Goal: Task Accomplishment & Management: Use online tool/utility

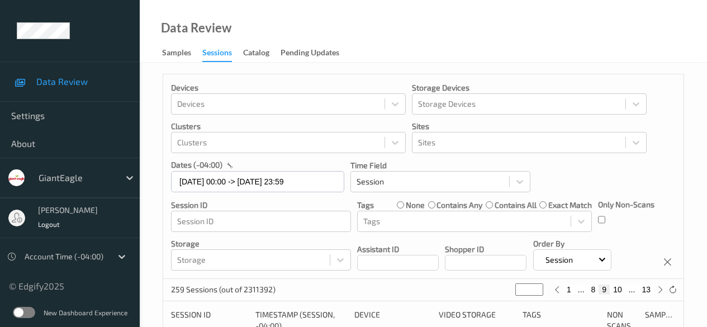
scroll to position [224, 0]
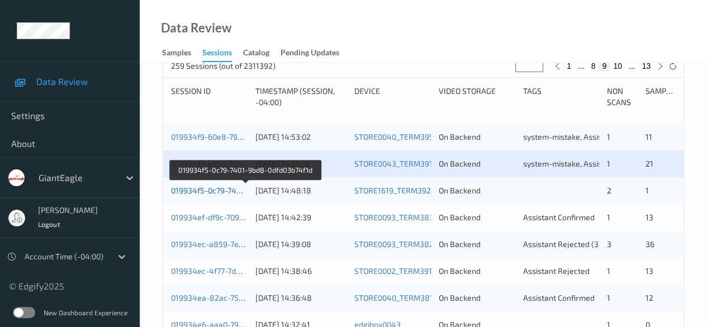
click at [198, 193] on link "019934f5-0c79-7401-9bd8-0dfd03b74f1d" at bounding box center [245, 191] width 148 height 10
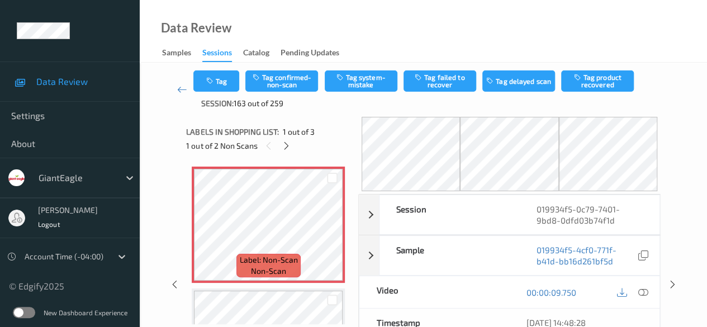
scroll to position [56, 0]
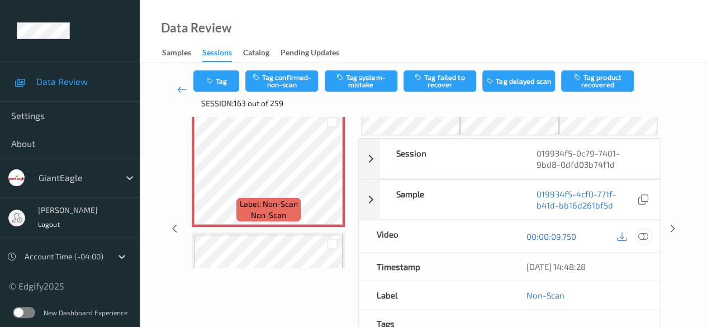
click at [644, 235] on icon at bounding box center [644, 236] width 10 height 10
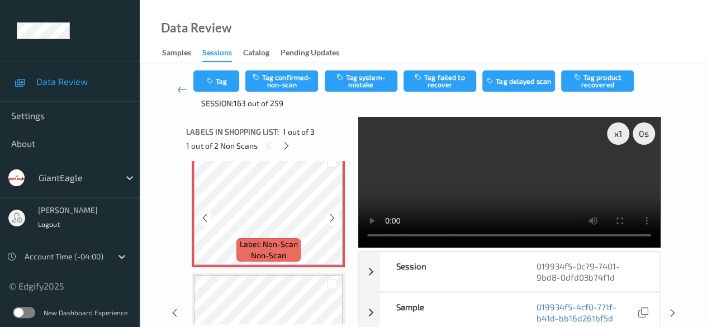
scroll to position [0, 0]
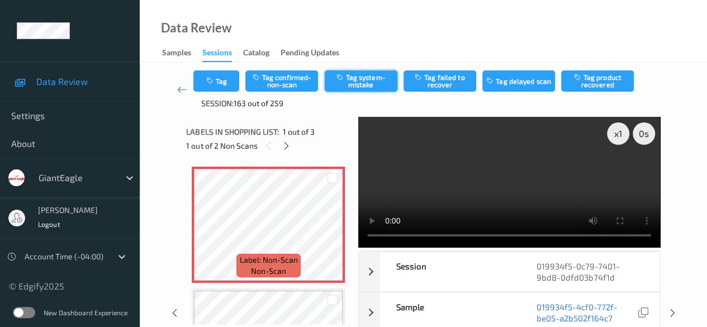
click at [359, 77] on button "Tag system-mistake" at bounding box center [361, 80] width 73 height 21
click at [287, 149] on icon at bounding box center [287, 146] width 10 height 10
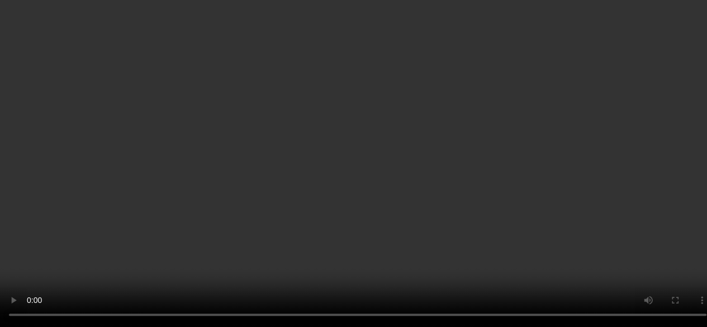
scroll to position [140, 0]
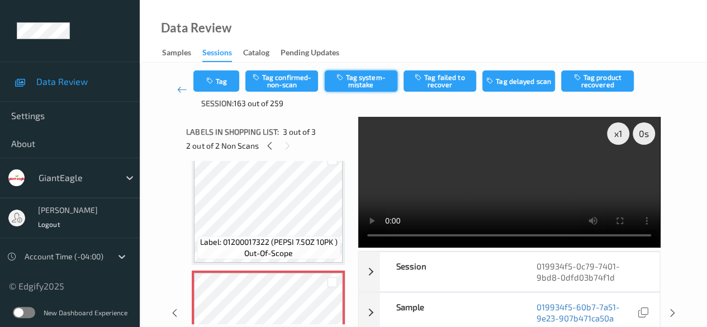
click at [355, 77] on button "Tag system-mistake" at bounding box center [361, 80] width 73 height 21
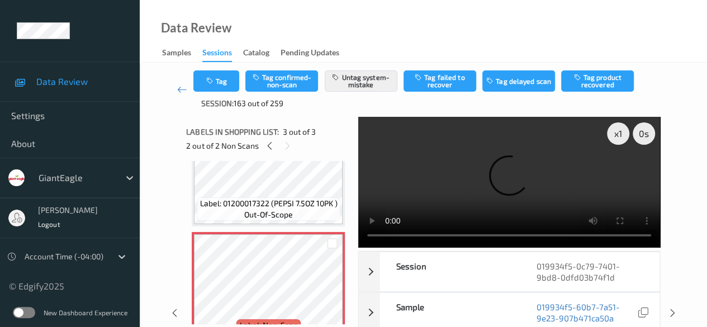
scroll to position [196, 0]
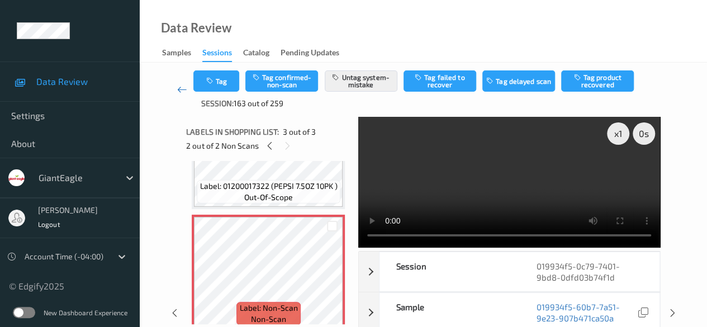
click at [183, 93] on icon at bounding box center [182, 89] width 10 height 11
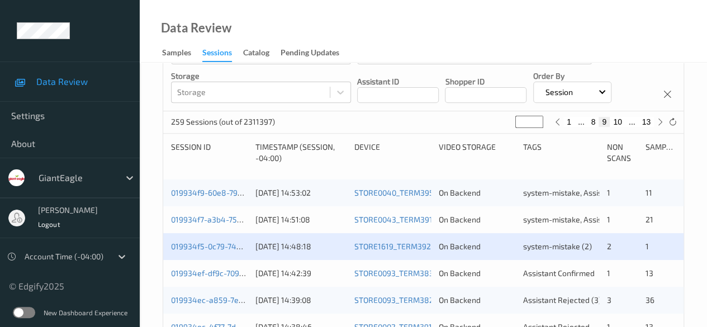
scroll to position [224, 0]
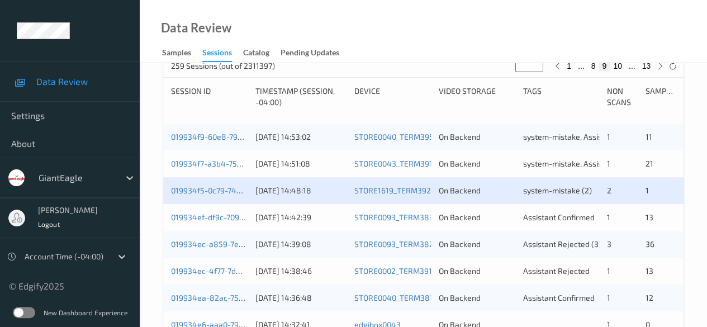
click at [217, 222] on div "019934ef-df9c-7093-91a4-a1ad424e7f68 [DATE] 14:42:39 STORE0093_TERM383 On Backe…" at bounding box center [423, 217] width 521 height 27
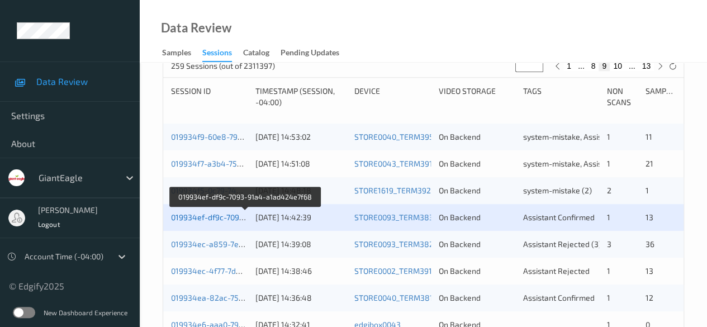
click at [214, 218] on link "019934ef-df9c-7093-91a4-a1ad424e7f68" at bounding box center [245, 217] width 149 height 10
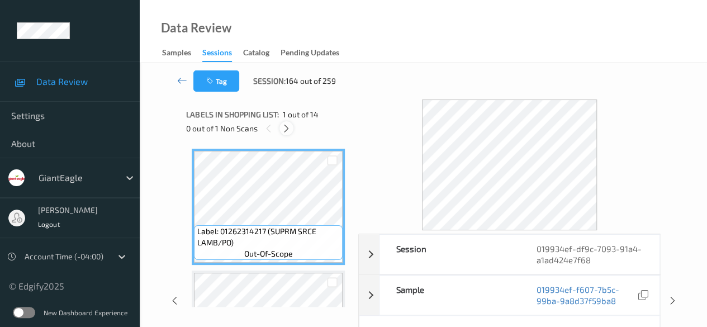
click at [289, 132] on icon at bounding box center [287, 129] width 10 height 10
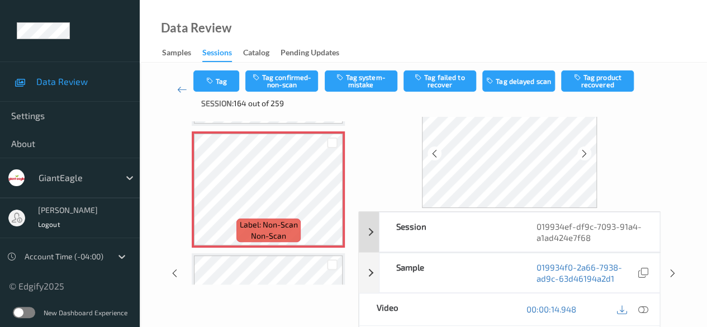
scroll to position [56, 0]
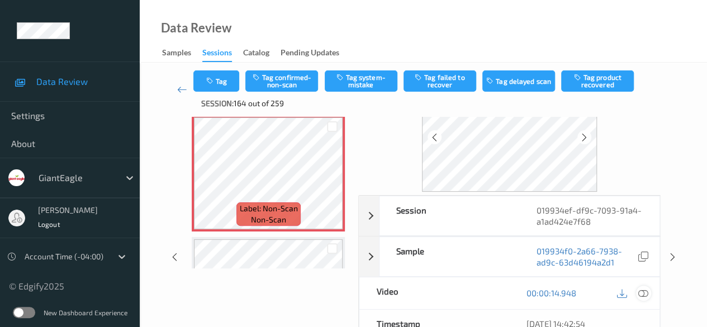
click at [641, 291] on icon at bounding box center [644, 293] width 10 height 10
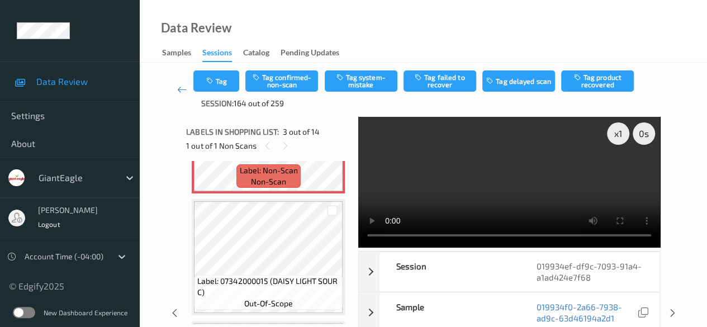
scroll to position [351, 0]
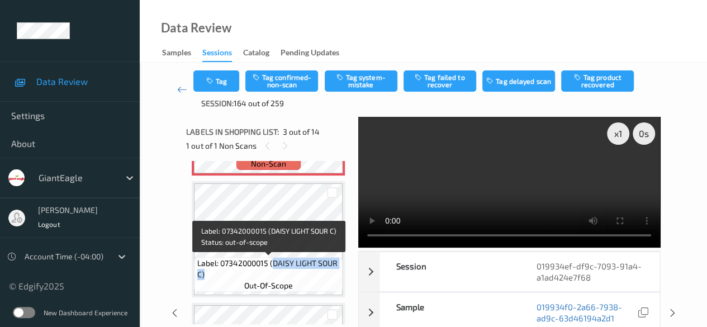
drag, startPoint x: 274, startPoint y: 263, endPoint x: 343, endPoint y: 274, distance: 69.6
click at [343, 274] on div "Label: 07342000015 (DAISY LIGHT SOUR C) out-of-scope" at bounding box center [268, 274] width 149 height 35
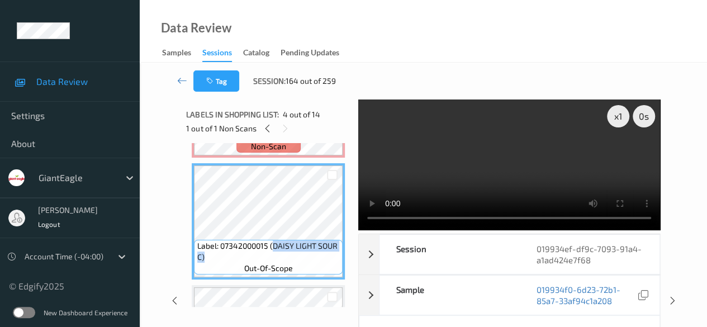
copy span "DAISY LIGHT SOUR C)"
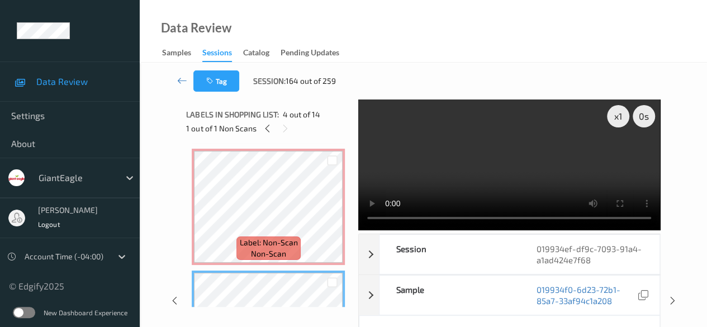
scroll to position [239, 0]
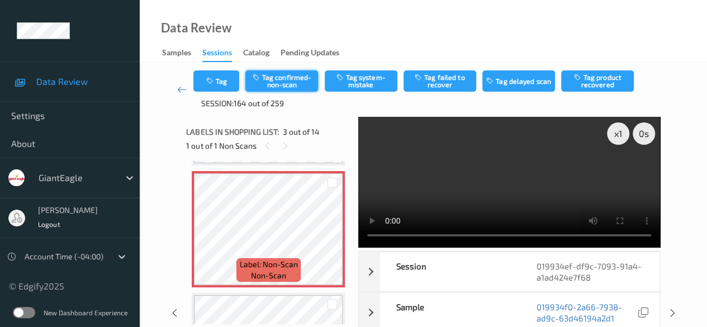
click at [301, 79] on button "Tag confirmed-non-scan" at bounding box center [281, 80] width 73 height 21
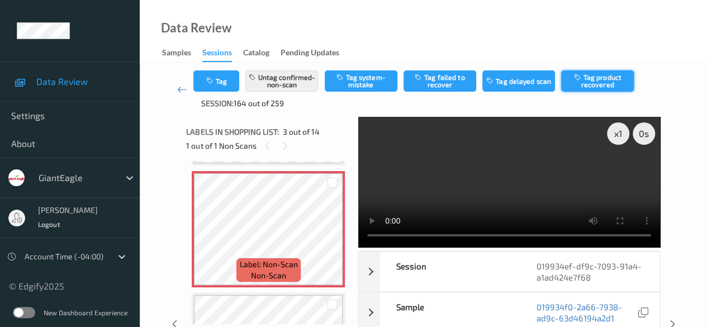
click at [589, 74] on button "Tag product recovered" at bounding box center [597, 80] width 73 height 21
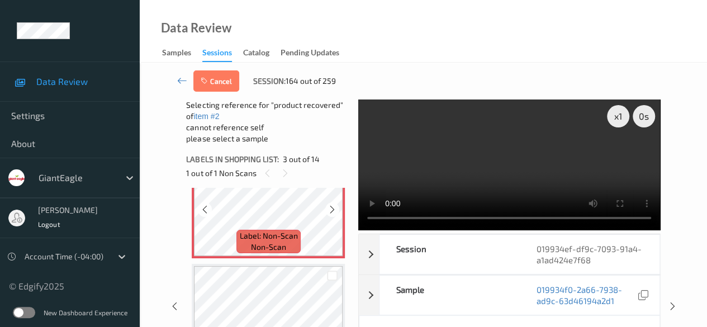
scroll to position [351, 0]
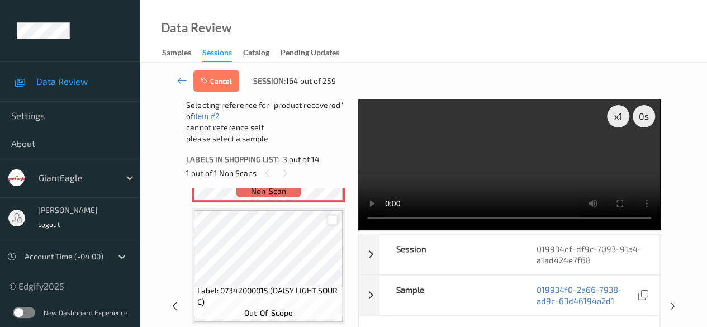
click at [328, 220] on div at bounding box center [332, 220] width 11 height 11
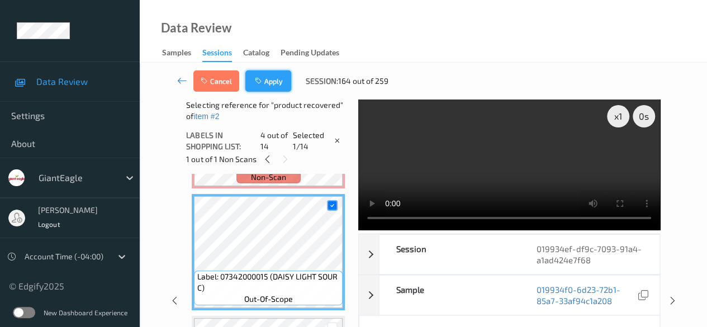
click at [277, 81] on button "Apply" at bounding box center [268, 80] width 46 height 21
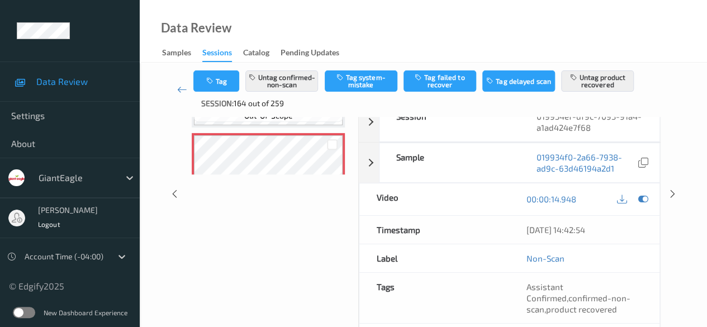
scroll to position [168, 0]
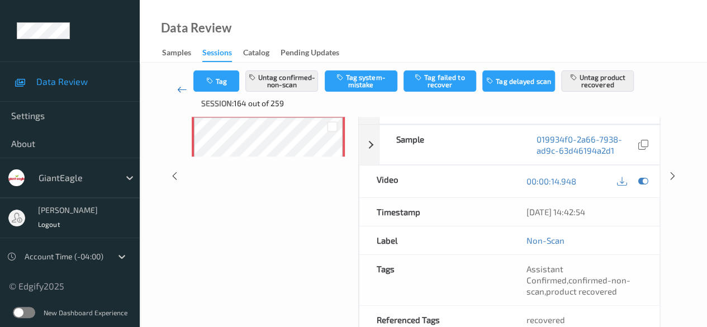
click at [181, 92] on icon at bounding box center [182, 89] width 10 height 11
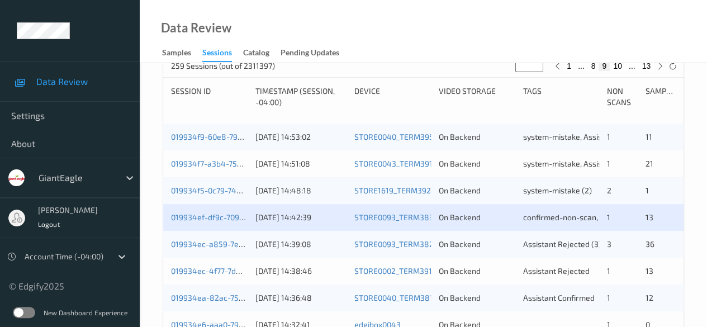
scroll to position [280, 0]
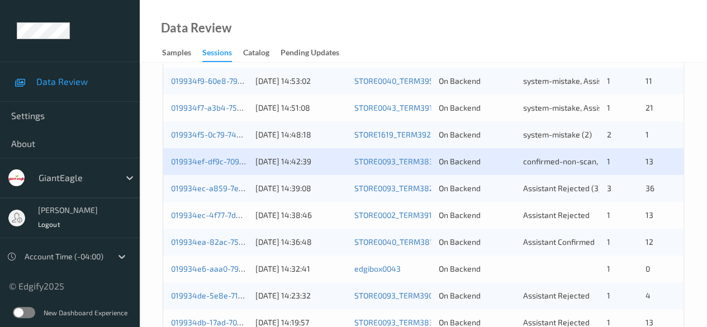
click at [228, 194] on div "019934ec-a859-7e4d-a34a-e8218dc2aa50 [DATE] 14:39:08 STORE0093_TERM382 On Backe…" at bounding box center [423, 188] width 521 height 27
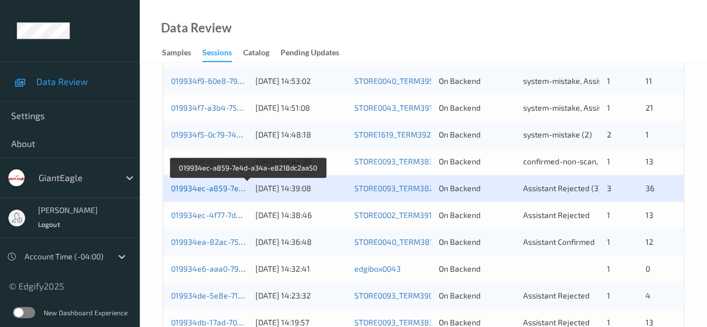
click at [203, 186] on link "019934ec-a859-7e4d-a34a-e8218dc2aa50" at bounding box center [248, 188] width 155 height 10
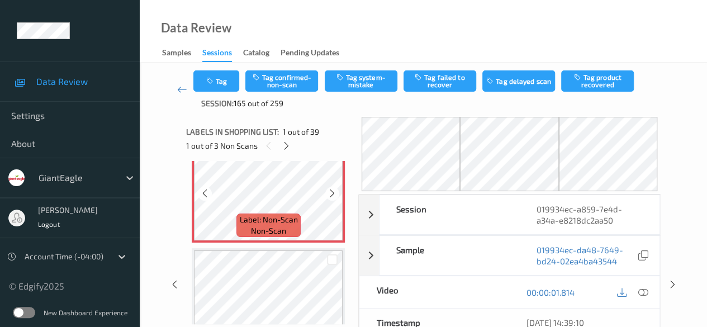
scroll to position [56, 0]
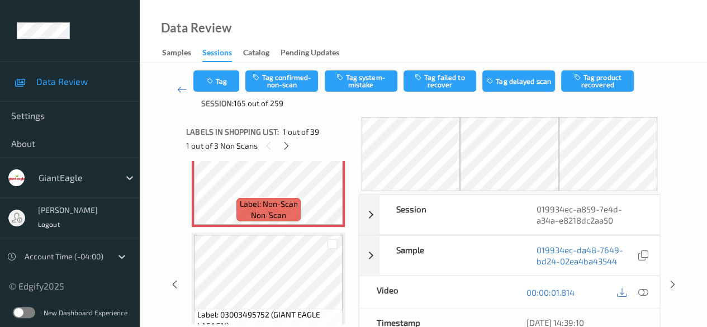
click at [647, 292] on icon at bounding box center [644, 292] width 10 height 10
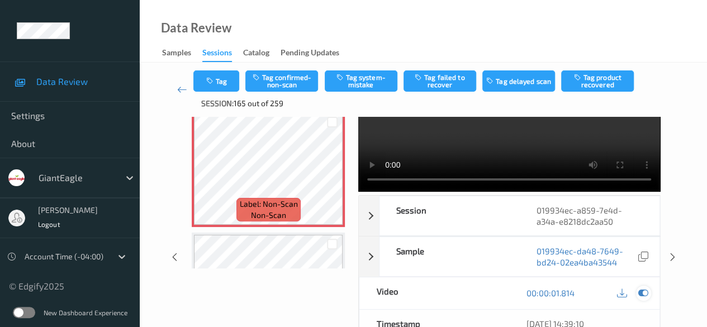
click at [643, 292] on icon at bounding box center [644, 293] width 10 height 10
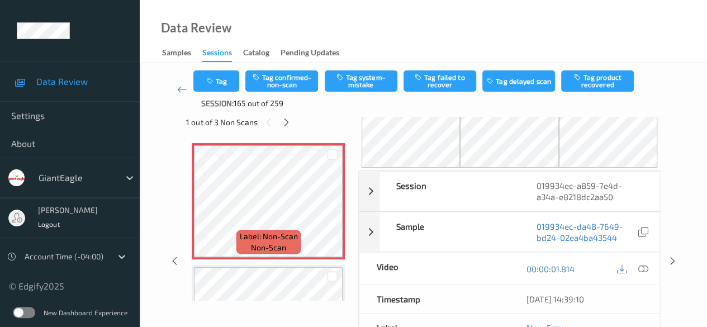
scroll to position [0, 0]
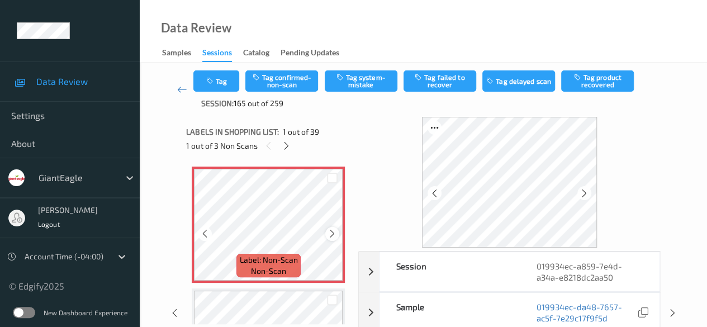
click at [335, 233] on icon at bounding box center [333, 234] width 10 height 10
click at [202, 234] on icon at bounding box center [205, 234] width 10 height 10
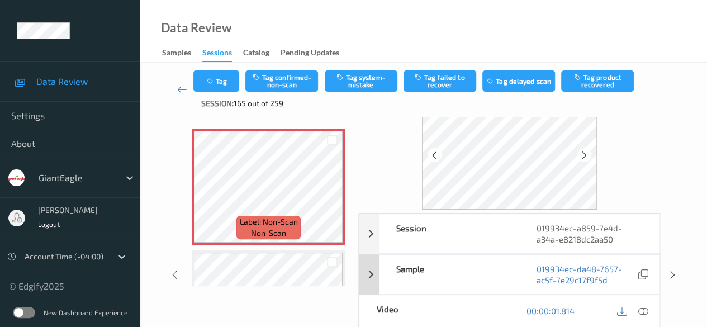
scroll to position [56, 0]
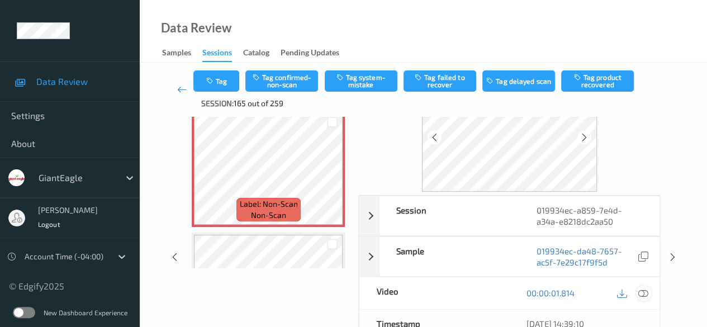
click at [639, 291] on icon at bounding box center [644, 293] width 10 height 10
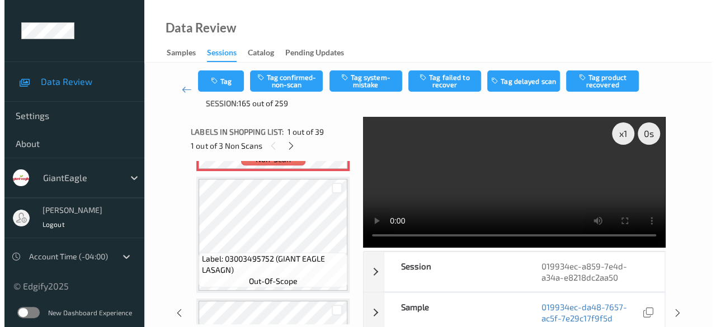
scroll to position [0, 0]
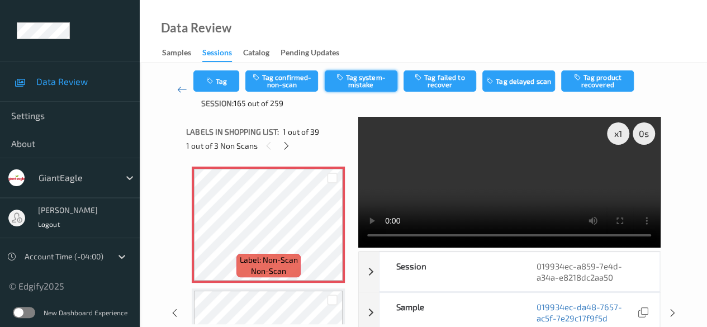
click at [367, 84] on button "Tag system-mistake" at bounding box center [361, 80] width 73 height 21
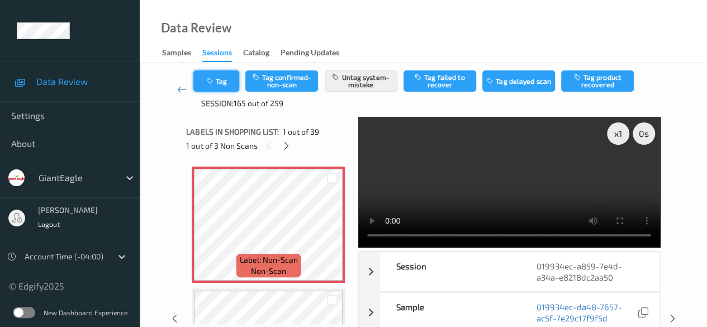
click at [223, 86] on button "Tag" at bounding box center [216, 80] width 46 height 21
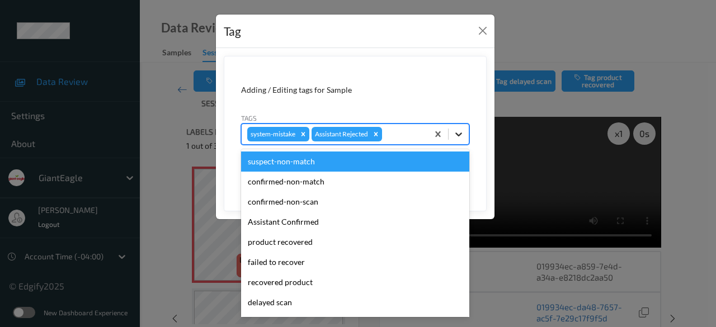
click at [457, 136] on icon at bounding box center [458, 134] width 11 height 11
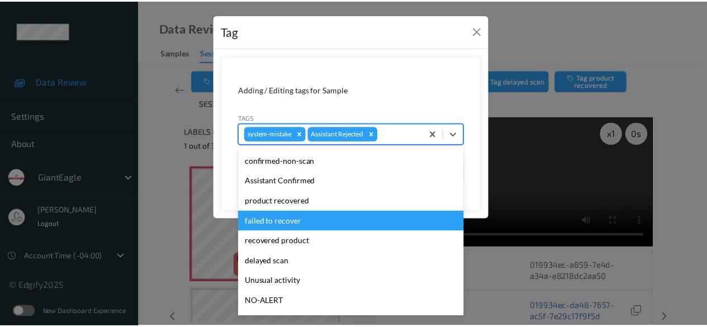
scroll to position [56, 0]
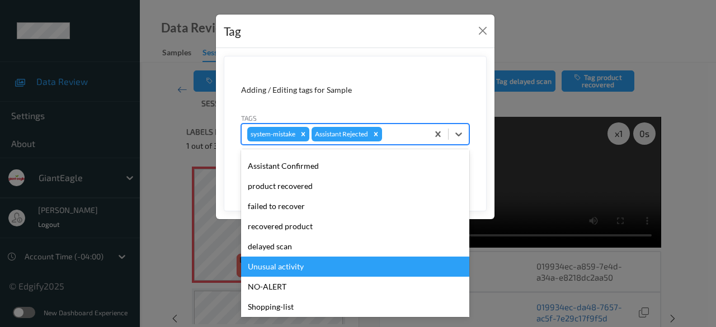
click at [306, 271] on div "Unusual activity" at bounding box center [355, 267] width 228 height 20
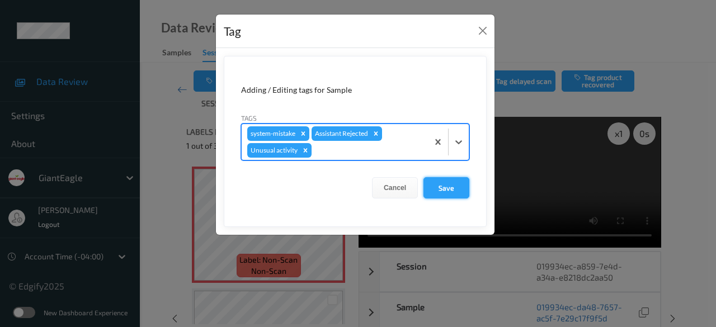
click at [448, 187] on button "Save" at bounding box center [446, 187] width 46 height 21
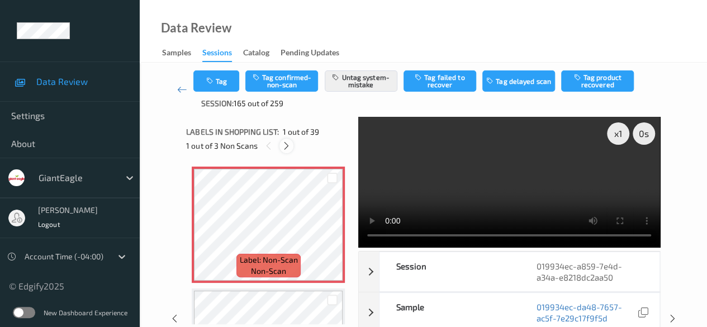
click at [289, 145] on icon at bounding box center [287, 146] width 10 height 10
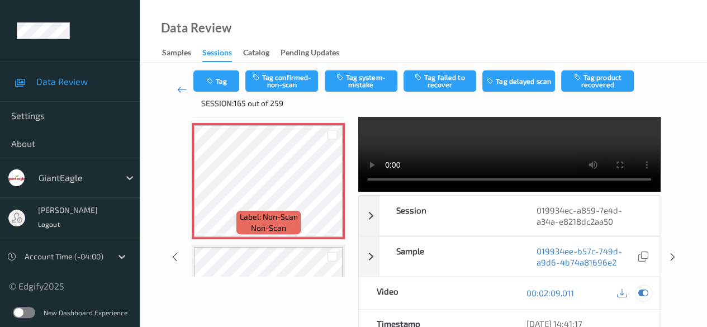
click at [643, 294] on icon at bounding box center [644, 293] width 10 height 10
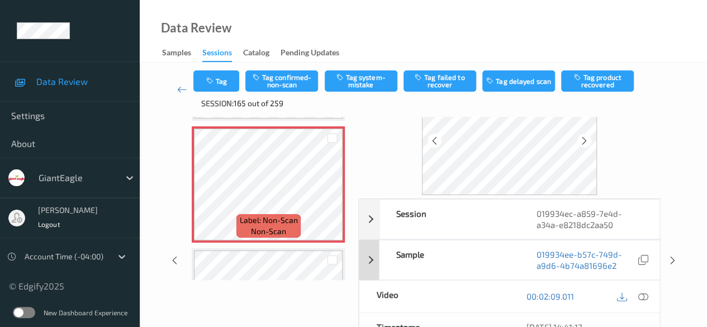
scroll to position [112, 0]
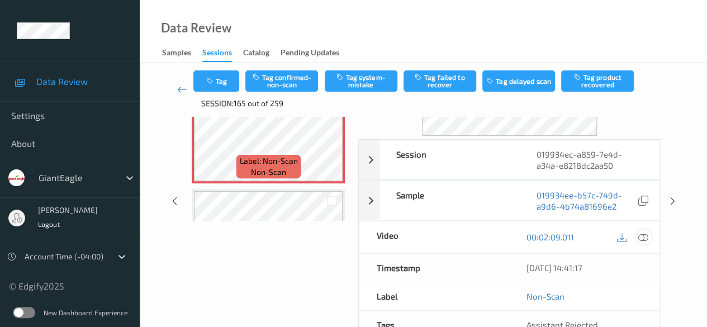
click at [641, 238] on icon at bounding box center [644, 237] width 10 height 10
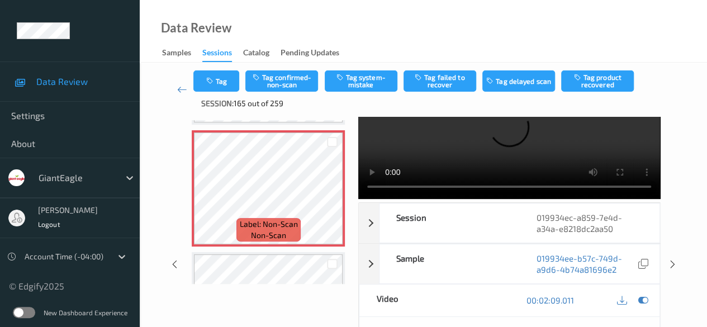
scroll to position [0, 0]
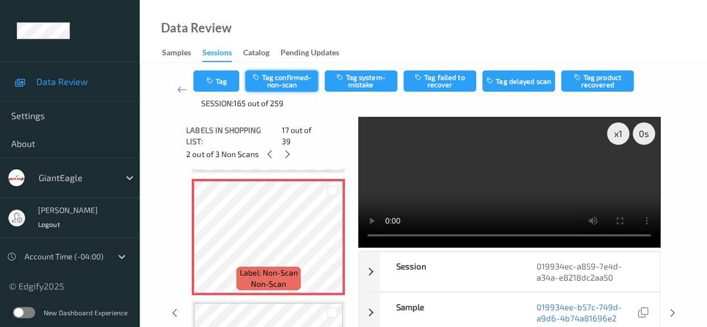
click at [294, 81] on button "Tag confirmed-non-scan" at bounding box center [281, 80] width 73 height 21
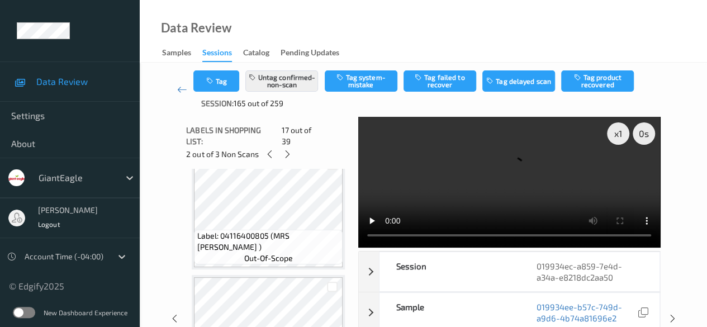
scroll to position [2281, 0]
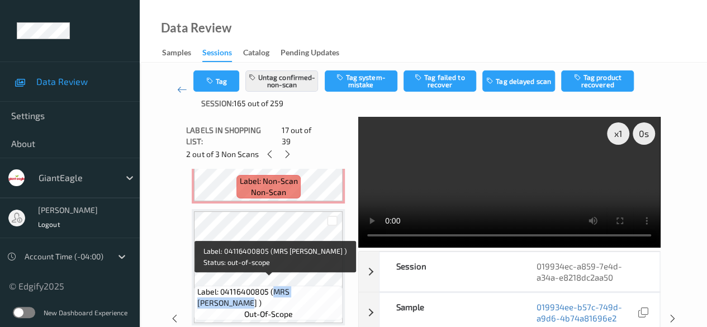
drag, startPoint x: 272, startPoint y: 284, endPoint x: 338, endPoint y: 287, distance: 65.5
click at [338, 287] on span "Label: 04116400805 (MRS [PERSON_NAME] )" at bounding box center [268, 297] width 143 height 22
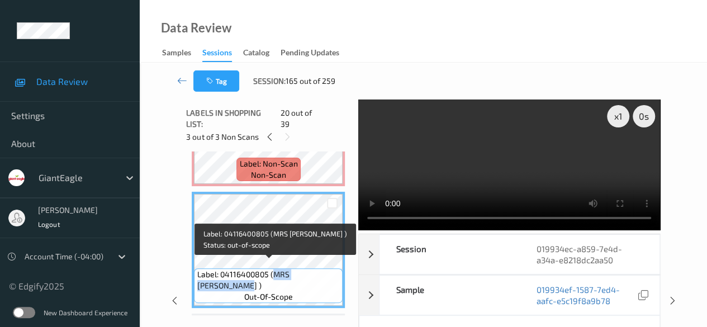
copy span "MRS [PERSON_NAME]"
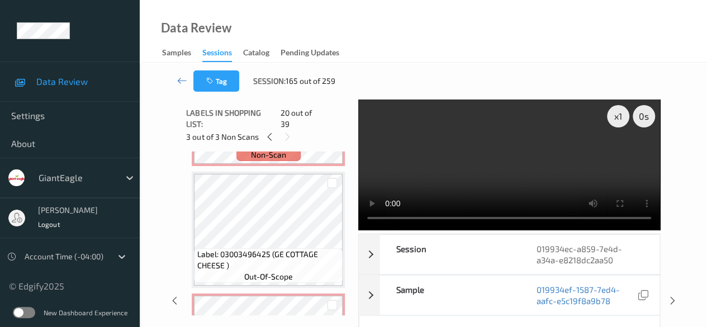
scroll to position [2169, 0]
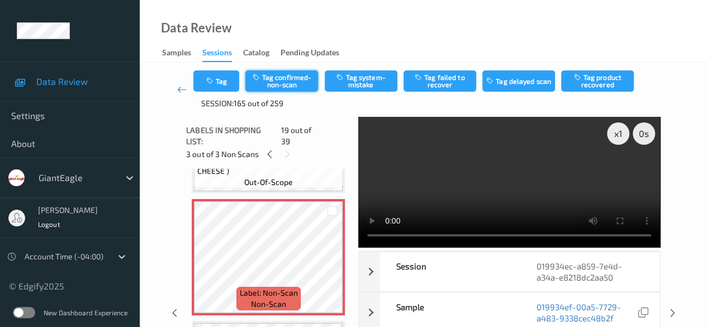
click at [299, 81] on button "Tag confirmed-non-scan" at bounding box center [281, 80] width 73 height 21
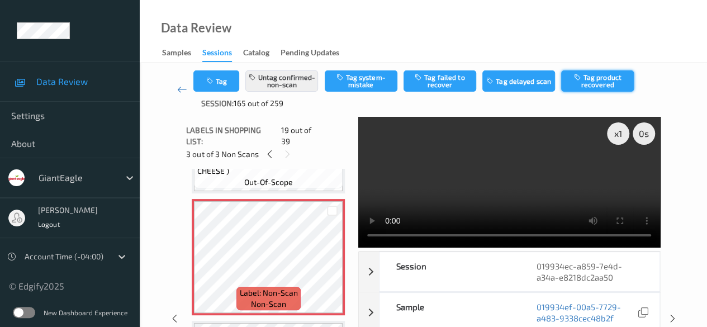
click at [587, 86] on button "Tag product recovered" at bounding box center [597, 80] width 73 height 21
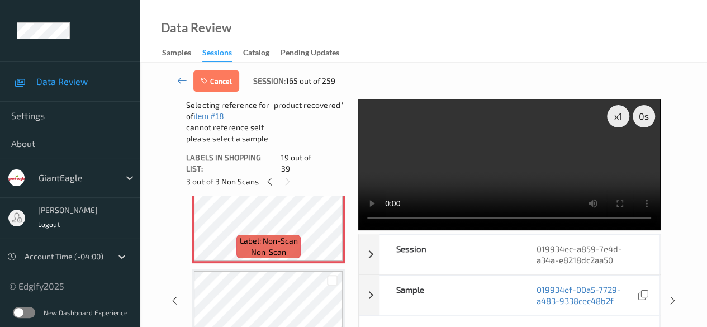
scroll to position [2281, 0]
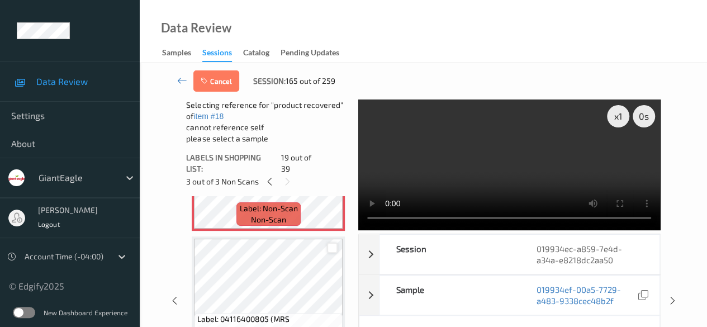
click at [334, 243] on div at bounding box center [332, 248] width 11 height 11
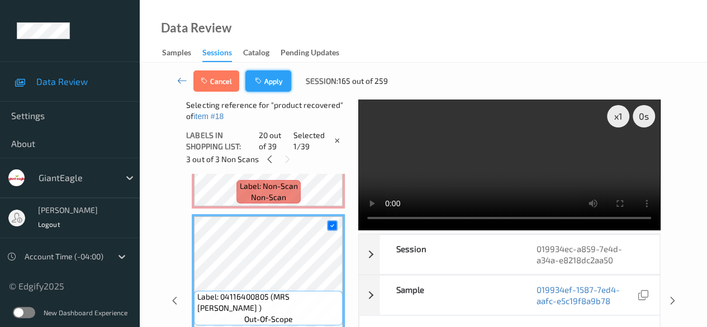
click at [284, 82] on button "Apply" at bounding box center [268, 80] width 46 height 21
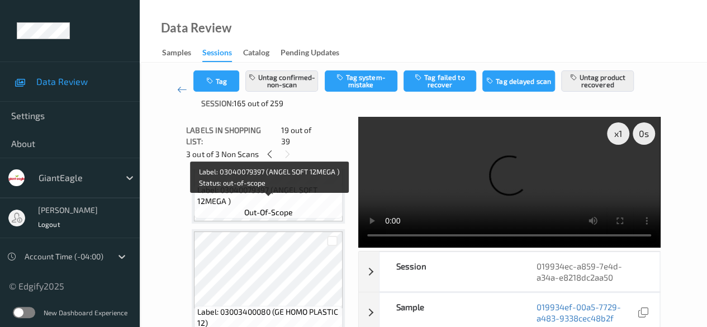
scroll to position [3140, 0]
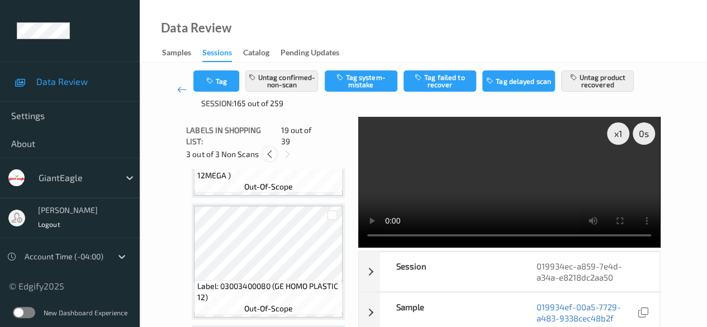
click at [268, 149] on icon at bounding box center [270, 154] width 10 height 10
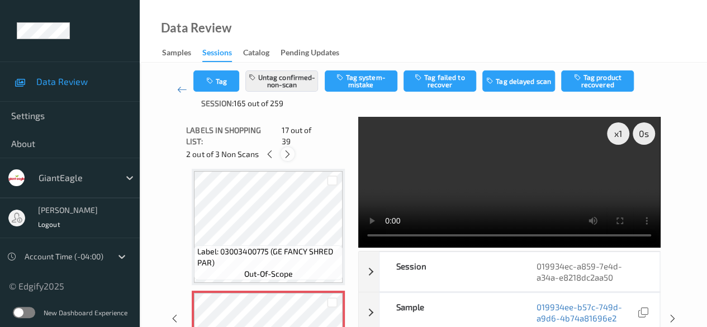
click at [290, 149] on icon at bounding box center [288, 154] width 10 height 10
click at [270, 149] on icon at bounding box center [270, 154] width 10 height 10
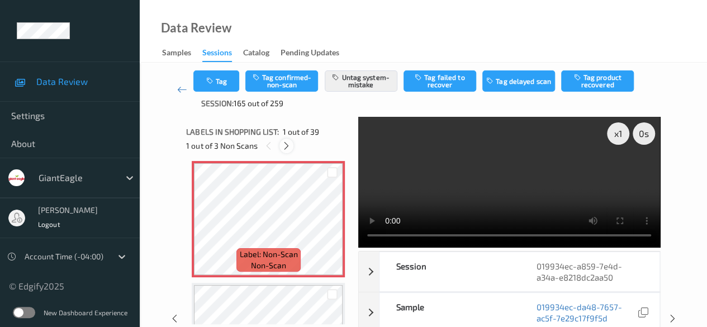
click at [284, 148] on icon at bounding box center [287, 146] width 10 height 10
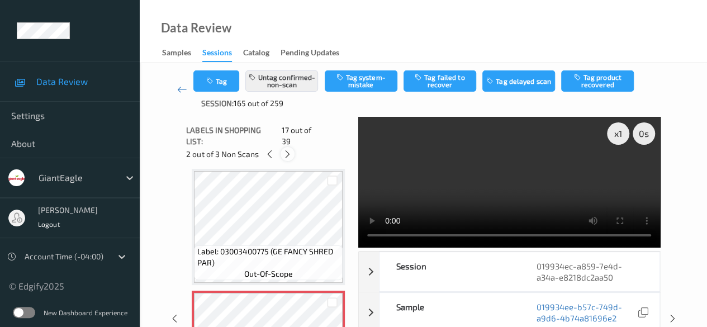
click at [289, 149] on icon at bounding box center [288, 154] width 10 height 10
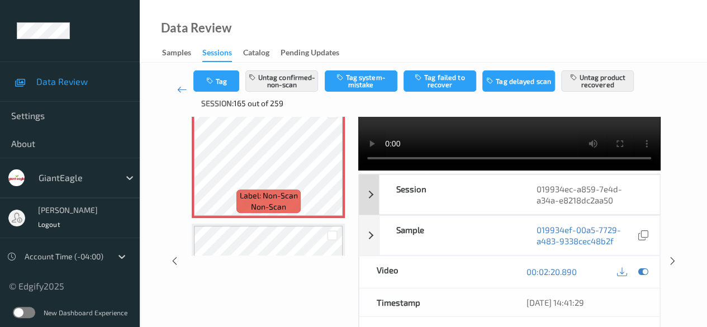
scroll to position [112, 0]
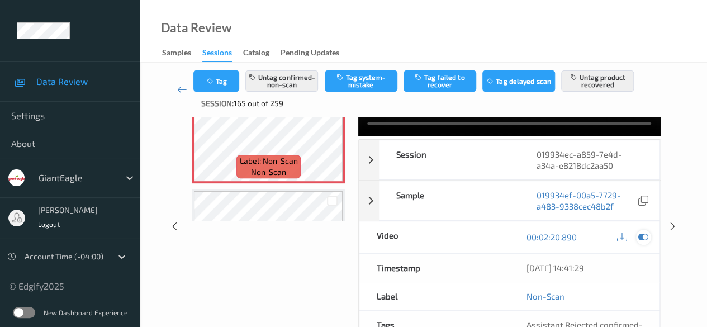
click at [646, 238] on icon at bounding box center [644, 237] width 10 height 10
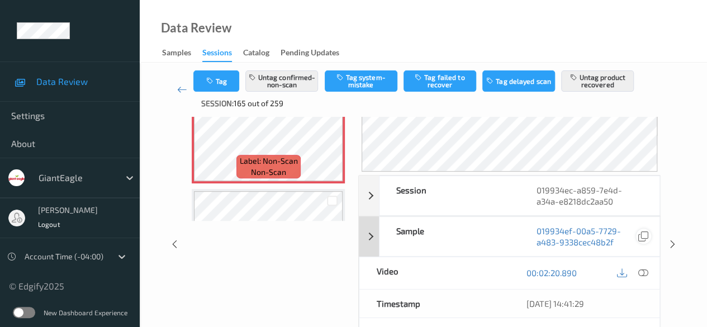
click at [645, 238] on icon at bounding box center [644, 236] width 10 height 10
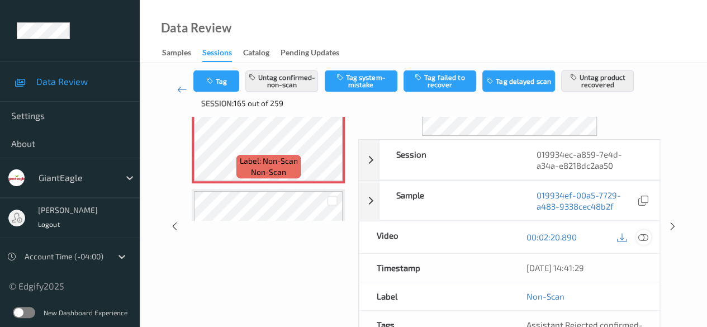
click at [645, 235] on icon at bounding box center [644, 237] width 10 height 10
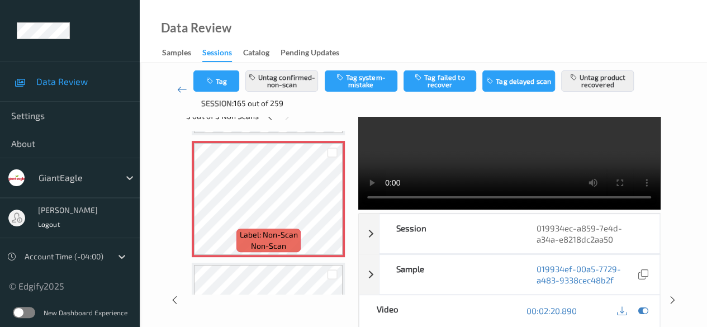
scroll to position [56, 0]
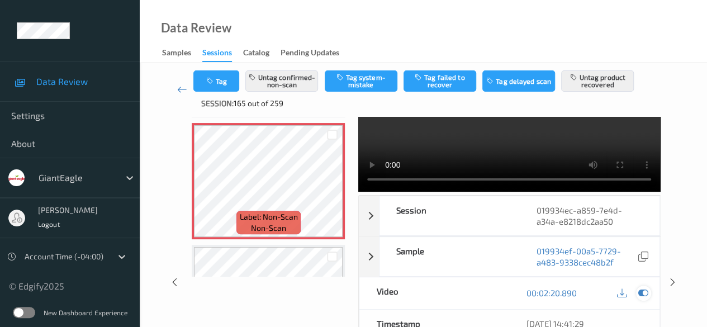
click at [644, 295] on icon at bounding box center [644, 293] width 10 height 10
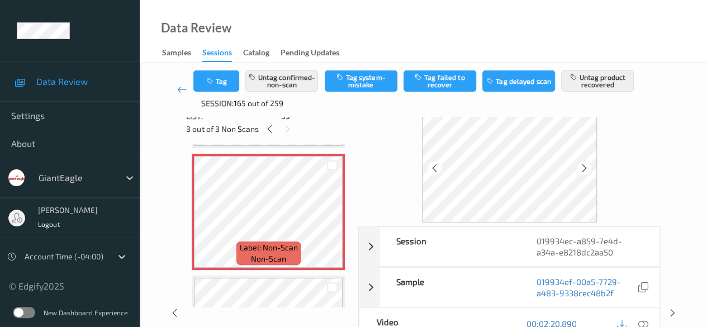
scroll to position [0, 0]
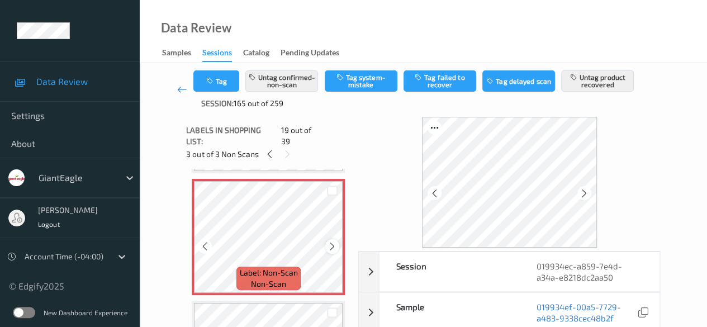
click at [333, 242] on icon at bounding box center [333, 247] width 10 height 10
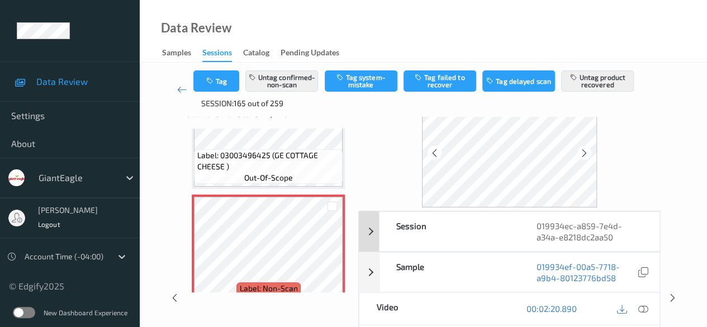
scroll to position [56, 0]
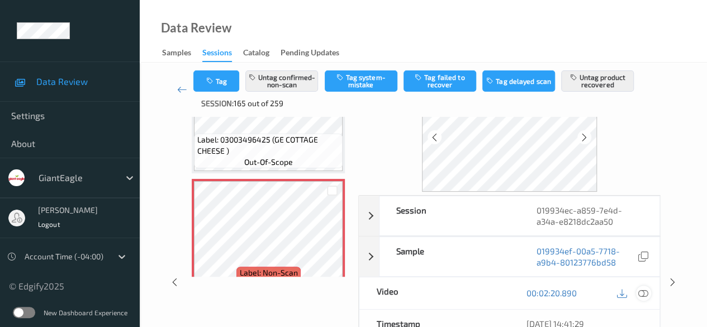
click at [642, 290] on icon at bounding box center [644, 293] width 10 height 10
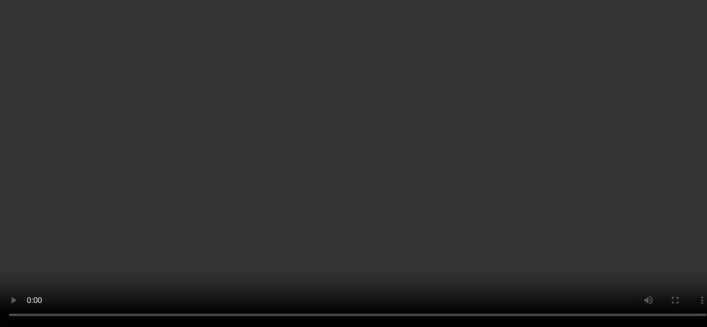
scroll to position [1798, 0]
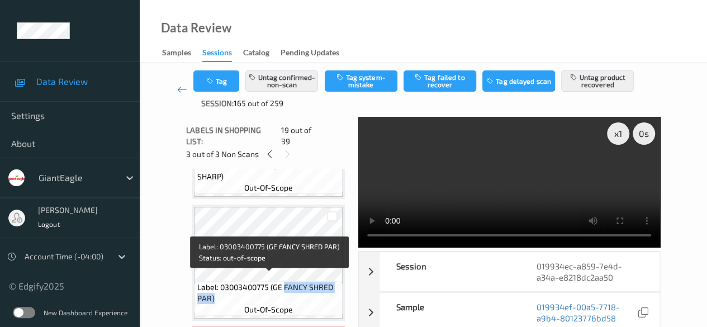
drag, startPoint x: 284, startPoint y: 280, endPoint x: 337, endPoint y: 286, distance: 52.9
click at [337, 286] on span "Label: 03003400775 (GE FANCY SHRED PAR)" at bounding box center [268, 293] width 143 height 22
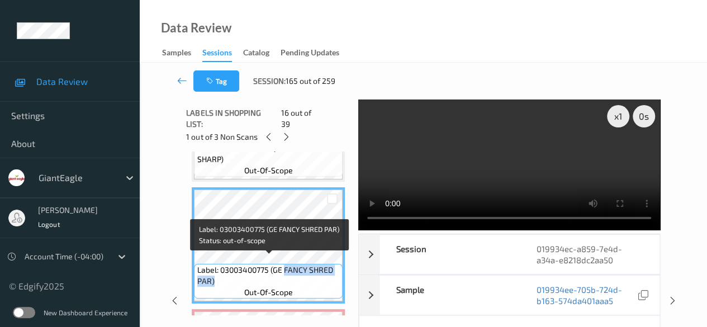
copy span "FANCY SHRED PAR)"
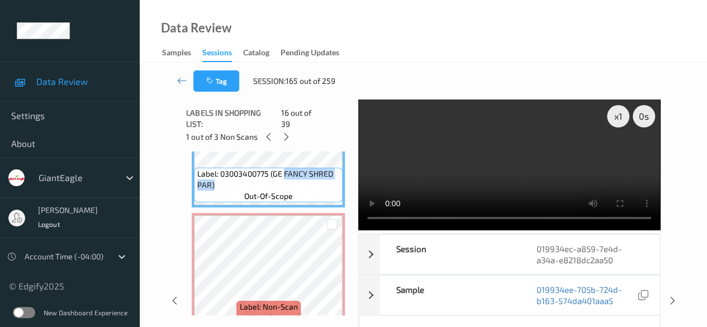
scroll to position [1910, 0]
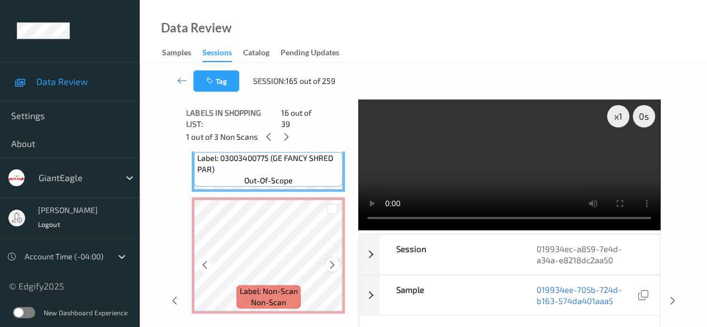
click at [334, 260] on icon at bounding box center [333, 265] width 10 height 10
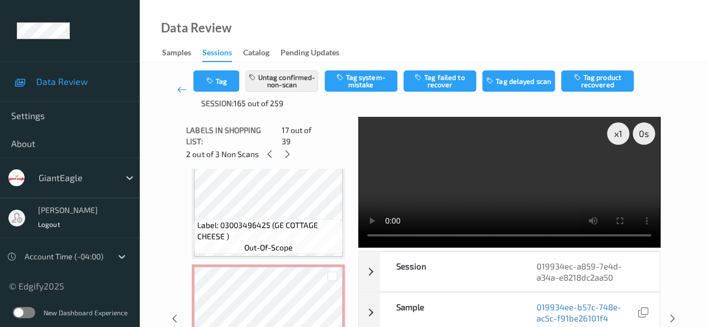
scroll to position [2078, 0]
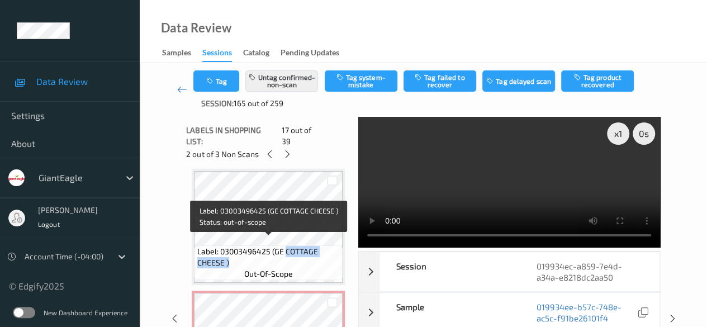
drag, startPoint x: 286, startPoint y: 242, endPoint x: 329, endPoint y: 252, distance: 44.2
click at [329, 252] on span "Label: 03003496425 (GE COTTAGE CHEESE )" at bounding box center [268, 257] width 143 height 22
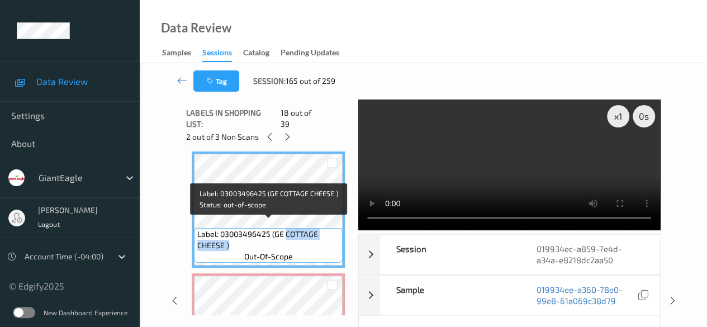
copy span "COTTAGE CHEESE )"
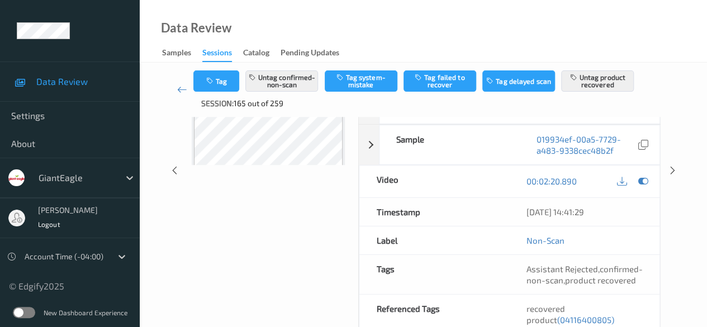
scroll to position [0, 0]
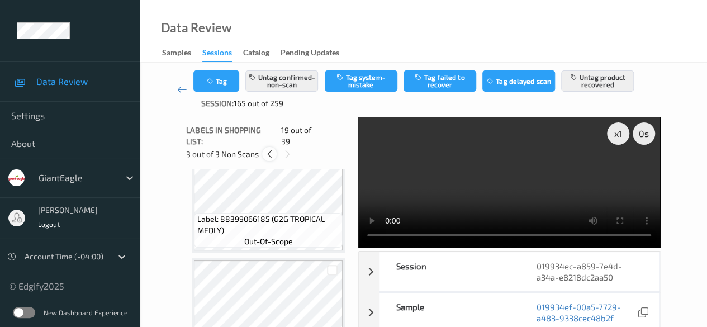
click at [266, 149] on icon at bounding box center [270, 154] width 10 height 10
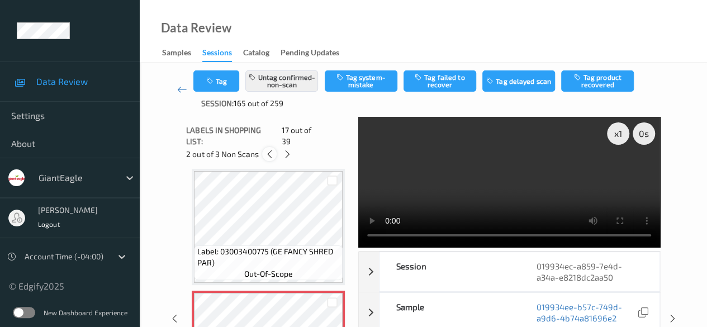
click at [264, 149] on div at bounding box center [269, 154] width 14 height 14
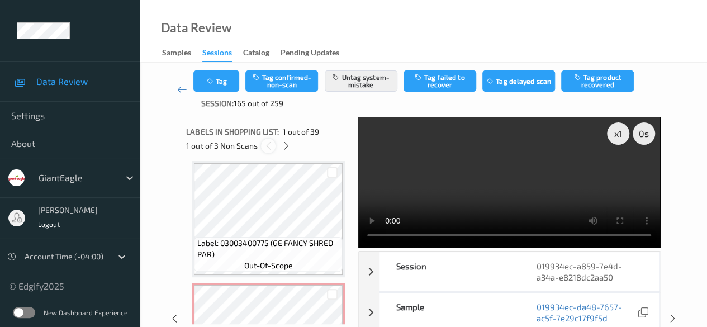
scroll to position [6, 0]
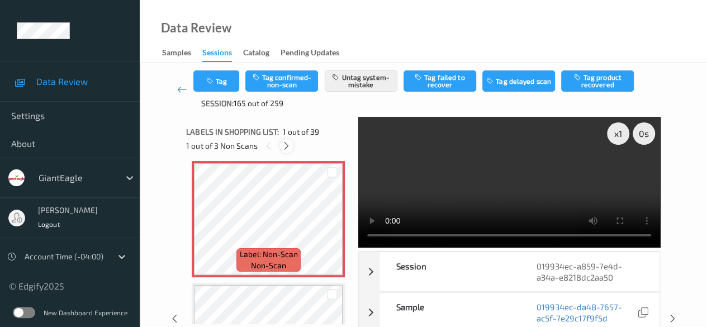
click at [287, 148] on icon at bounding box center [287, 146] width 10 height 10
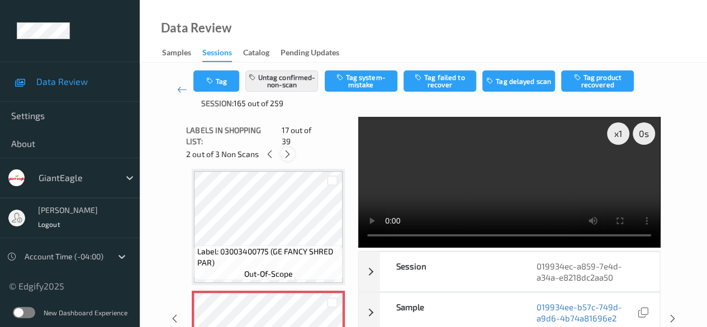
click at [287, 149] on icon at bounding box center [288, 154] width 10 height 10
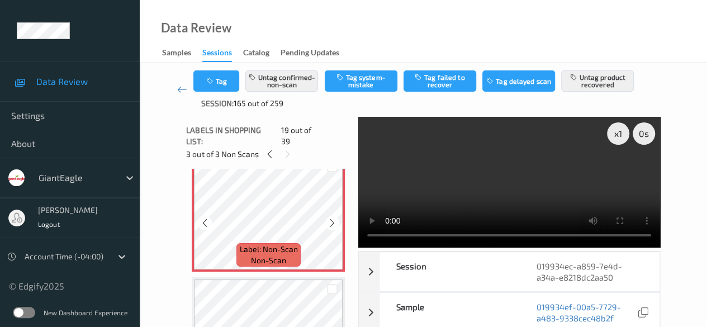
scroll to position [2190, 0]
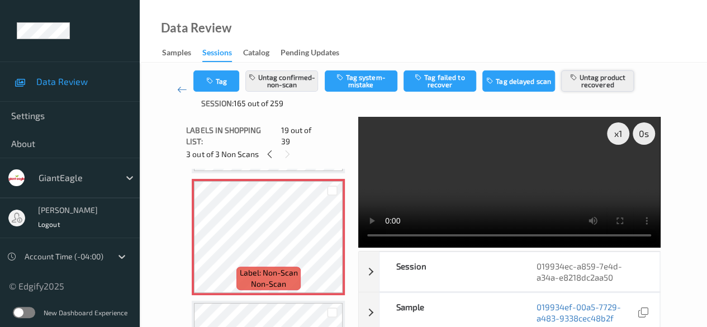
click at [597, 83] on button "Untag product recovered" at bounding box center [597, 80] width 73 height 21
click at [642, 297] on div "019934ef-00a5-7729-a483-9338cec48b2f" at bounding box center [589, 312] width 140 height 39
click at [332, 242] on icon at bounding box center [333, 247] width 10 height 10
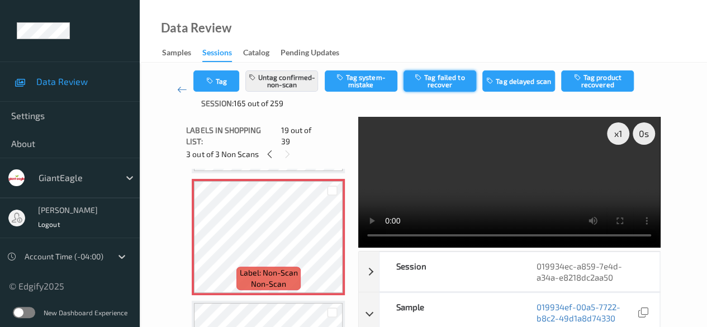
click at [441, 85] on button "Tag failed to recover" at bounding box center [440, 80] width 73 height 21
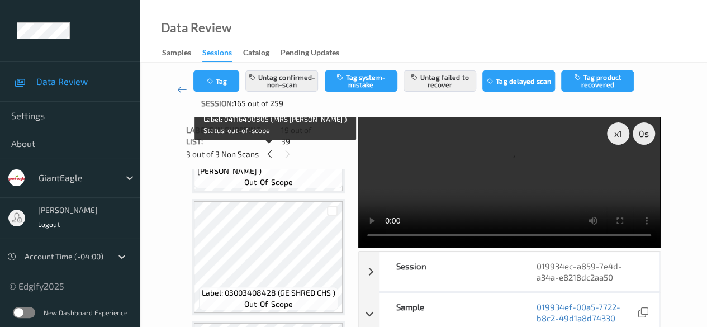
scroll to position [2301, 0]
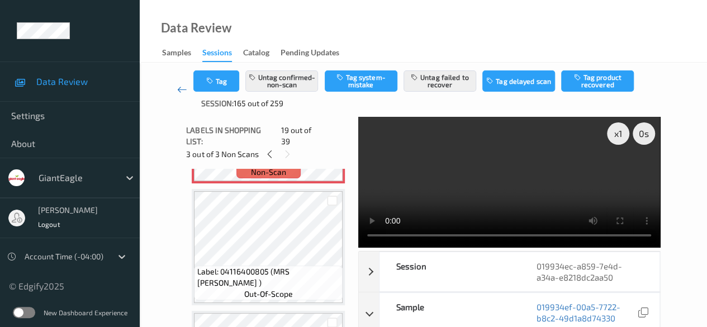
click at [177, 92] on icon at bounding box center [182, 89] width 10 height 11
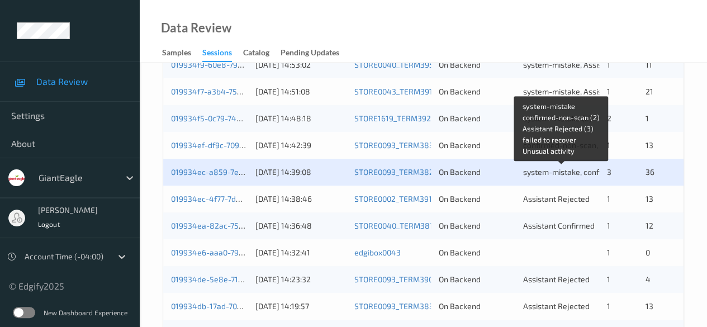
scroll to position [280, 0]
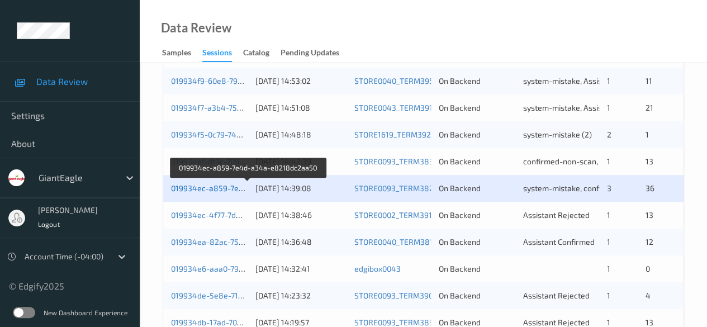
click at [209, 191] on link "019934ec-a859-7e4d-a34a-e8218dc2aa50" at bounding box center [248, 188] width 155 height 10
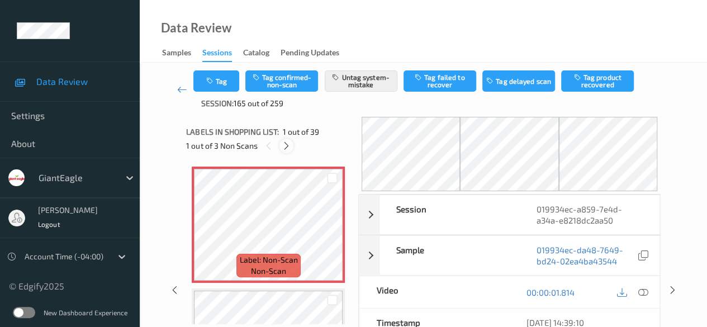
click at [287, 150] on div at bounding box center [287, 146] width 14 height 14
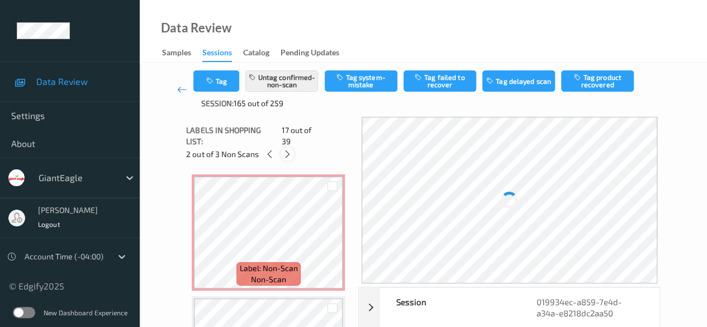
scroll to position [1834, 0]
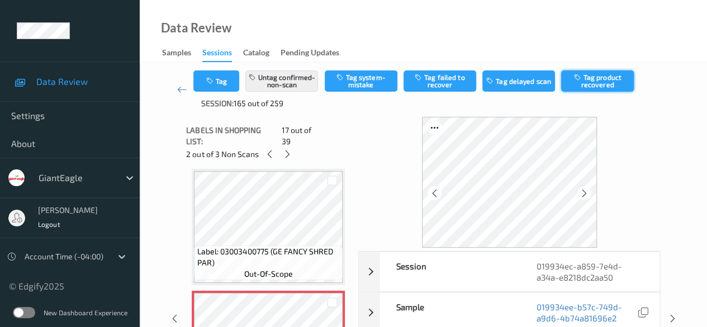
click at [603, 76] on button "Tag product recovered" at bounding box center [597, 80] width 73 height 21
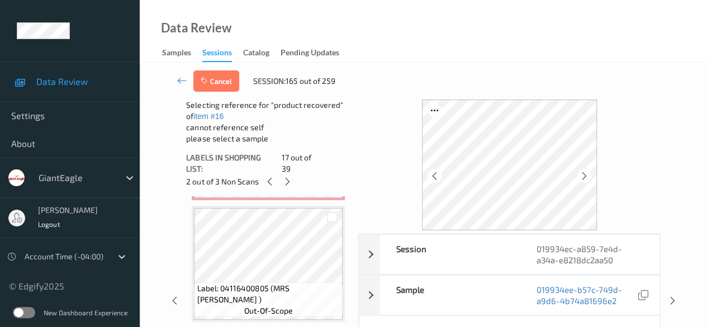
scroll to position [2337, 0]
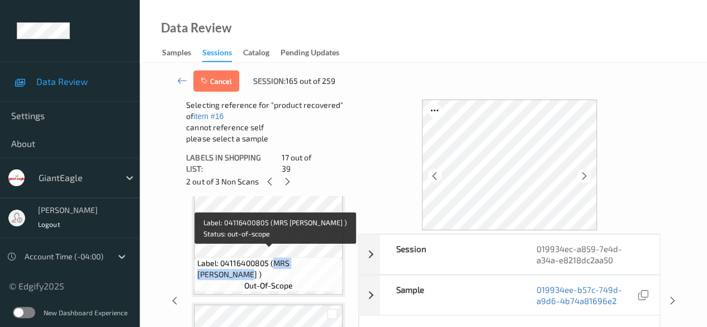
drag, startPoint x: 273, startPoint y: 254, endPoint x: 341, endPoint y: 251, distance: 67.7
click at [341, 257] on div "Label: 04116400805 (MRS [PERSON_NAME] ) out-of-scope" at bounding box center [268, 274] width 149 height 35
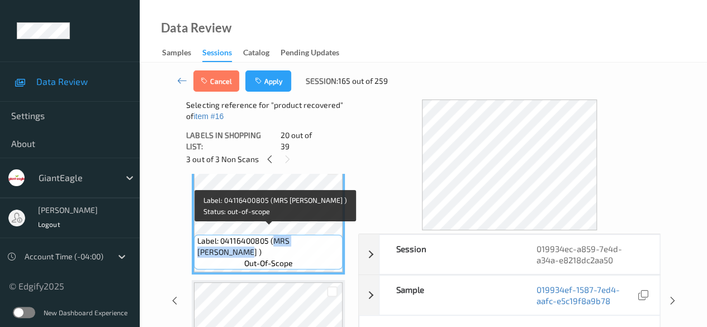
copy span "MRS [PERSON_NAME]"
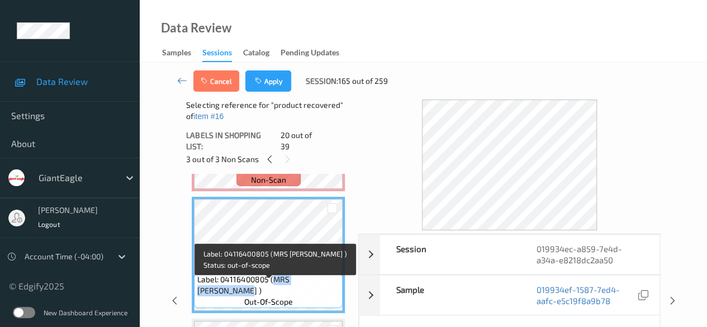
scroll to position [2281, 0]
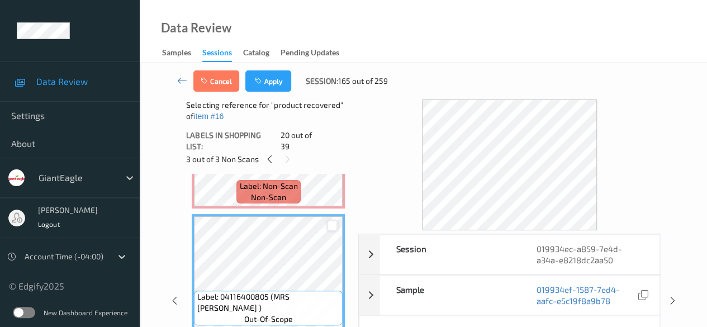
click at [329, 220] on div at bounding box center [332, 225] width 11 height 11
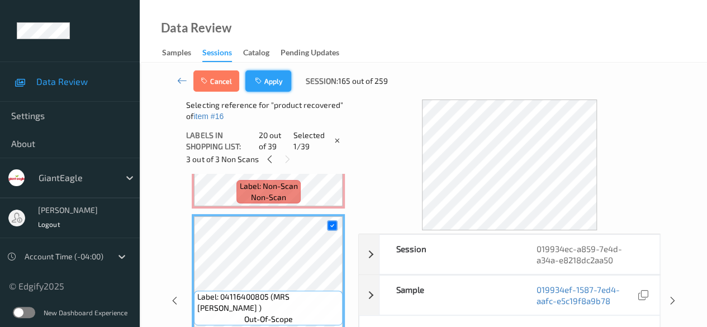
click at [271, 78] on button "Apply" at bounding box center [268, 80] width 46 height 21
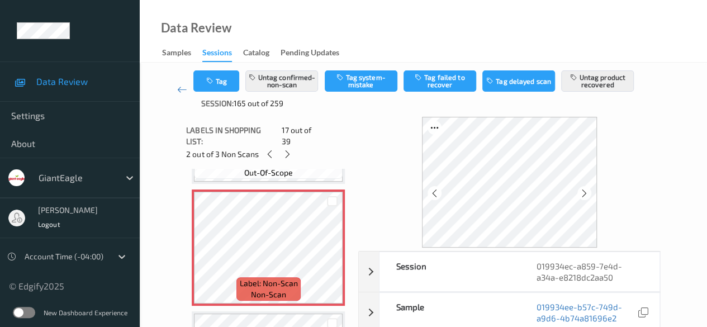
scroll to position [1946, 0]
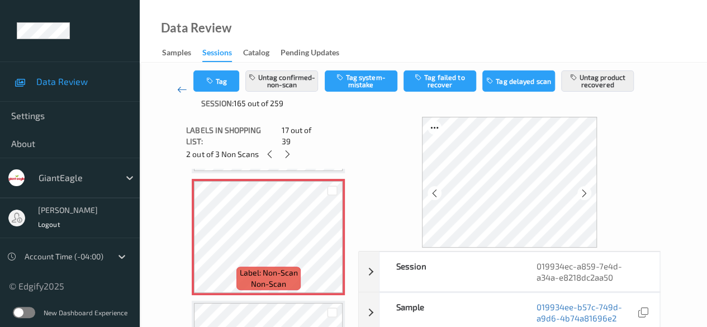
click at [179, 90] on icon at bounding box center [182, 89] width 10 height 11
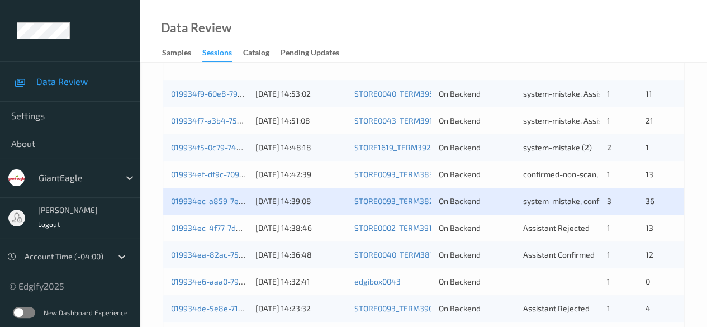
scroll to position [280, 0]
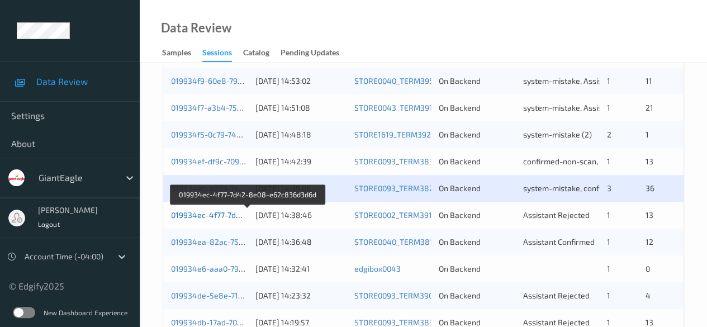
click at [216, 213] on link "019934ec-4f77-7d42-8e08-e62c836d3d6d" at bounding box center [248, 215] width 154 height 10
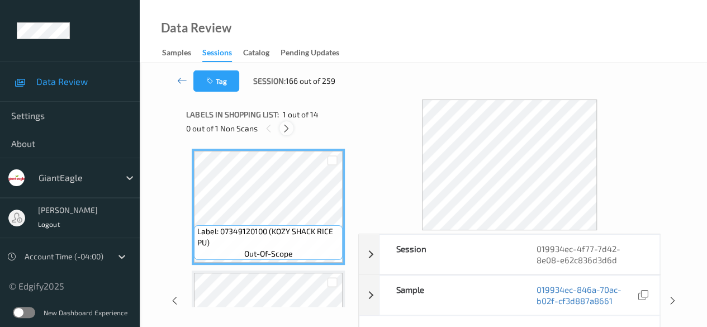
click at [287, 126] on icon at bounding box center [287, 129] width 10 height 10
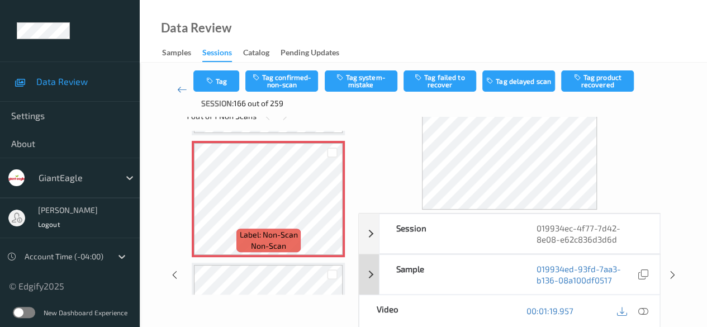
scroll to position [56, 0]
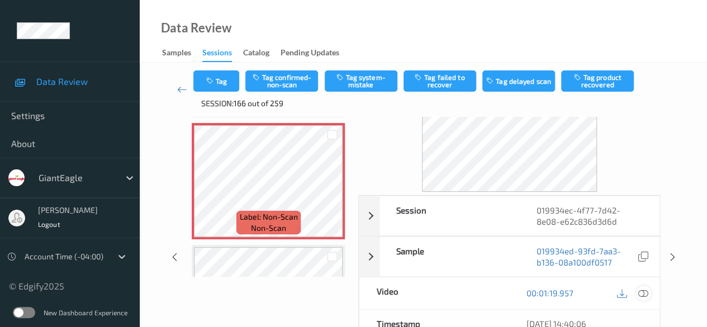
click at [645, 292] on icon at bounding box center [644, 293] width 10 height 10
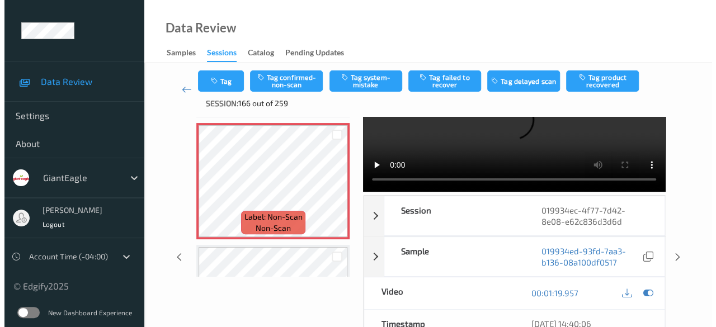
scroll to position [0, 0]
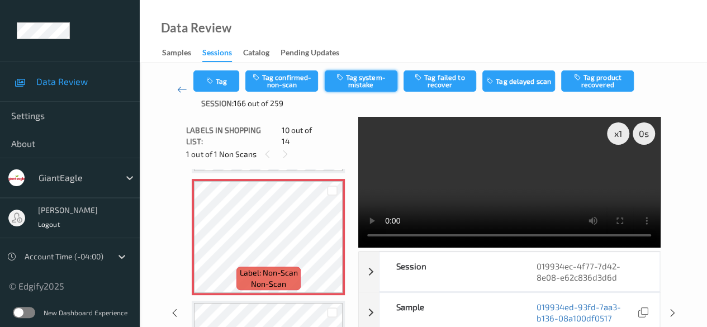
click at [362, 82] on button "Tag system-mistake" at bounding box center [361, 80] width 73 height 21
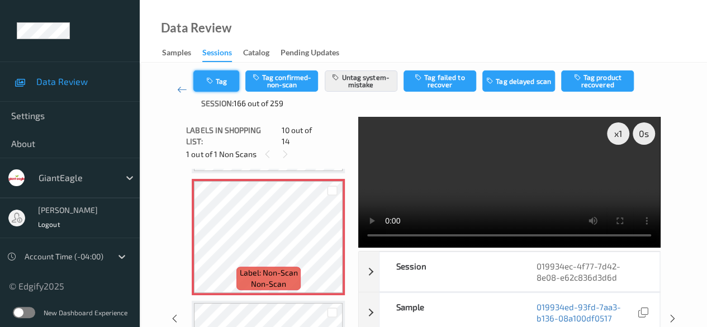
click at [219, 79] on button "Tag" at bounding box center [216, 80] width 46 height 21
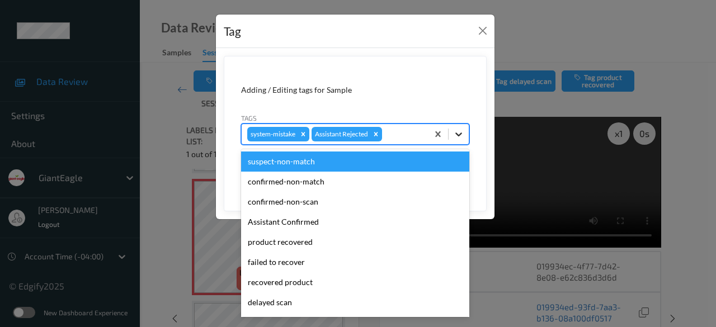
click at [462, 136] on icon at bounding box center [458, 134] width 11 height 11
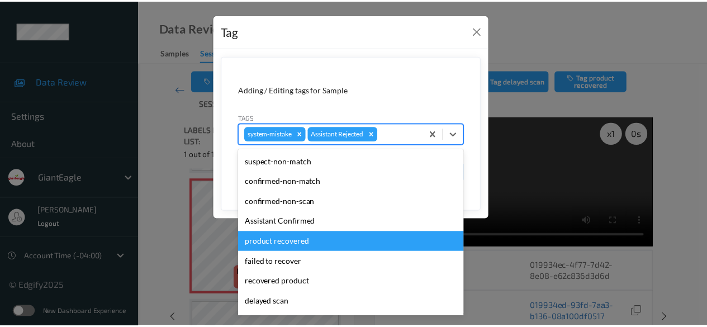
scroll to position [98, 0]
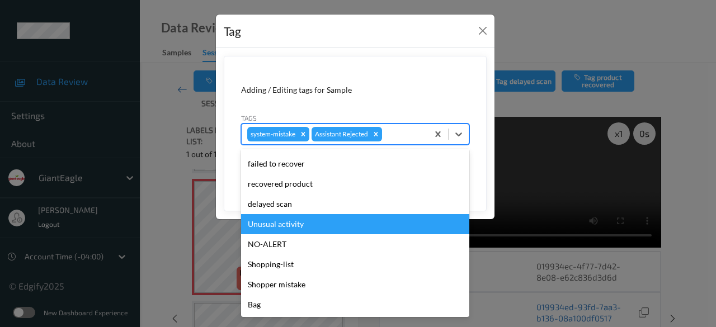
click at [294, 222] on div "Unusual activity" at bounding box center [355, 224] width 228 height 20
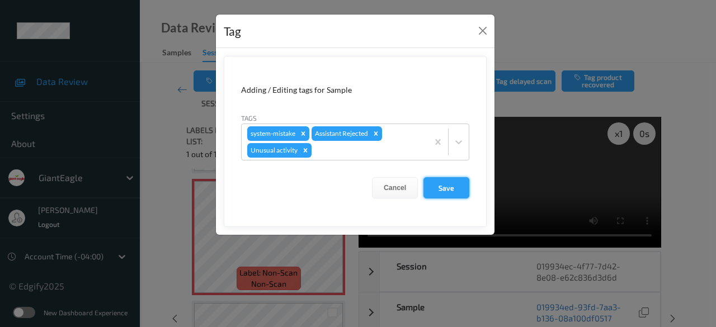
click at [439, 183] on button "Save" at bounding box center [446, 187] width 46 height 21
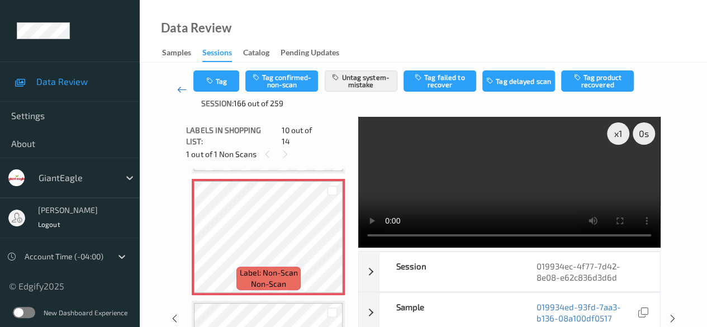
click at [185, 89] on icon at bounding box center [182, 89] width 10 height 11
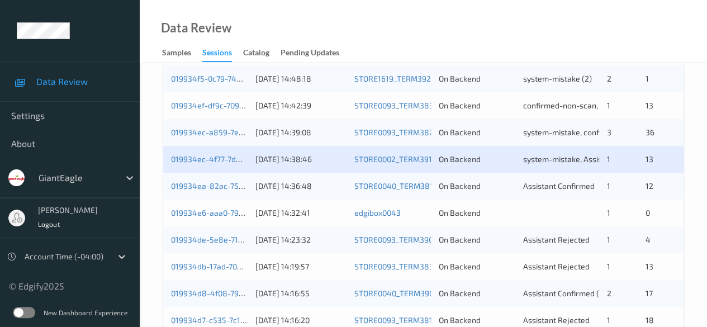
scroll to position [391, 0]
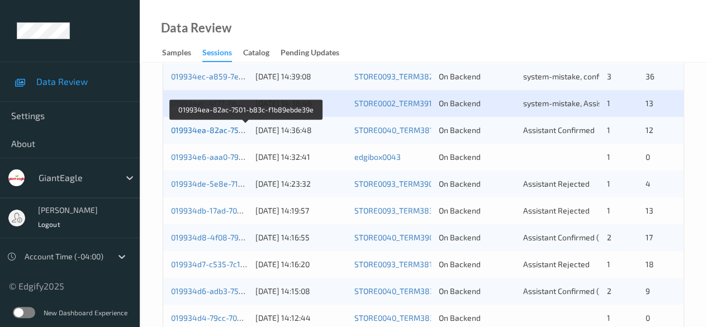
click at [211, 131] on link "019934ea-82ac-7501-b83c-f1b89ebde39e" at bounding box center [247, 130] width 152 height 10
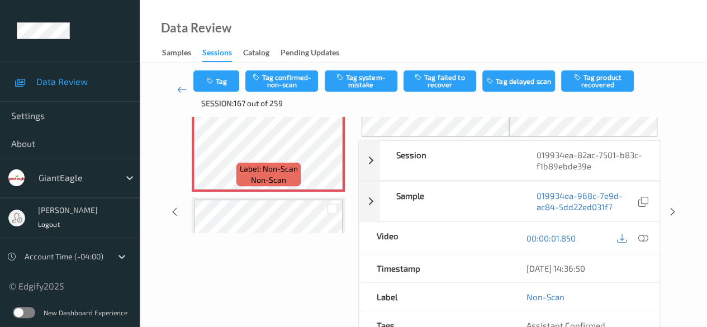
scroll to position [112, 0]
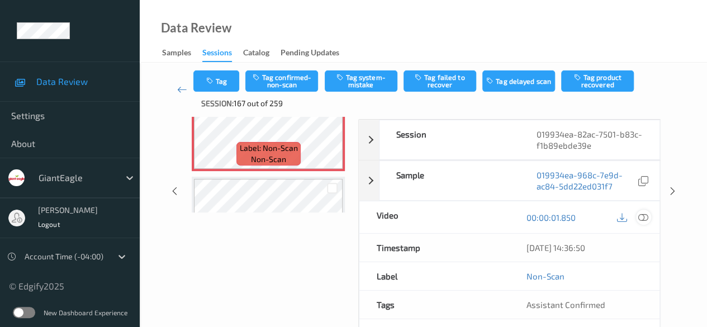
click at [642, 220] on icon at bounding box center [644, 217] width 10 height 10
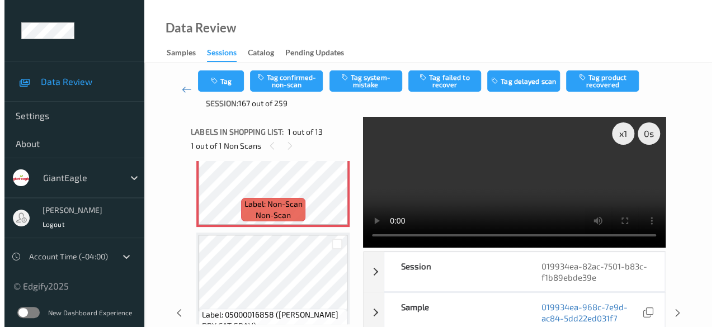
scroll to position [0, 0]
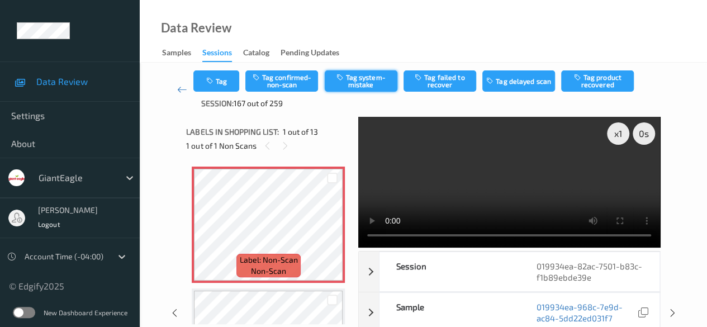
click at [356, 79] on button "Tag system-mistake" at bounding box center [361, 80] width 73 height 21
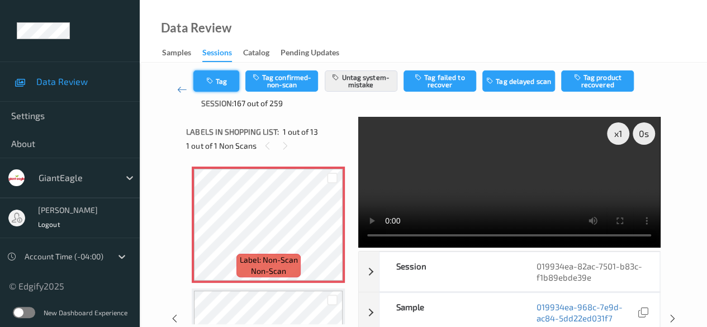
click at [210, 84] on icon "button" at bounding box center [211, 81] width 10 height 8
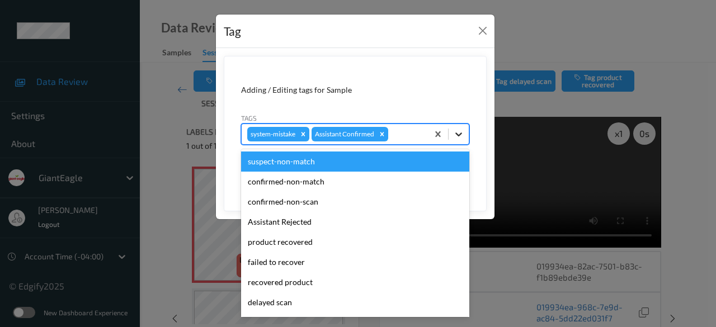
click at [458, 134] on icon at bounding box center [458, 135] width 7 height 4
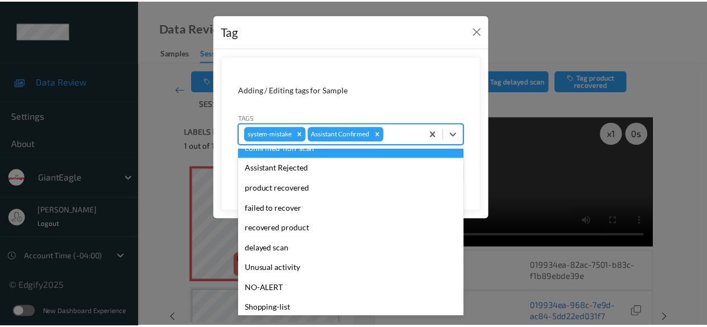
scroll to position [98, 0]
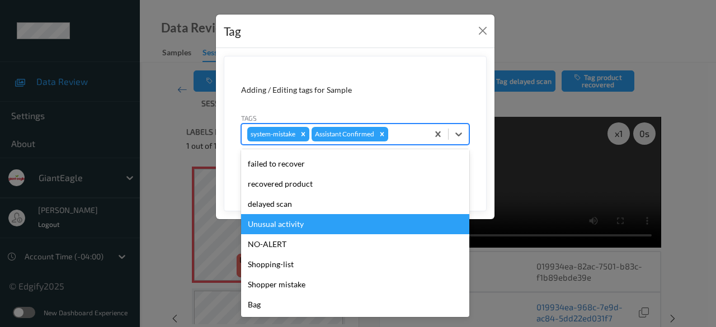
click at [322, 226] on div "Unusual activity" at bounding box center [355, 224] width 228 height 20
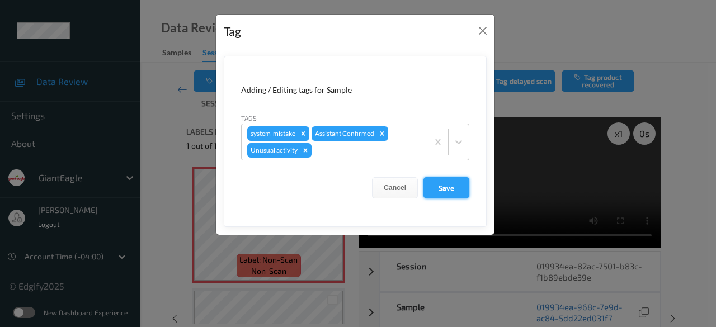
click at [446, 185] on button "Save" at bounding box center [446, 187] width 46 height 21
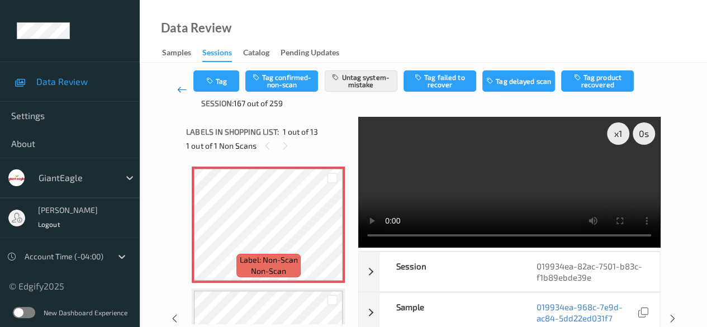
click at [181, 87] on icon at bounding box center [182, 89] width 10 height 11
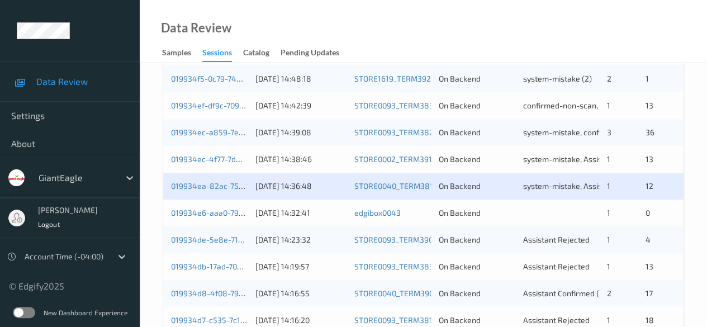
scroll to position [391, 0]
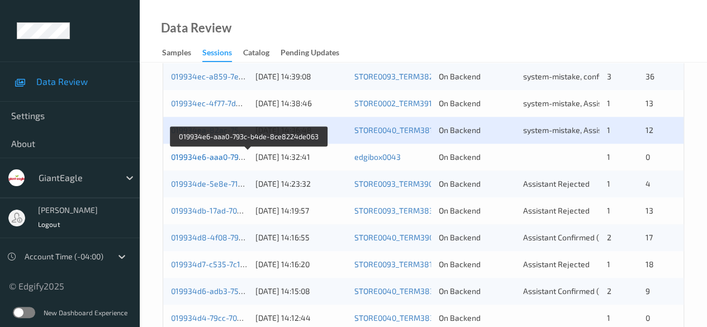
click at [196, 156] on link "019934e6-aaa0-793c-b4de-8ce8224de063" at bounding box center [249, 157] width 156 height 10
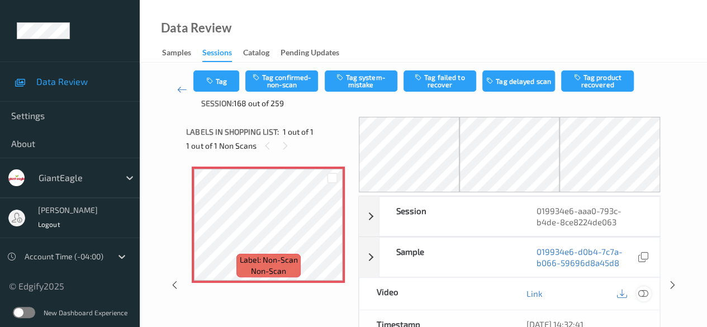
click at [645, 292] on icon at bounding box center [644, 294] width 10 height 10
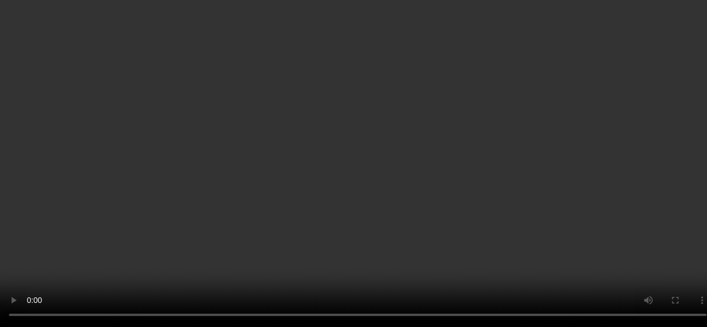
scroll to position [56, 0]
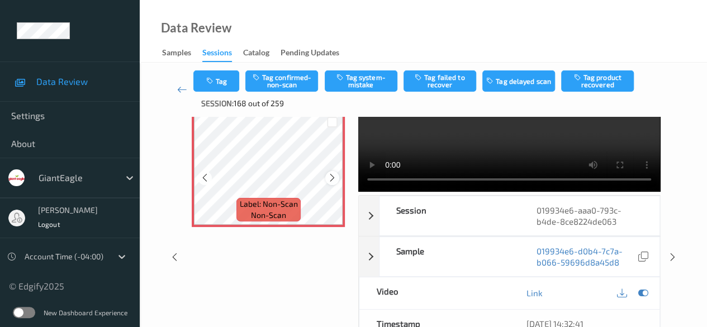
click at [330, 179] on icon at bounding box center [333, 178] width 10 height 10
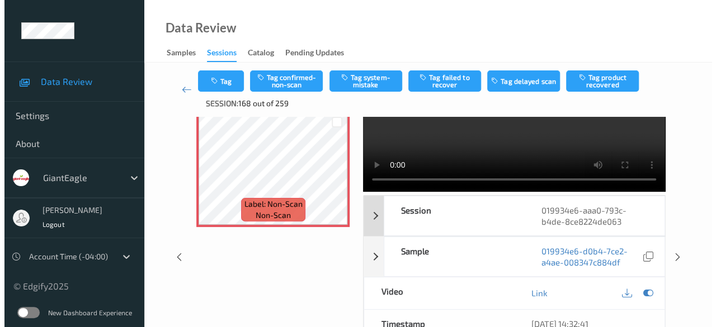
scroll to position [0, 0]
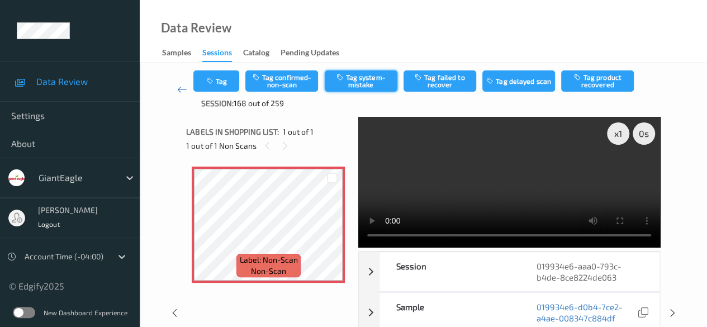
click at [339, 80] on icon "button" at bounding box center [341, 77] width 10 height 8
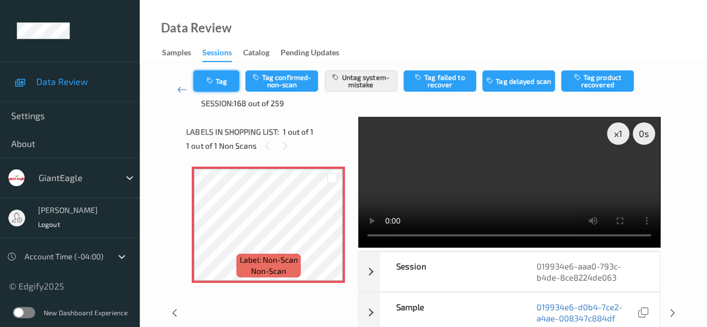
click at [226, 82] on button "Tag" at bounding box center [216, 80] width 46 height 21
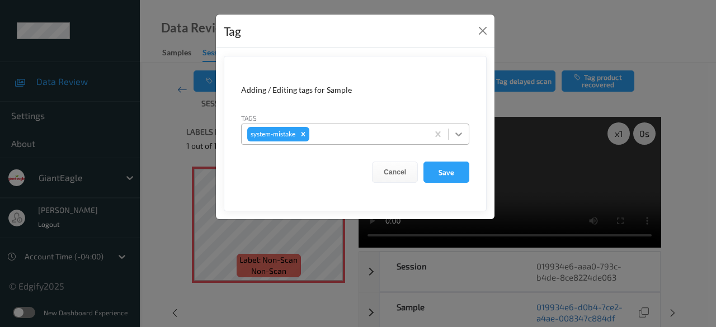
click at [465, 137] on div at bounding box center [458, 134] width 20 height 20
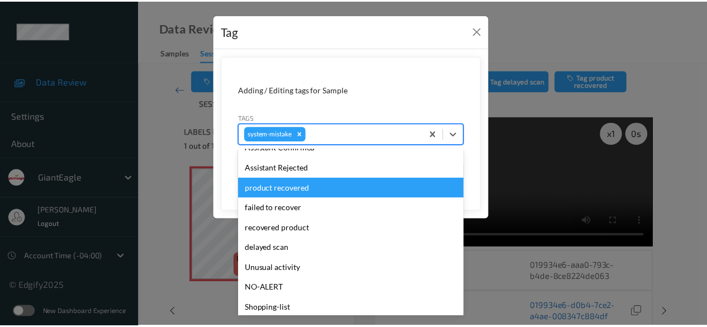
scroll to position [119, 0]
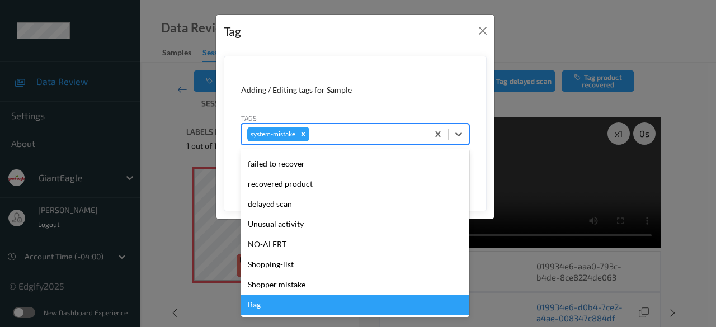
click at [271, 301] on div "Bag" at bounding box center [355, 305] width 228 height 20
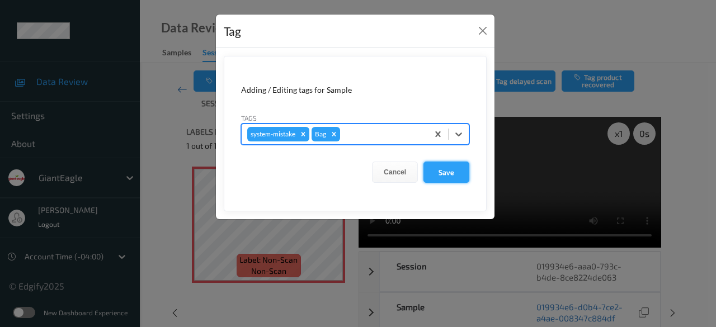
click at [439, 176] on button "Save" at bounding box center [446, 172] width 46 height 21
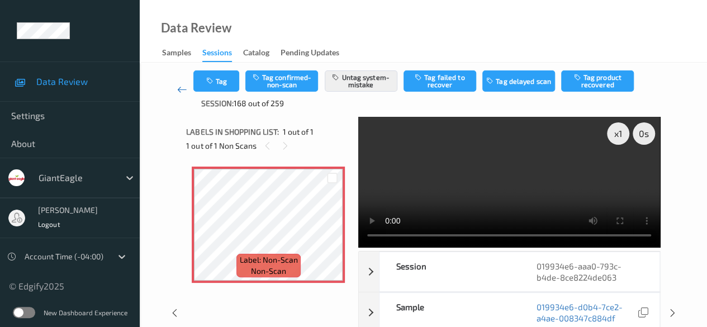
click at [177, 89] on icon at bounding box center [182, 89] width 10 height 11
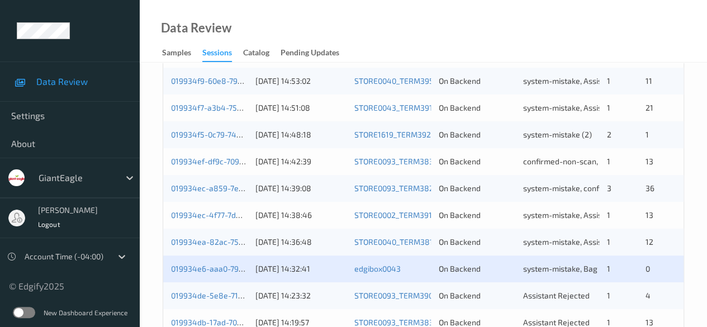
scroll to position [447, 0]
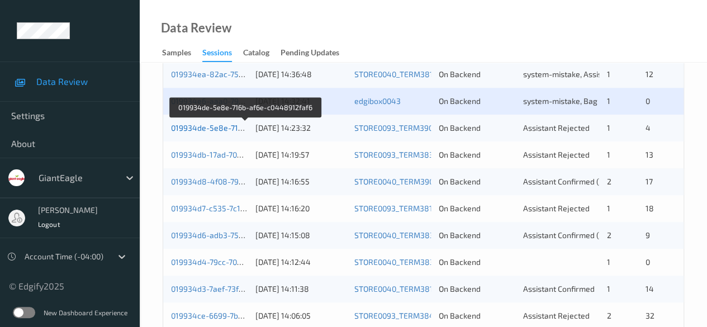
click at [186, 129] on link "019934de-5e8e-716b-af6e-c0448912faf6" at bounding box center [245, 128] width 149 height 10
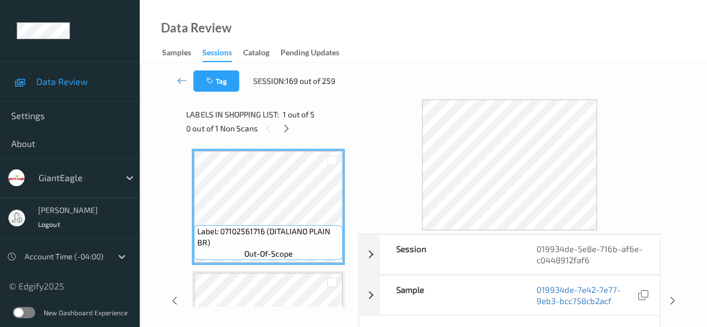
scroll to position [56, 0]
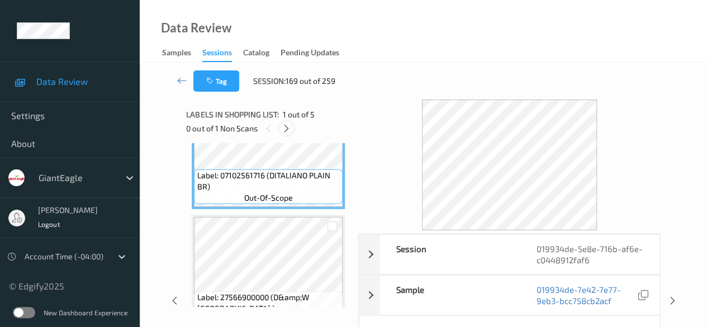
click at [289, 129] on icon at bounding box center [287, 129] width 10 height 10
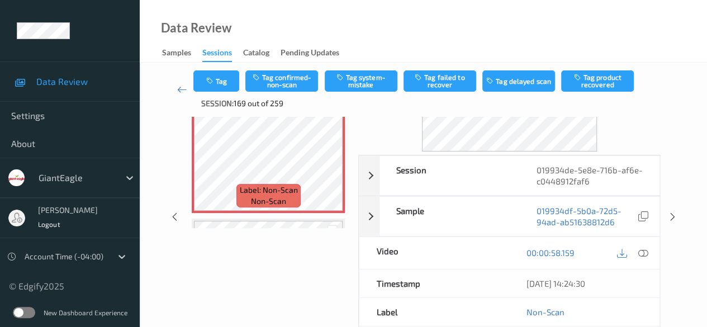
scroll to position [112, 0]
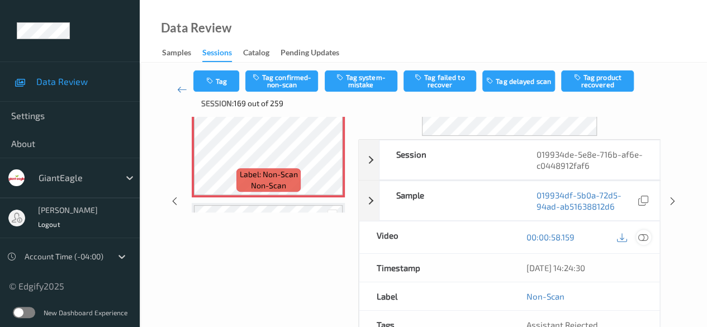
click at [646, 238] on icon at bounding box center [644, 237] width 10 height 10
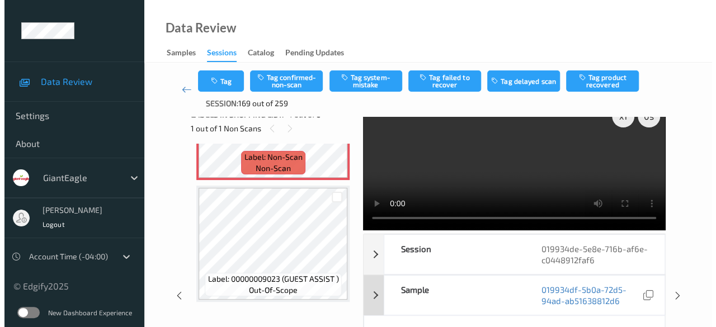
scroll to position [0, 0]
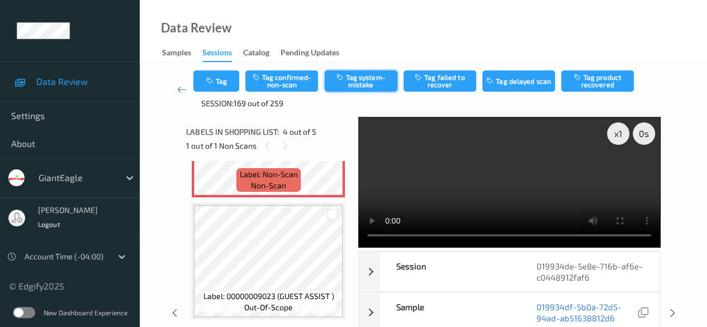
click at [361, 80] on button "Tag system-mistake" at bounding box center [361, 80] width 73 height 21
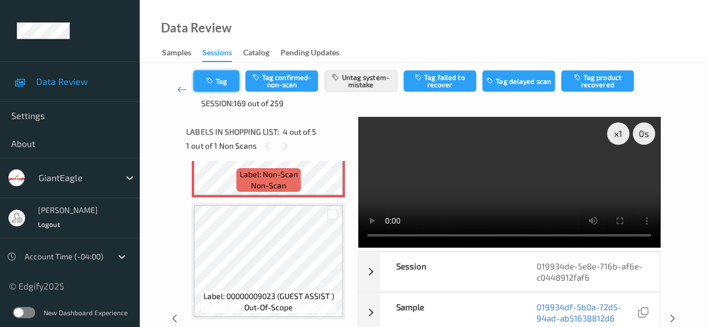
click at [224, 79] on button "Tag" at bounding box center [216, 80] width 46 height 21
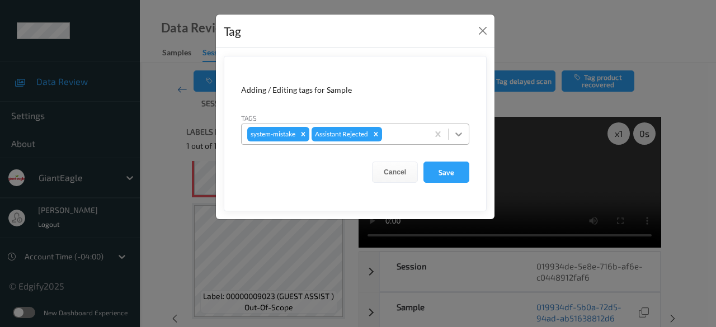
click at [455, 134] on icon at bounding box center [458, 134] width 11 height 11
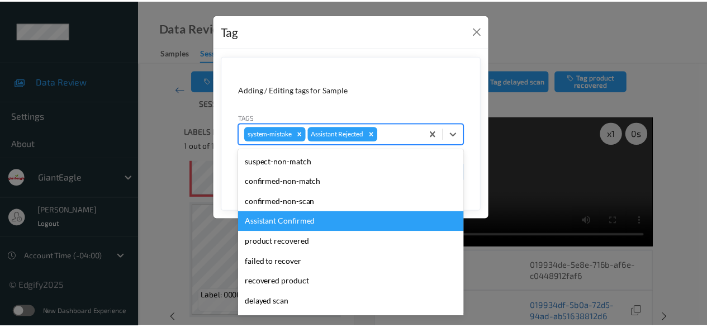
scroll to position [98, 0]
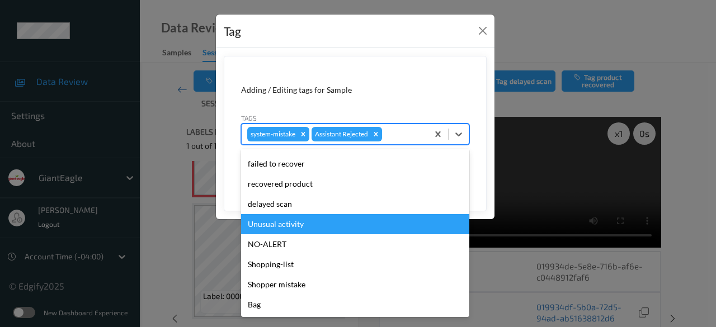
click at [295, 229] on div "Unusual activity" at bounding box center [355, 224] width 228 height 20
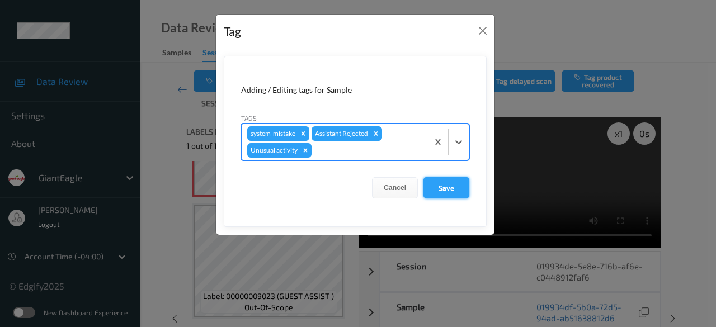
click at [441, 187] on button "Save" at bounding box center [446, 187] width 46 height 21
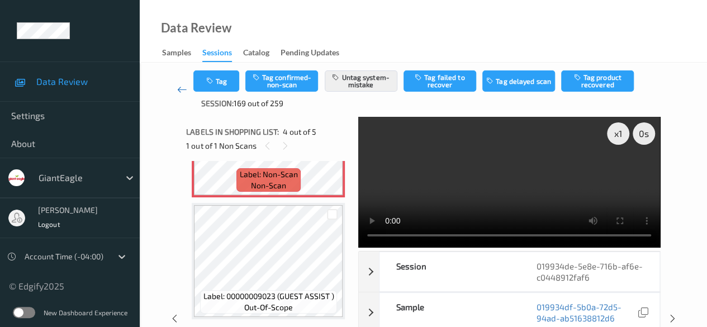
click at [182, 91] on icon at bounding box center [182, 89] width 10 height 11
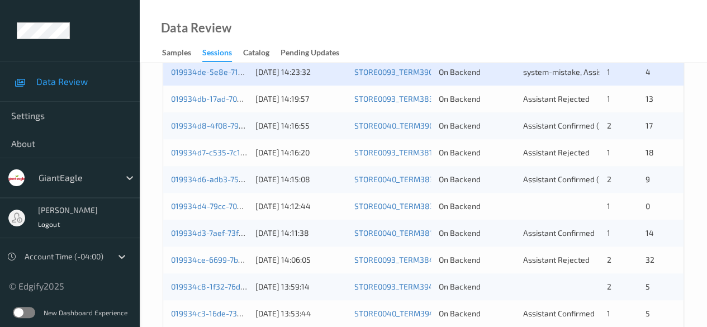
scroll to position [447, 0]
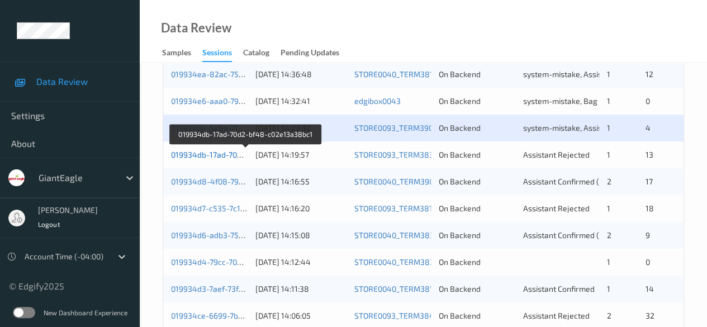
click at [219, 153] on link "019934db-17ad-70d2-bf48-c02e13a38bc1" at bounding box center [246, 155] width 150 height 10
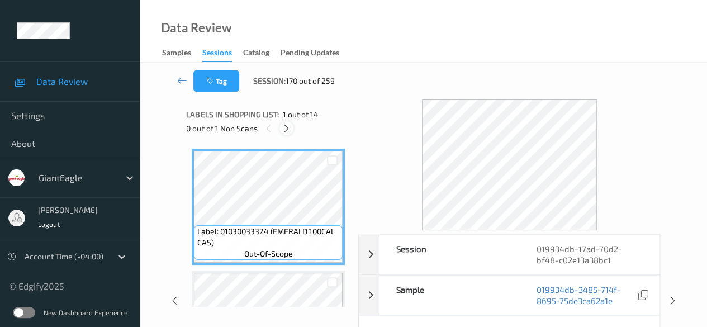
click at [287, 130] on icon at bounding box center [287, 129] width 10 height 10
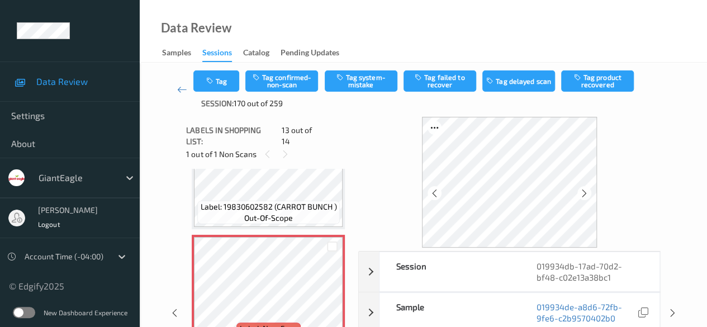
scroll to position [56, 0]
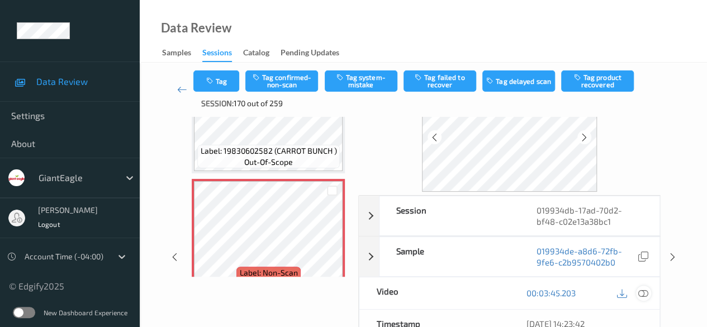
click at [644, 292] on icon at bounding box center [644, 293] width 10 height 10
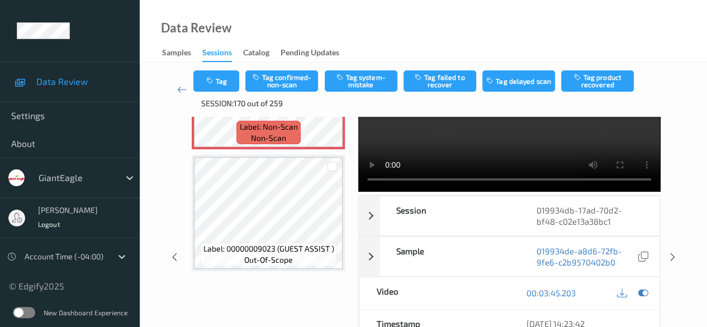
scroll to position [1436, 0]
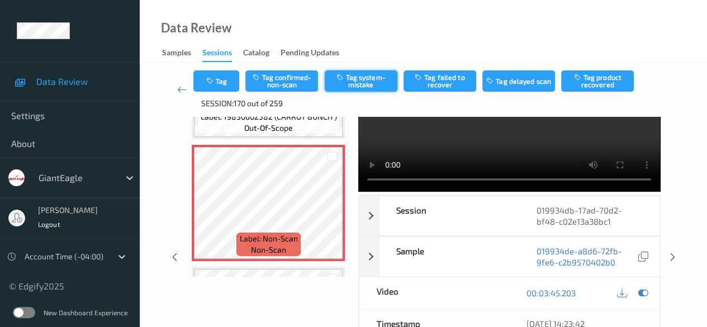
click at [372, 81] on button "Tag system-mistake" at bounding box center [361, 80] width 73 height 21
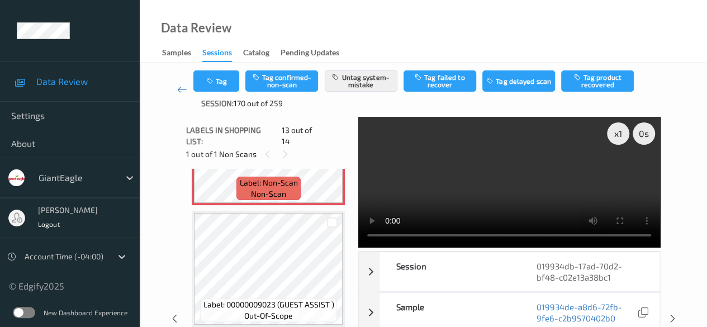
scroll to position [1492, 0]
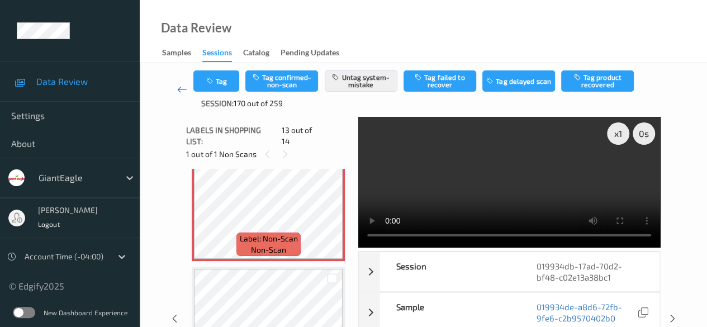
click at [177, 91] on icon at bounding box center [182, 89] width 10 height 11
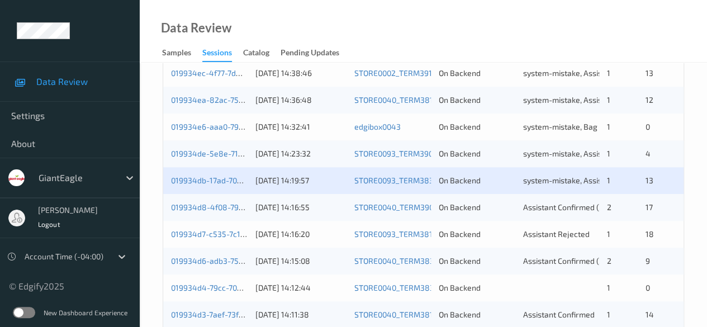
scroll to position [447, 0]
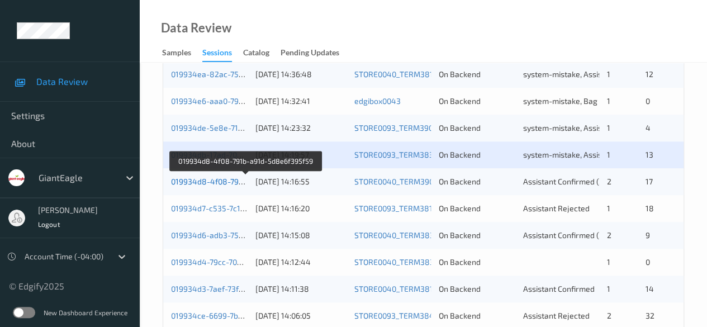
click at [186, 179] on link "019934d8-4f08-791b-a91d-5d8e6f395f59" at bounding box center [246, 182] width 150 height 10
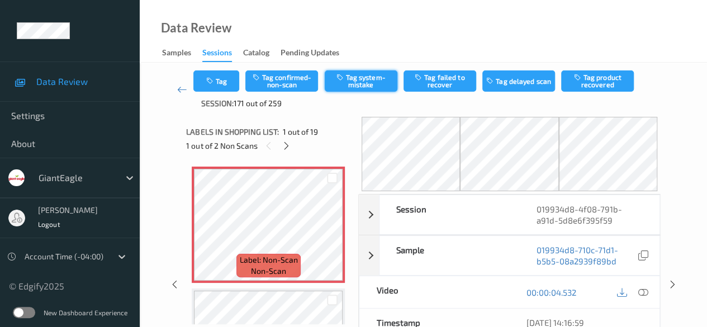
click at [357, 82] on button "Tag system-mistake" at bounding box center [361, 80] width 73 height 21
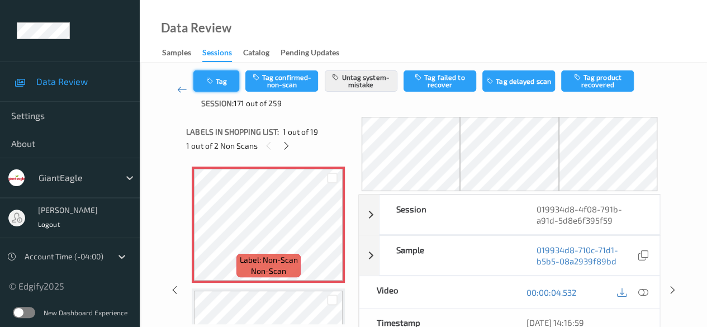
click at [223, 81] on button "Tag" at bounding box center [216, 80] width 46 height 21
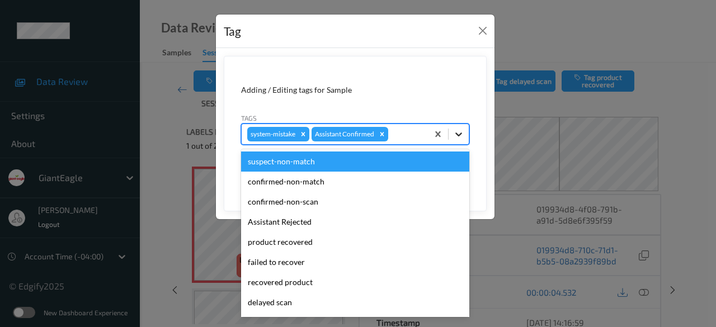
click at [460, 136] on icon at bounding box center [458, 134] width 11 height 11
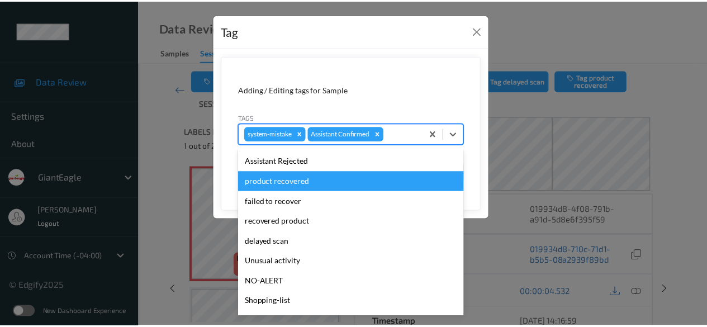
scroll to position [98, 0]
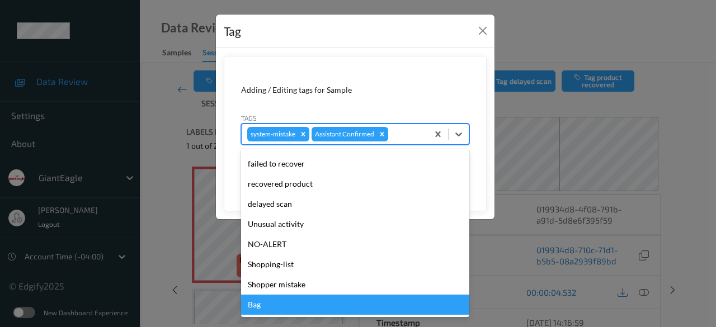
click at [301, 304] on div "Bag" at bounding box center [355, 305] width 228 height 20
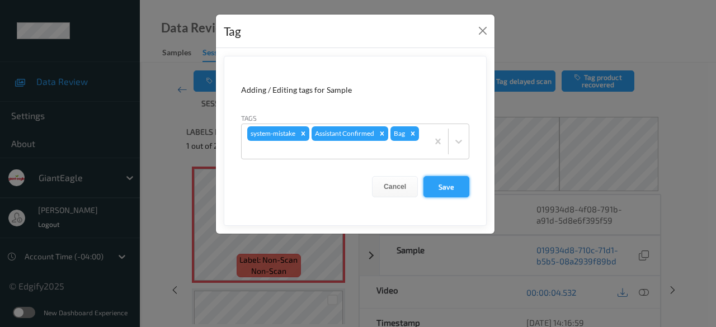
click at [448, 189] on button "Save" at bounding box center [446, 186] width 46 height 21
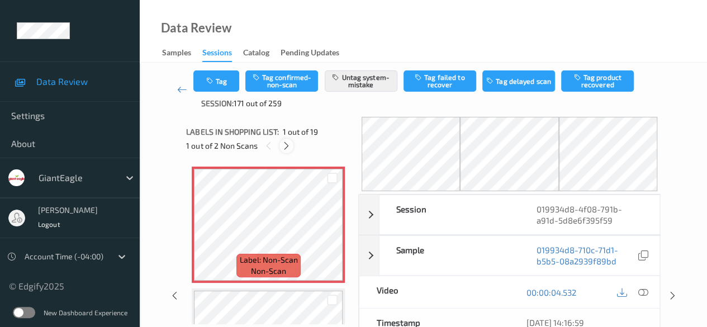
click at [290, 144] on icon at bounding box center [287, 146] width 10 height 10
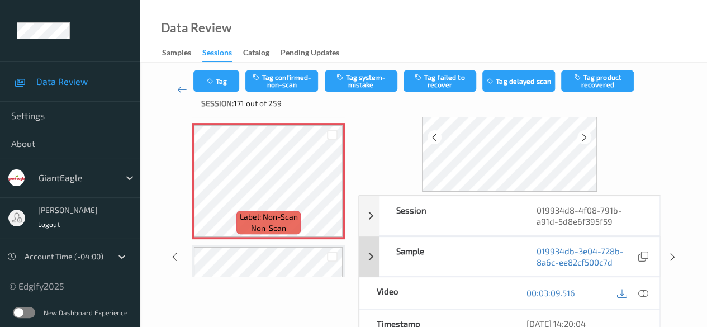
scroll to position [0, 0]
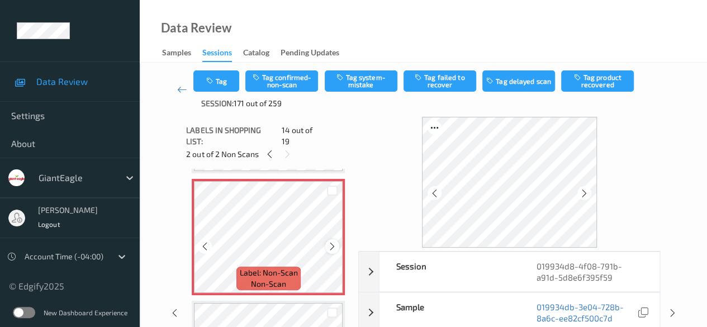
click at [332, 242] on icon at bounding box center [333, 247] width 10 height 10
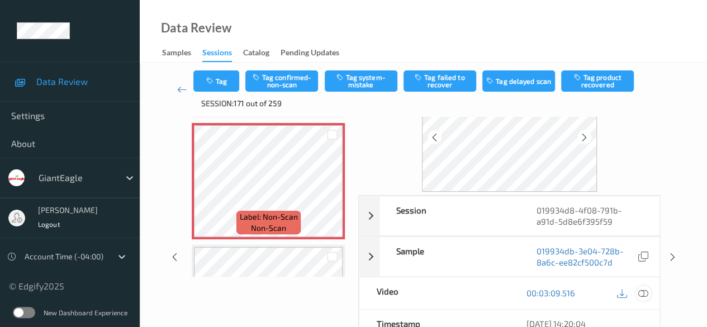
click at [646, 291] on icon at bounding box center [644, 293] width 10 height 10
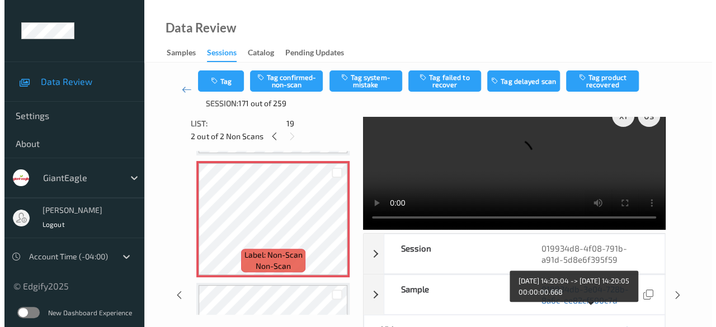
scroll to position [0, 0]
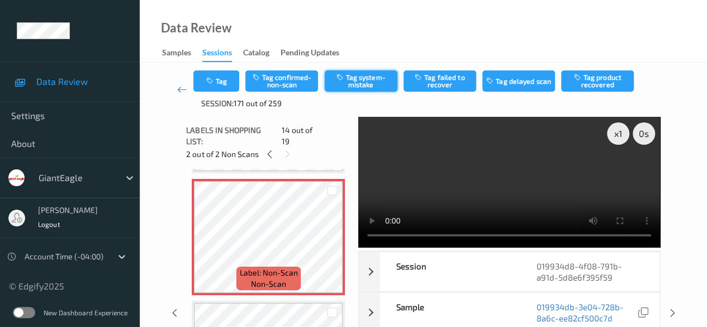
click at [373, 88] on button "Tag system-mistake" at bounding box center [361, 80] width 73 height 21
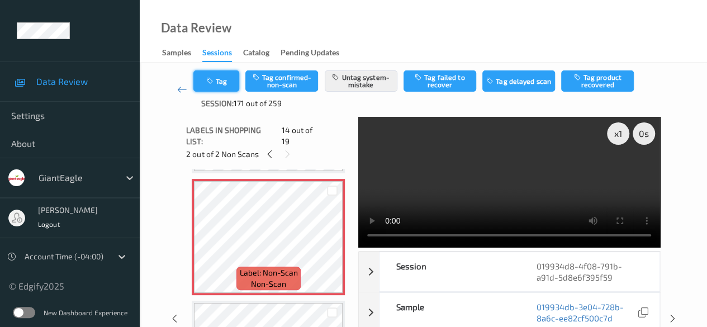
click at [219, 81] on button "Tag" at bounding box center [216, 80] width 46 height 21
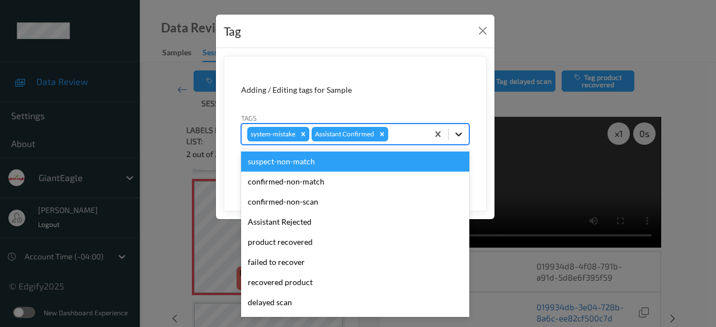
click at [461, 136] on icon at bounding box center [458, 134] width 11 height 11
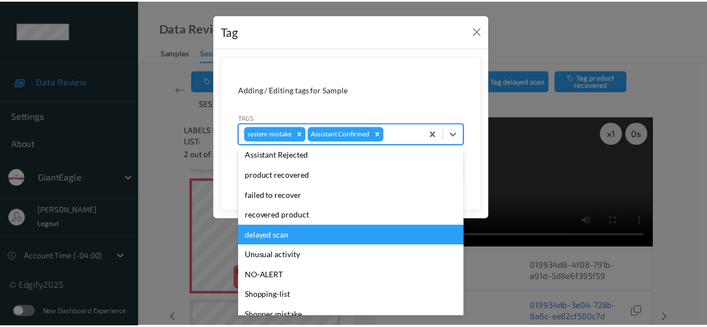
scroll to position [98, 0]
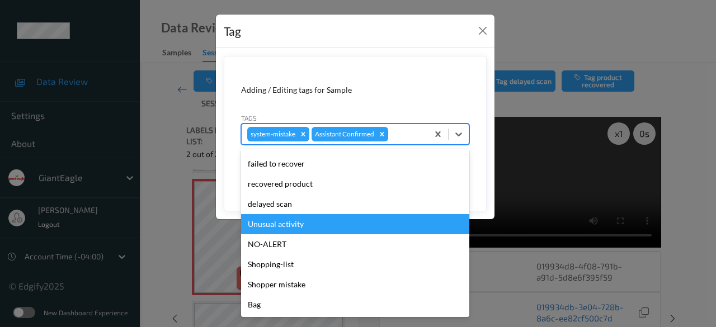
click at [286, 224] on div "Unusual activity" at bounding box center [355, 224] width 228 height 20
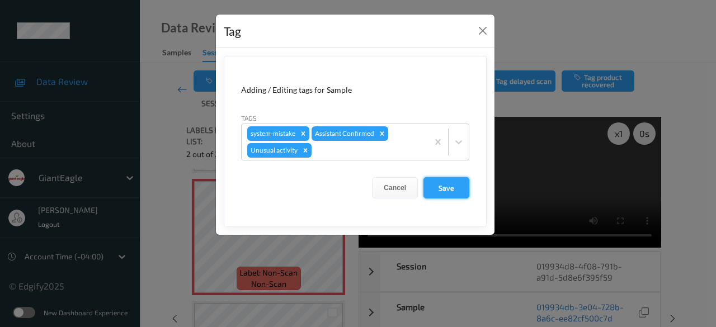
click at [452, 187] on button "Save" at bounding box center [446, 187] width 46 height 21
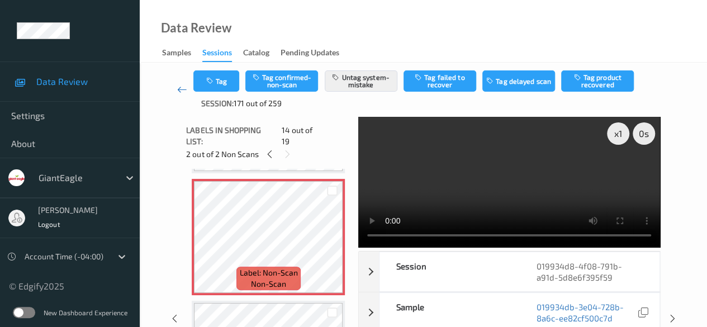
click at [181, 92] on icon at bounding box center [182, 89] width 10 height 11
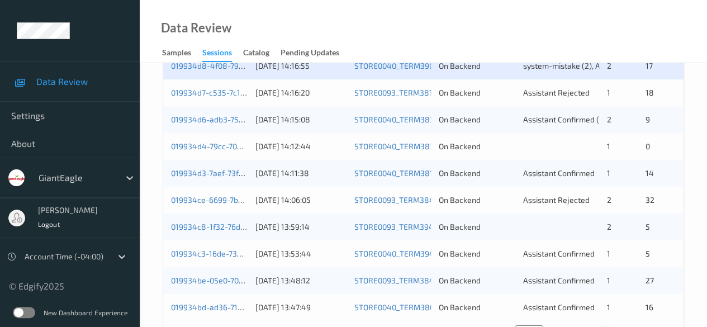
scroll to position [546, 0]
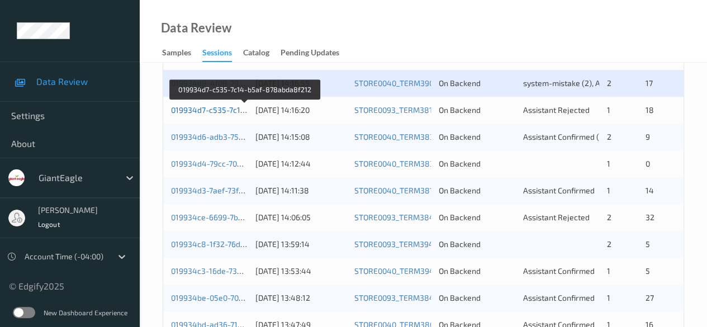
click at [231, 107] on link "019934d7-c535-7c14-b5af-878abda8f212" at bounding box center [245, 110] width 149 height 10
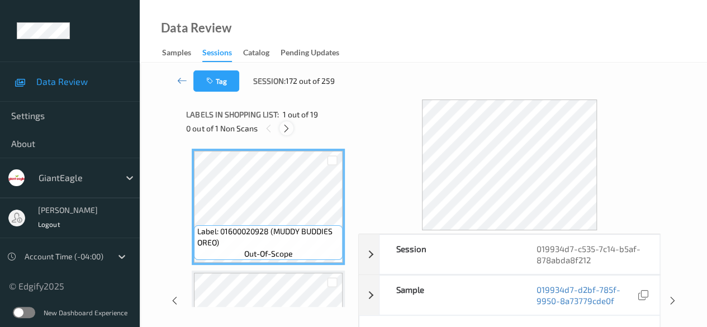
click at [286, 129] on icon at bounding box center [287, 129] width 10 height 10
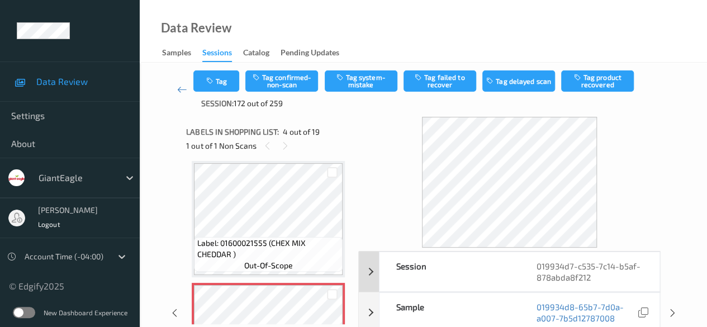
scroll to position [56, 0]
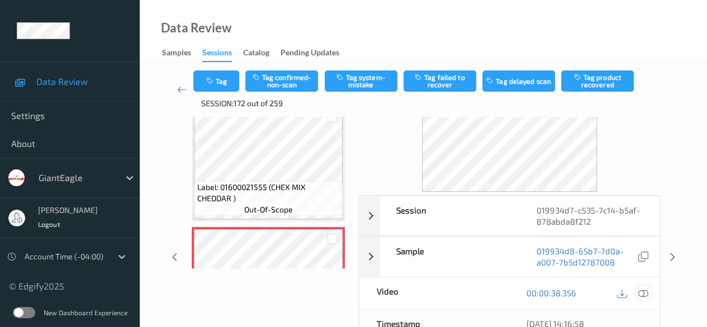
click at [646, 292] on icon at bounding box center [644, 293] width 10 height 10
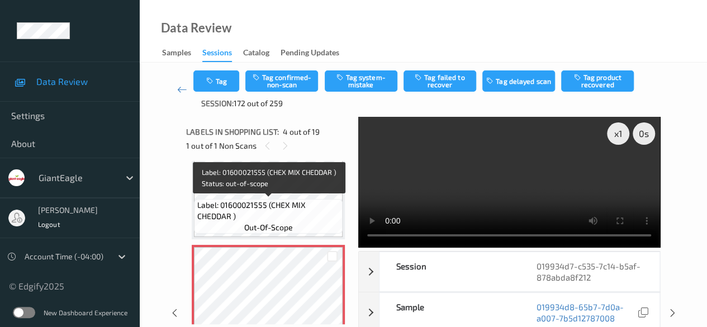
scroll to position [305, 0]
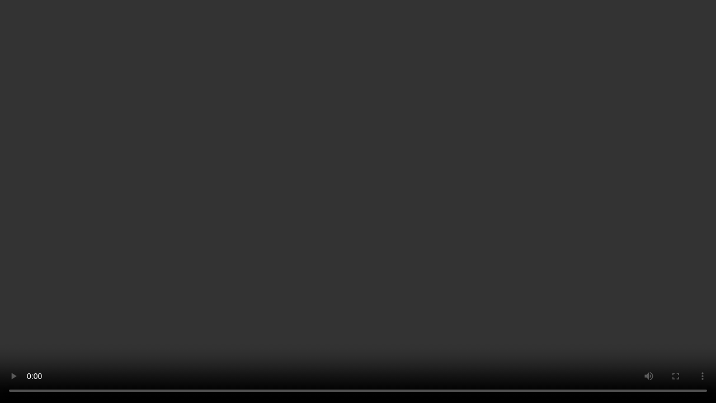
click at [37, 327] on video at bounding box center [358, 201] width 716 height 403
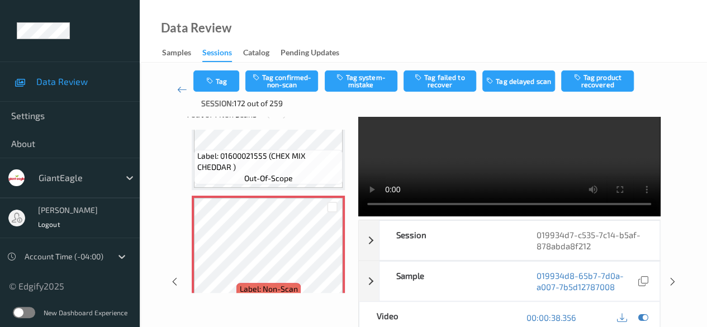
scroll to position [56, 0]
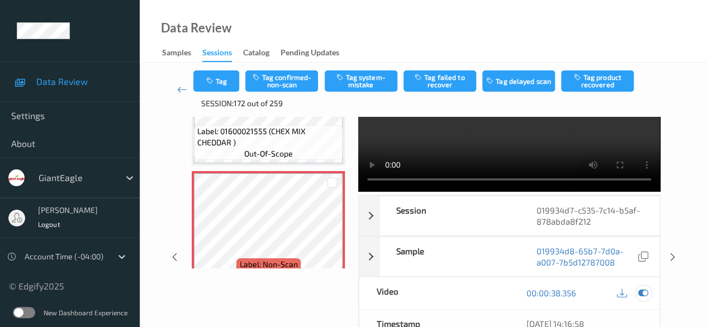
click at [640, 292] on icon at bounding box center [644, 293] width 10 height 10
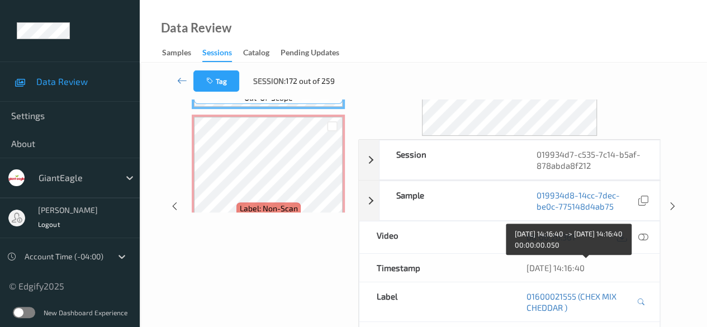
scroll to position [112, 0]
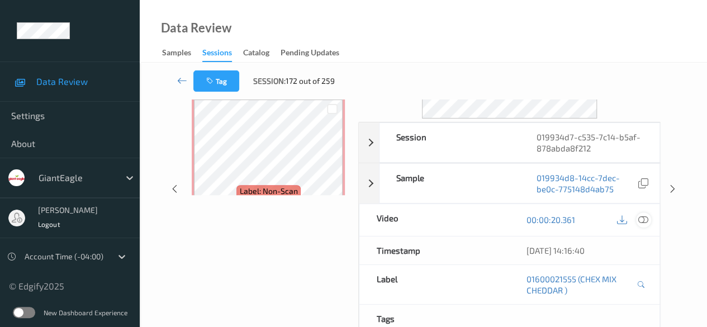
click at [645, 221] on icon at bounding box center [644, 220] width 10 height 10
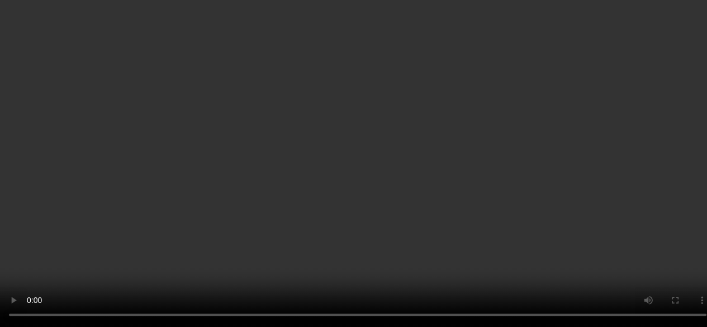
scroll to position [417, 0]
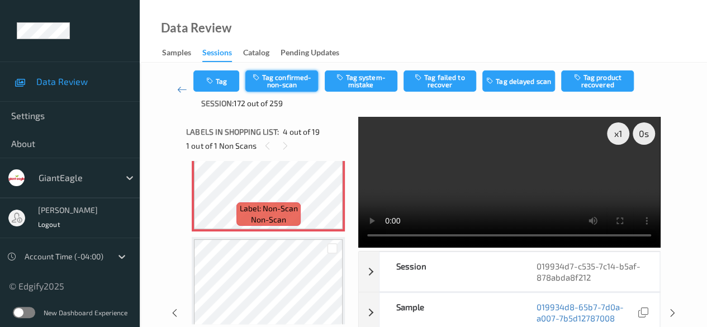
click at [290, 79] on button "Tag confirmed-non-scan" at bounding box center [281, 80] width 73 height 21
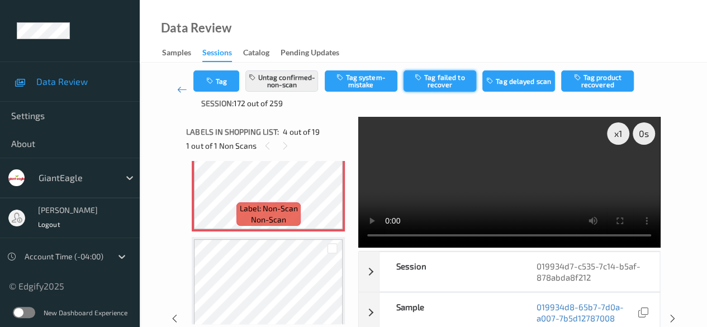
click at [448, 82] on button "Tag failed to recover" at bounding box center [440, 80] width 73 height 21
click at [180, 89] on icon at bounding box center [182, 89] width 10 height 11
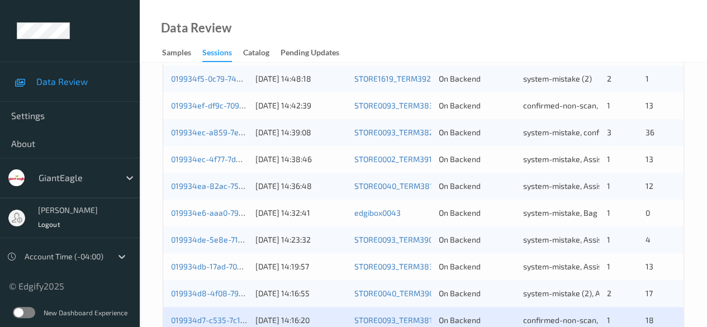
scroll to position [503, 0]
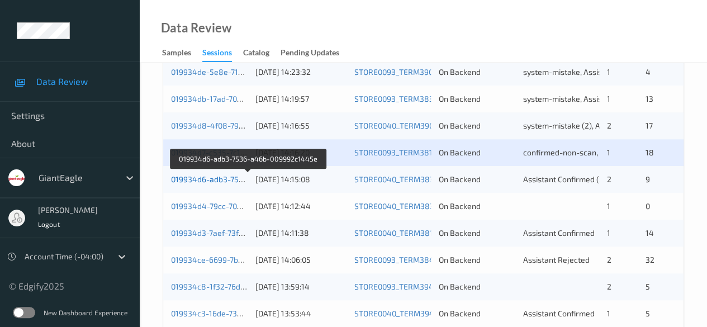
click at [226, 183] on link "019934d6-adb3-7536-a46b-009992c1445e" at bounding box center [248, 179] width 155 height 10
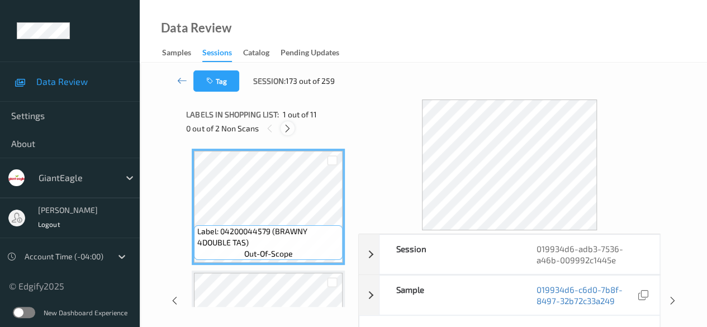
click at [288, 125] on icon at bounding box center [288, 129] width 10 height 10
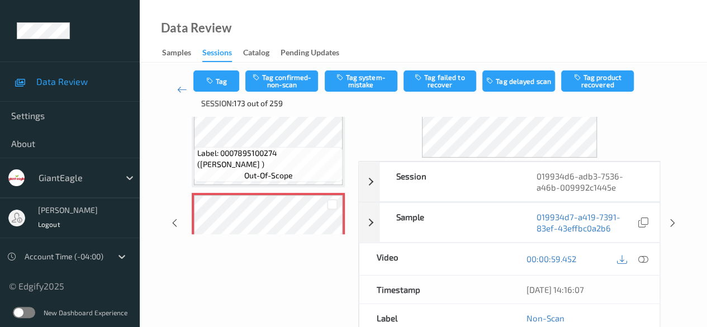
scroll to position [112, 0]
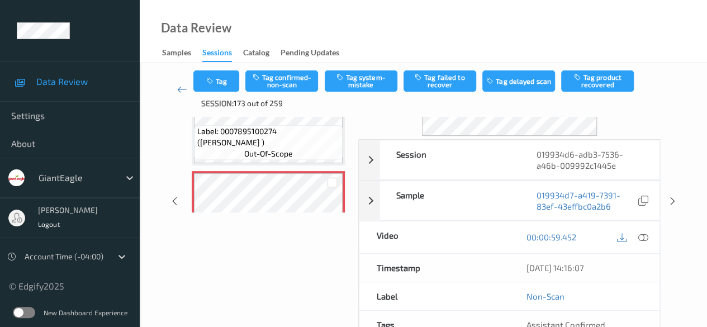
click at [642, 234] on icon at bounding box center [644, 237] width 10 height 10
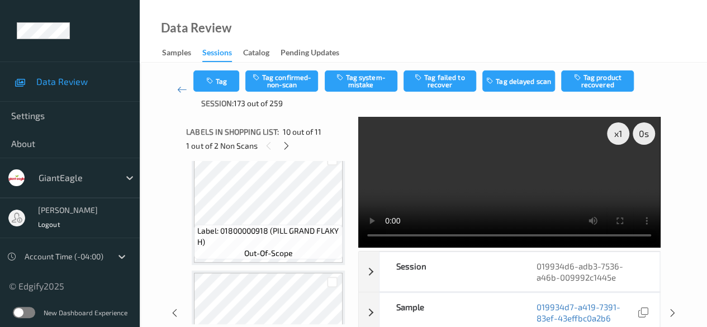
scroll to position [280, 0]
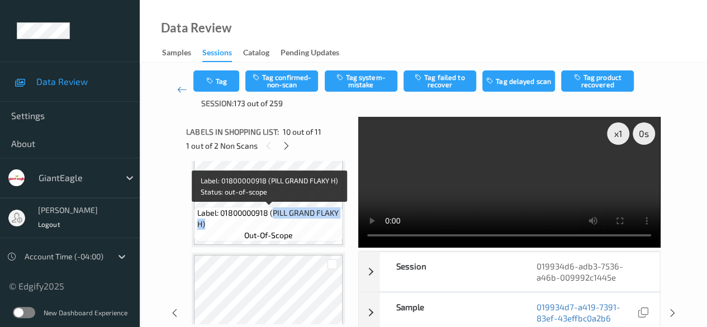
drag, startPoint x: 273, startPoint y: 212, endPoint x: 341, endPoint y: 219, distance: 68.6
click at [341, 219] on div "Label: 01800000918 (PILL GRAND FLAKY H) out-of-scope" at bounding box center [268, 224] width 149 height 35
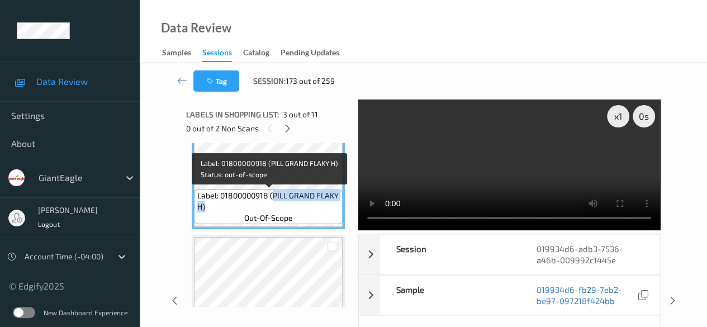
copy span "PILL GRAND FLAKY H)"
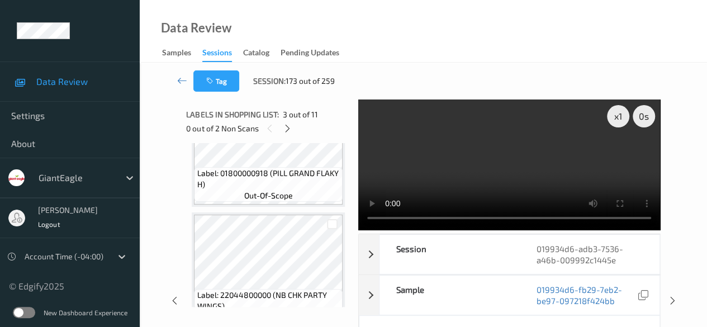
scroll to position [447, 0]
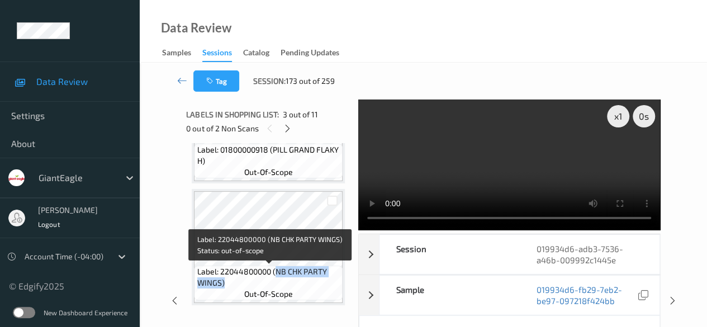
drag, startPoint x: 278, startPoint y: 272, endPoint x: 338, endPoint y: 283, distance: 61.4
click at [338, 283] on span "Label: 22044800000 (NB CHK PARTY WINGS)" at bounding box center [268, 277] width 143 height 22
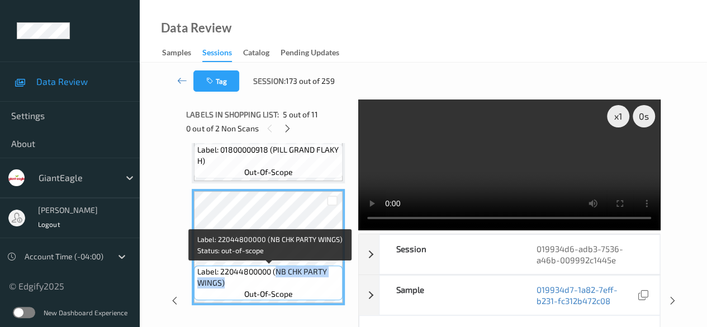
copy span "NB CHK PARTY WINGS)"
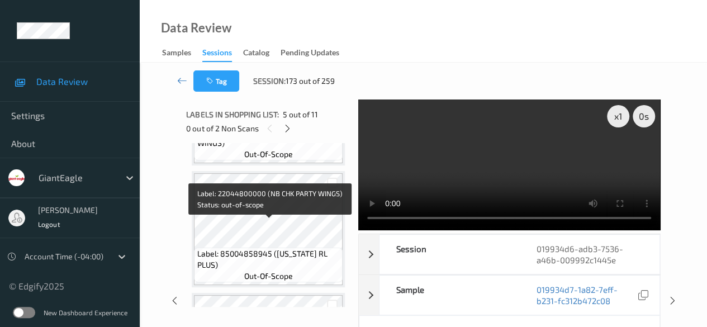
scroll to position [727, 0]
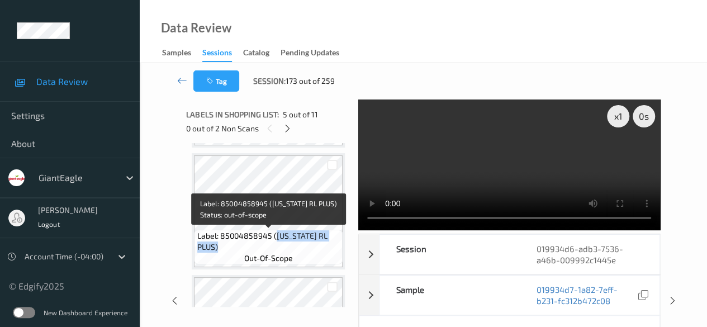
drag, startPoint x: 276, startPoint y: 237, endPoint x: 334, endPoint y: 244, distance: 58.5
click at [334, 244] on span "Label: 85004858945 ([US_STATE] RL PLUS)" at bounding box center [268, 241] width 143 height 22
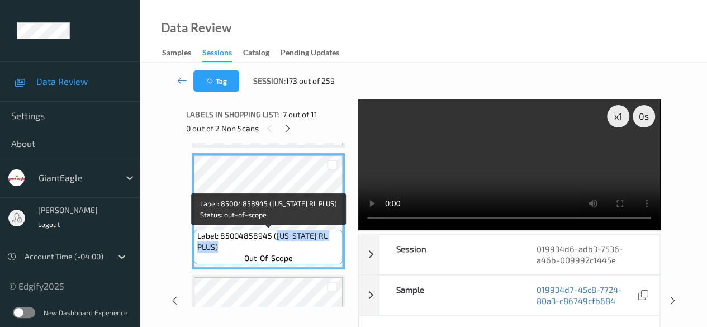
copy span "[US_STATE] RL PLUS)"
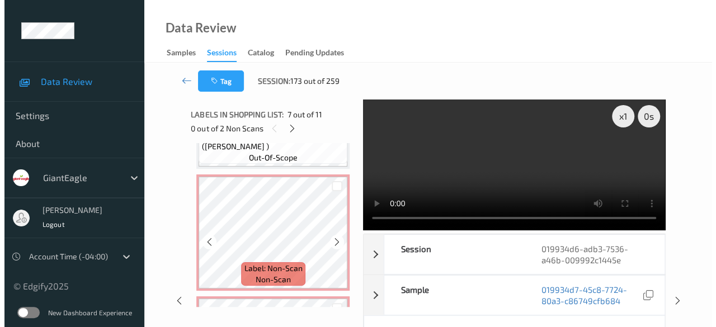
scroll to position [1006, 0]
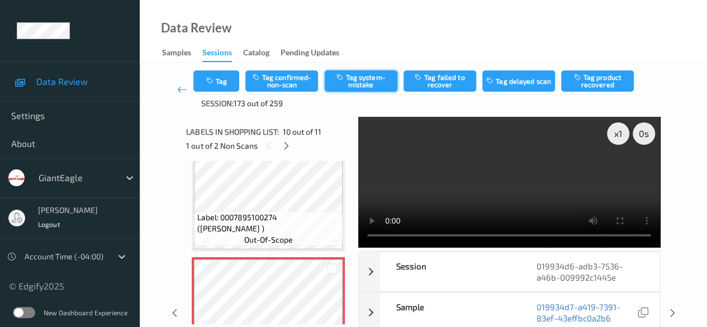
click at [347, 84] on button "Tag system-mistake" at bounding box center [361, 80] width 73 height 21
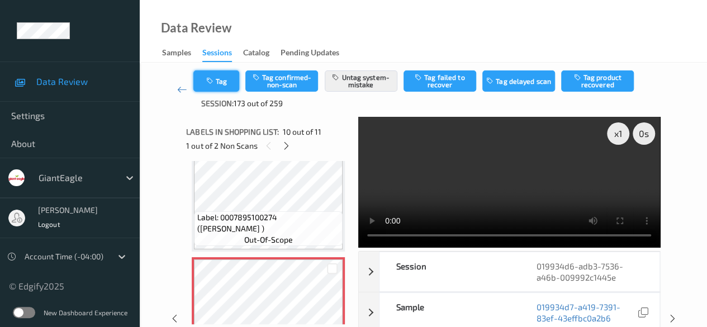
click at [219, 82] on button "Tag" at bounding box center [216, 80] width 46 height 21
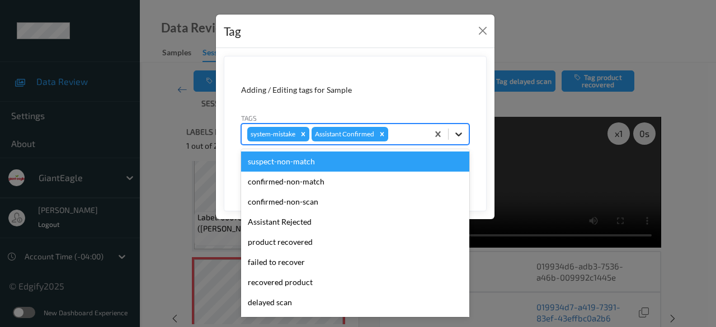
click at [458, 134] on icon at bounding box center [458, 134] width 11 height 11
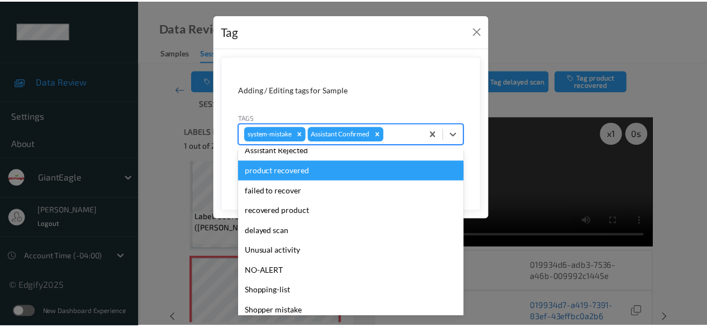
scroll to position [119, 0]
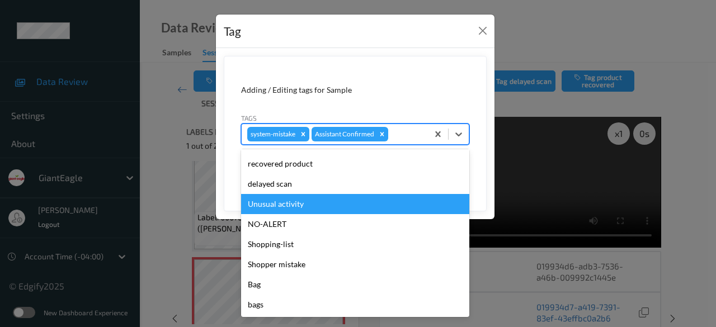
click at [321, 207] on div "Unusual activity" at bounding box center [355, 204] width 228 height 20
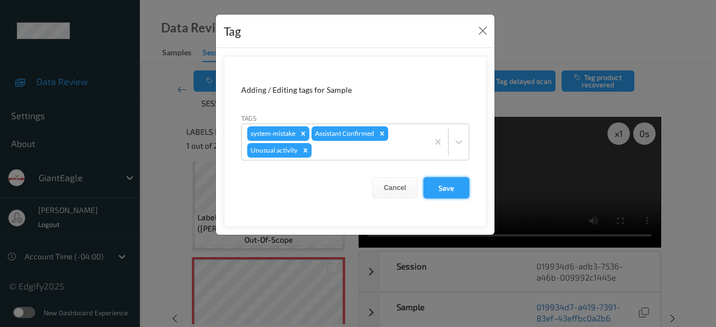
click at [461, 186] on button "Save" at bounding box center [446, 187] width 46 height 21
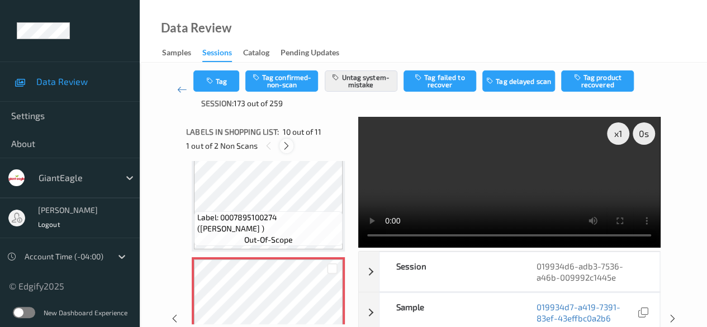
click at [283, 147] on icon at bounding box center [287, 146] width 10 height 10
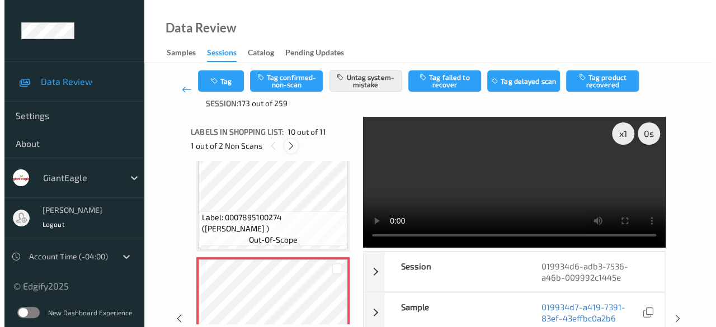
scroll to position [1103, 0]
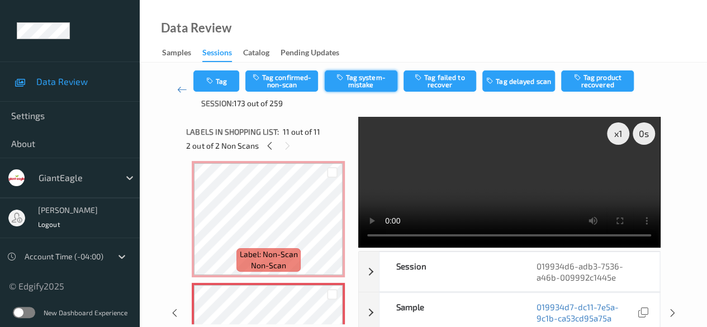
click at [365, 75] on button "Tag system-mistake" at bounding box center [361, 80] width 73 height 21
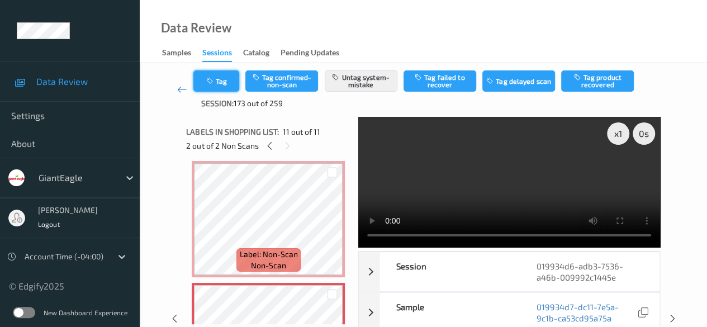
click at [224, 80] on button "Tag" at bounding box center [216, 80] width 46 height 21
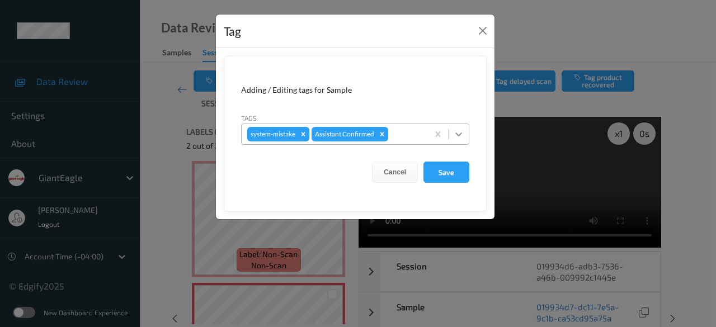
click at [458, 134] on icon at bounding box center [458, 134] width 11 height 11
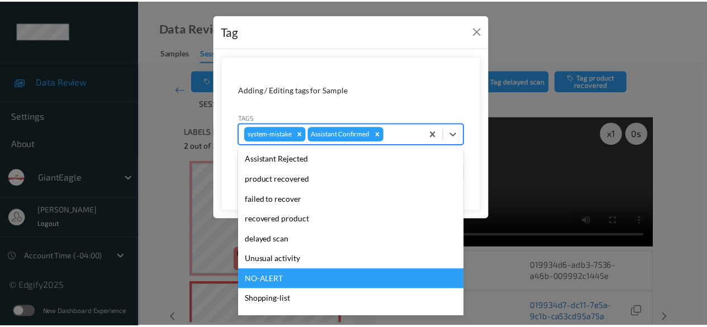
scroll to position [119, 0]
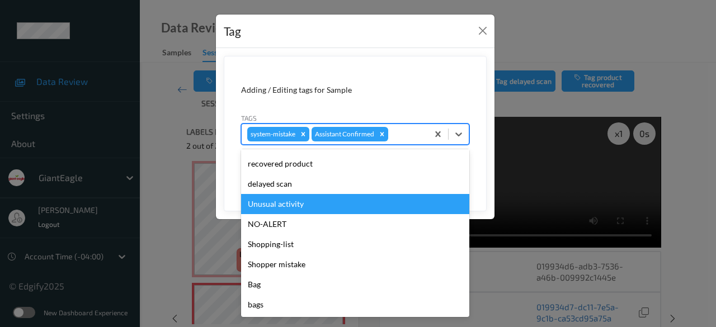
click at [319, 205] on div "Unusual activity" at bounding box center [355, 204] width 228 height 20
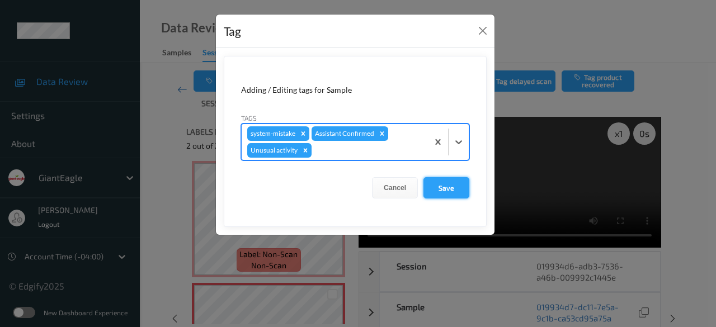
click at [461, 190] on button "Save" at bounding box center [446, 187] width 46 height 21
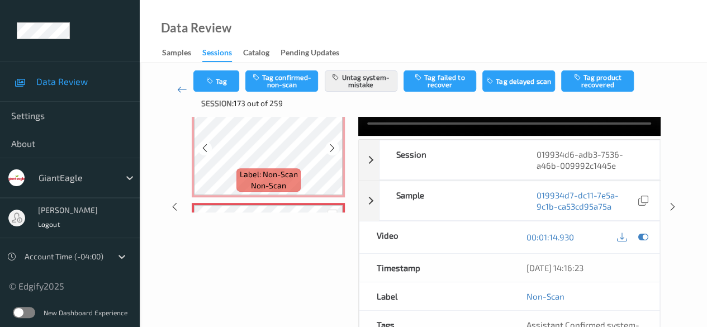
scroll to position [959, 0]
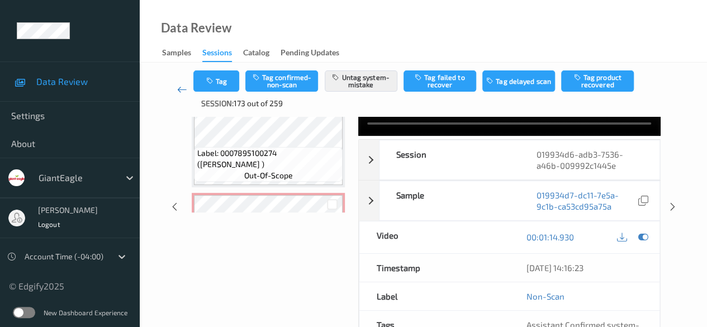
click at [181, 90] on icon at bounding box center [182, 89] width 10 height 11
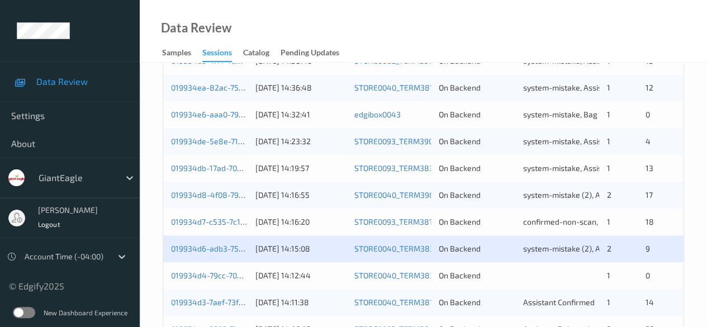
scroll to position [490, 0]
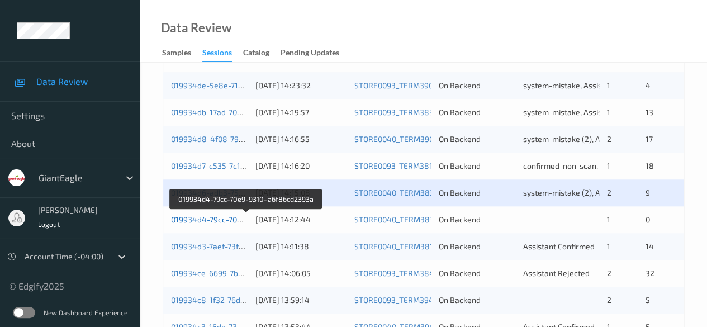
click at [209, 223] on link "019934d4-79cc-70e9-9310-a6f86cd2393a" at bounding box center [246, 220] width 150 height 10
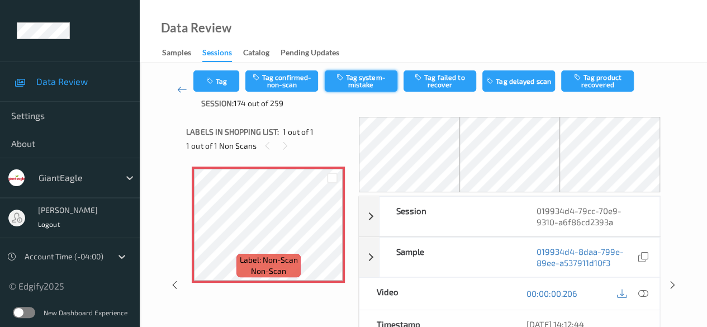
click at [366, 82] on button "Tag system-mistake" at bounding box center [361, 80] width 73 height 21
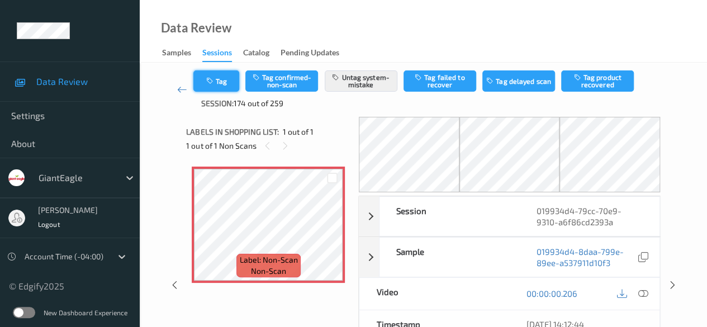
click at [231, 87] on button "Tag" at bounding box center [216, 80] width 46 height 21
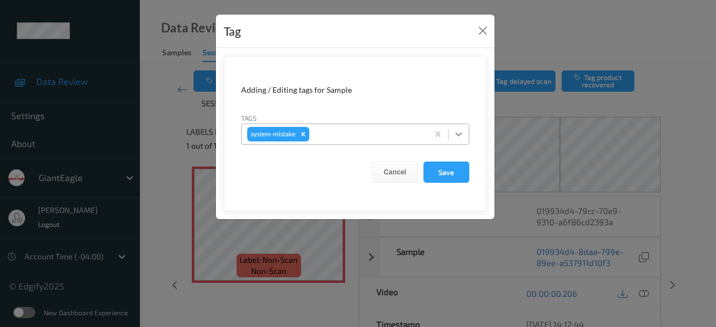
click at [462, 134] on icon at bounding box center [458, 134] width 11 height 11
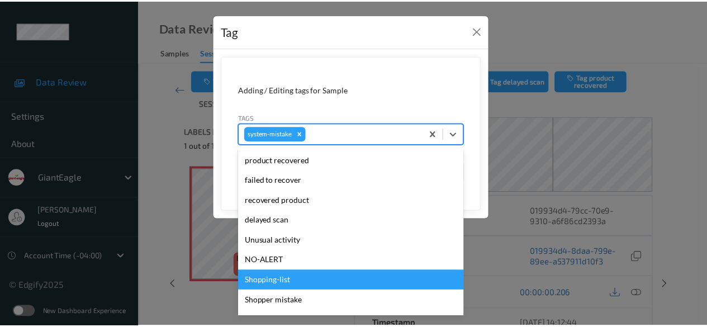
scroll to position [139, 0]
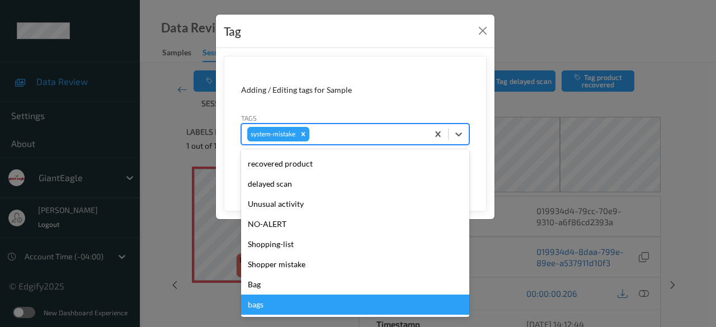
click at [322, 314] on div "bags" at bounding box center [355, 305] width 228 height 20
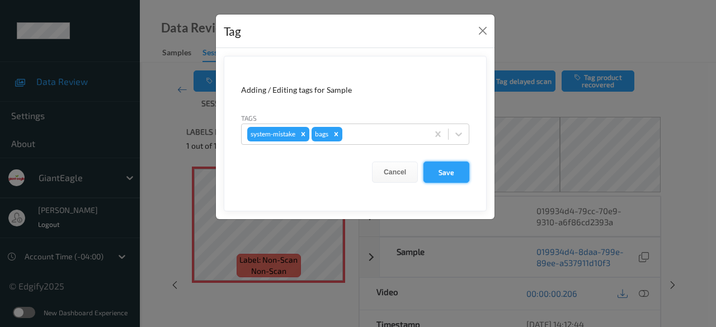
click at [443, 173] on button "Save" at bounding box center [446, 172] width 46 height 21
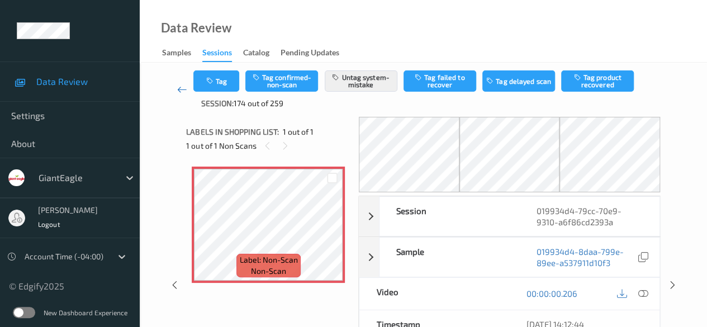
click at [181, 87] on icon at bounding box center [182, 89] width 10 height 11
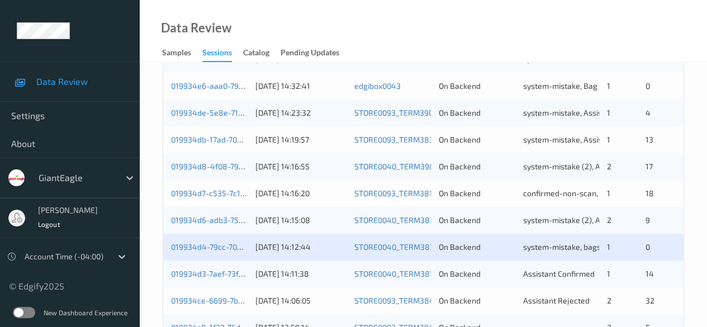
scroll to position [559, 0]
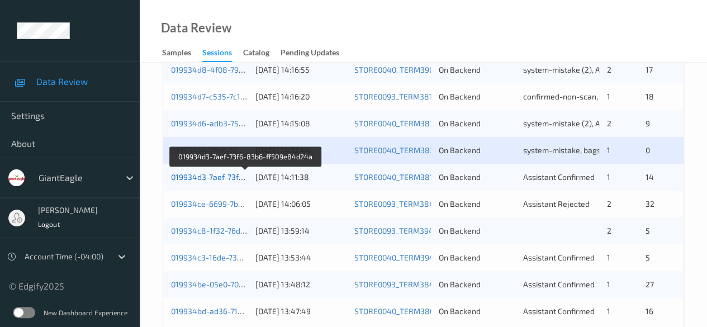
click at [233, 177] on link "019934d3-7aef-73f6-83b6-ff509e84d24a" at bounding box center [245, 177] width 149 height 10
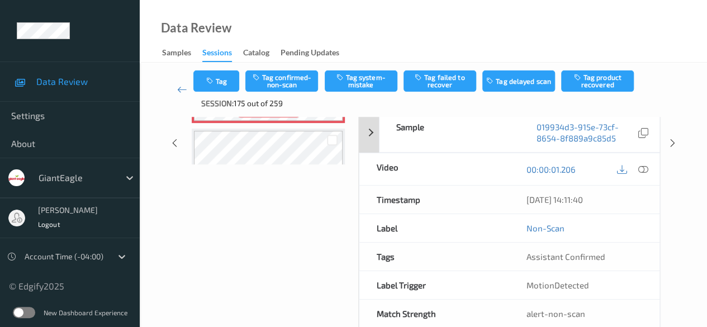
scroll to position [168, 0]
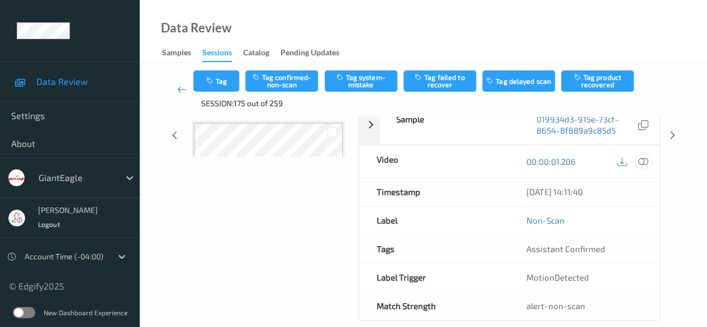
click at [648, 163] on icon at bounding box center [644, 162] width 10 height 10
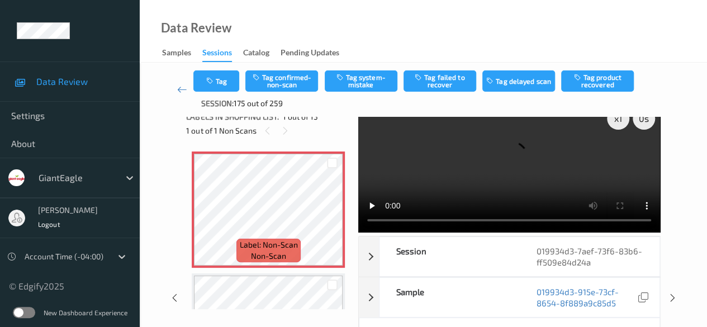
scroll to position [0, 0]
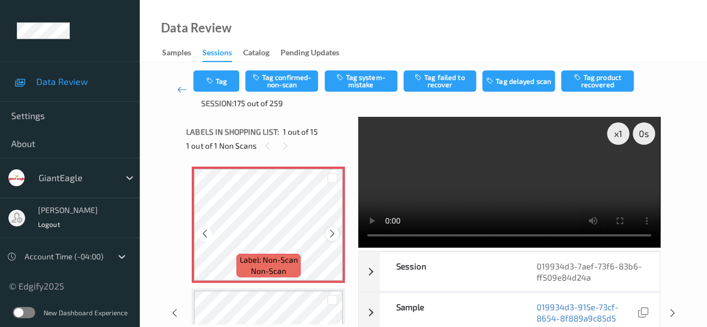
click at [331, 235] on icon at bounding box center [333, 234] width 10 height 10
click at [350, 78] on button "Tag system-mistake" at bounding box center [361, 80] width 73 height 21
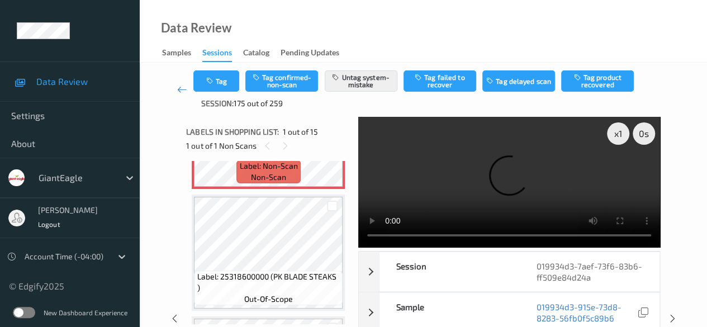
scroll to position [112, 0]
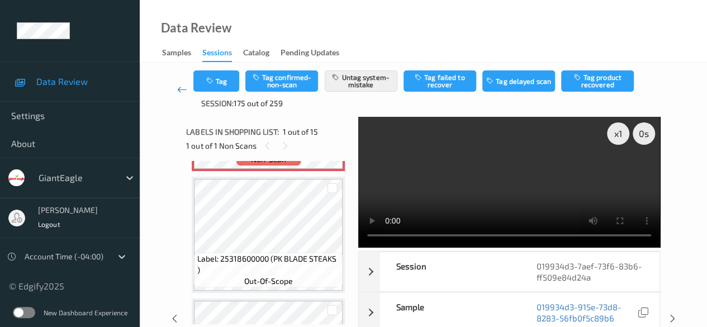
click at [183, 90] on icon at bounding box center [182, 89] width 10 height 11
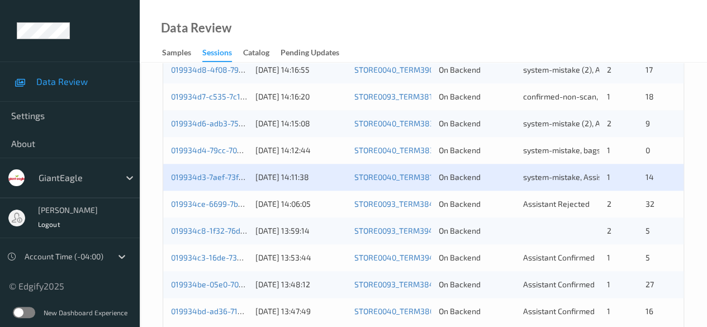
scroll to position [602, 0]
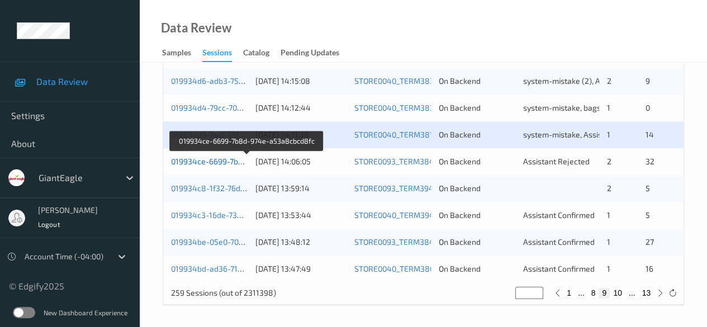
click at [188, 161] on link "019934ce-6699-7b8d-974e-a53a8cbcd8fc" at bounding box center [247, 162] width 153 height 10
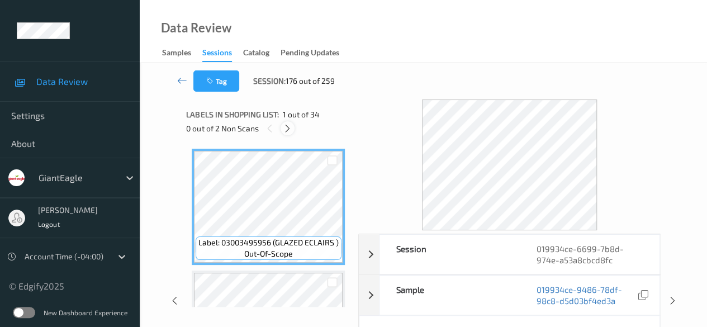
click at [291, 130] on icon at bounding box center [288, 129] width 10 height 10
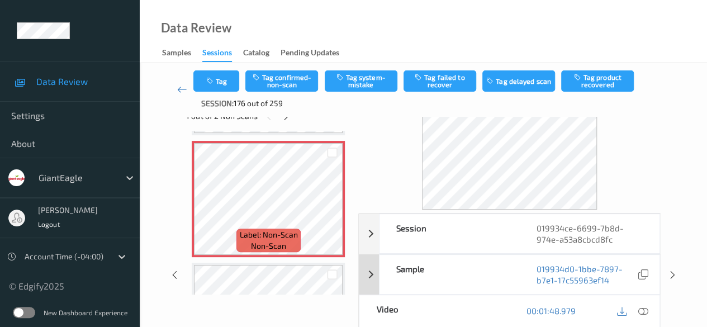
scroll to position [56, 0]
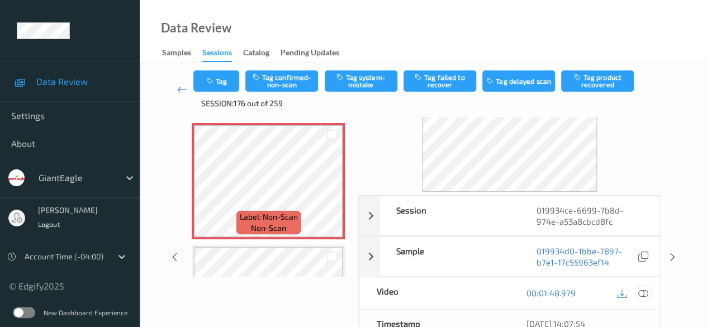
click at [640, 292] on icon at bounding box center [644, 293] width 10 height 10
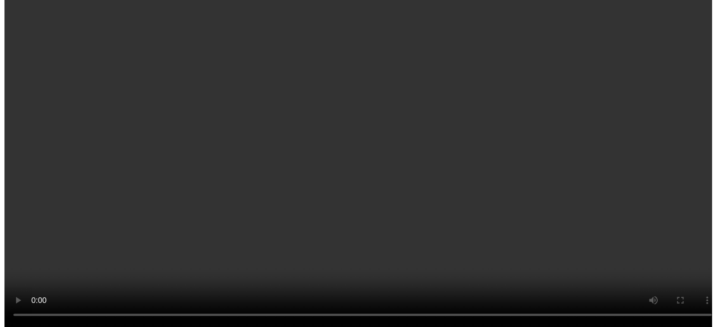
scroll to position [1214, 0]
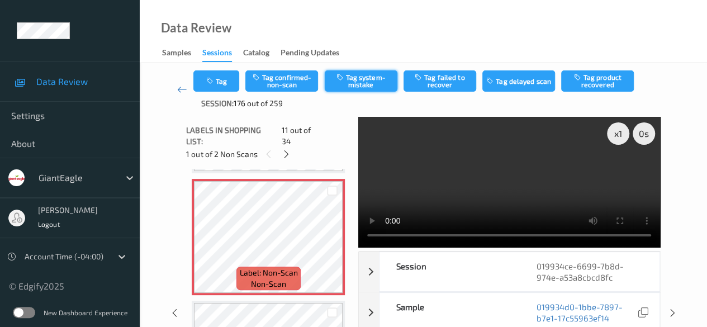
click at [360, 84] on button "Tag system-mistake" at bounding box center [361, 80] width 73 height 21
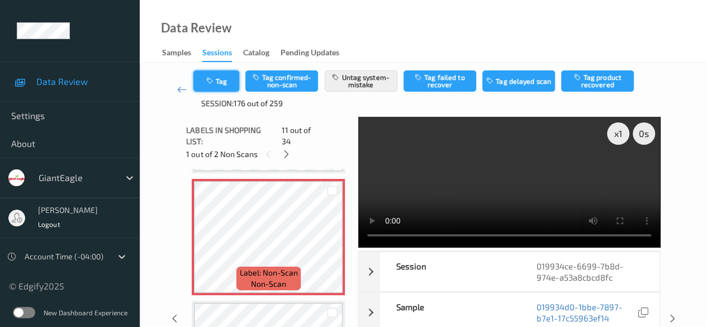
click at [228, 83] on button "Tag" at bounding box center [216, 80] width 46 height 21
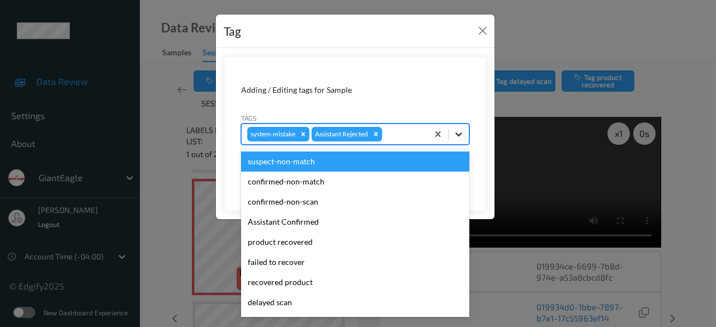
click at [458, 136] on icon at bounding box center [458, 134] width 11 height 11
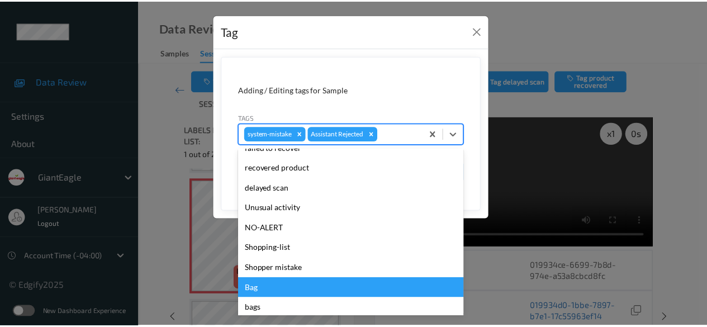
scroll to position [119, 0]
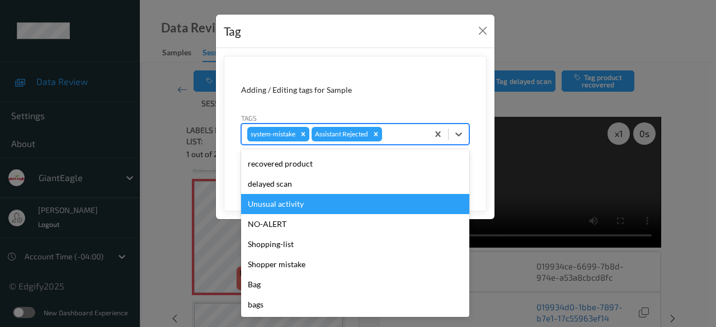
click at [294, 209] on div "Unusual activity" at bounding box center [355, 204] width 228 height 20
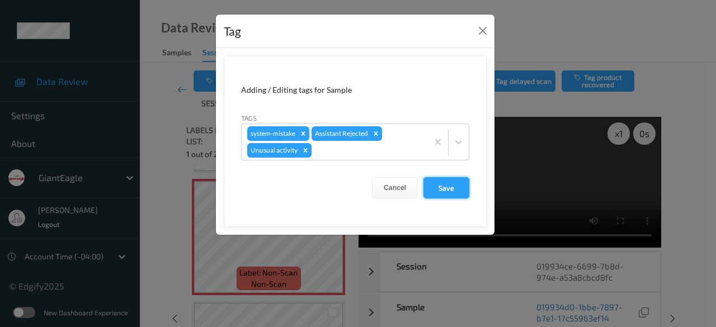
click at [463, 192] on button "Save" at bounding box center [446, 187] width 46 height 21
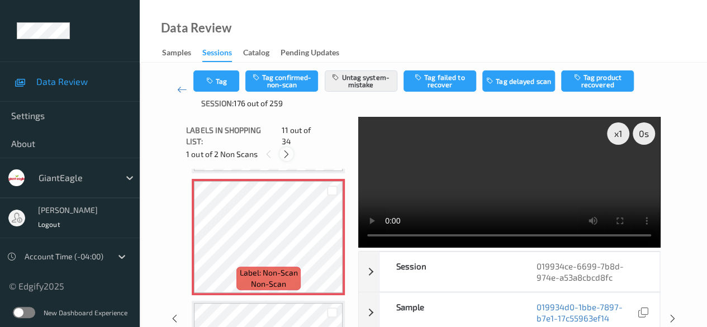
click at [283, 149] on icon at bounding box center [287, 154] width 10 height 10
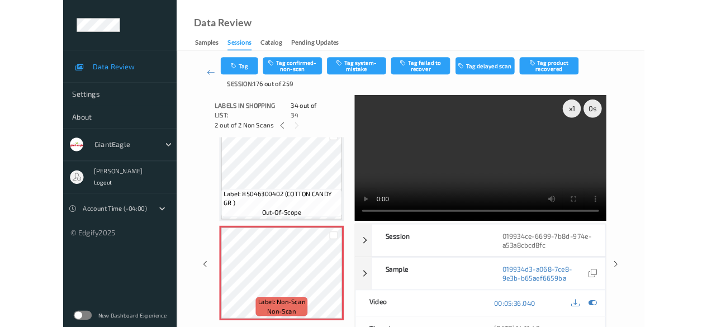
scroll to position [3918, 0]
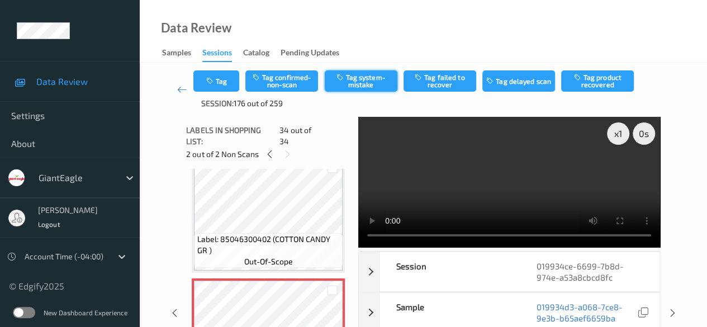
click at [354, 82] on button "Tag system-mistake" at bounding box center [361, 80] width 73 height 21
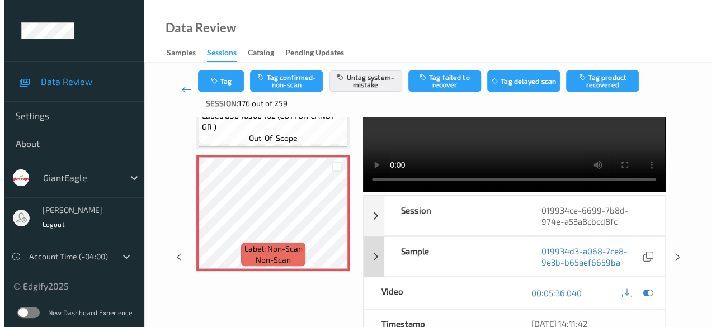
scroll to position [0, 0]
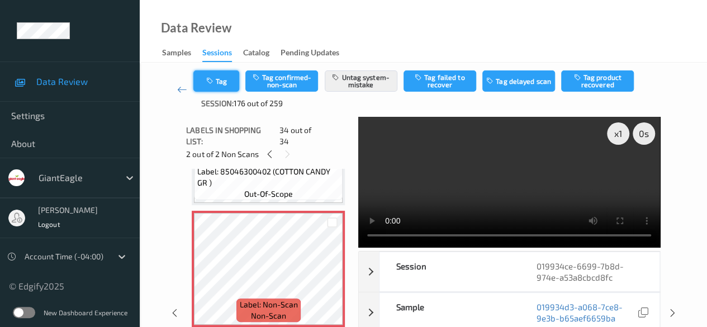
click at [221, 81] on button "Tag" at bounding box center [216, 80] width 46 height 21
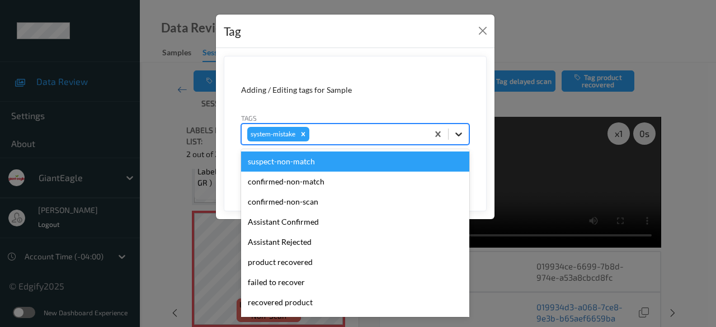
click at [461, 136] on icon at bounding box center [458, 134] width 11 height 11
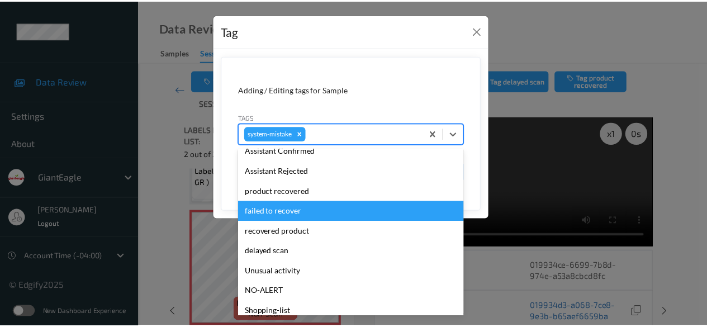
scroll to position [139, 0]
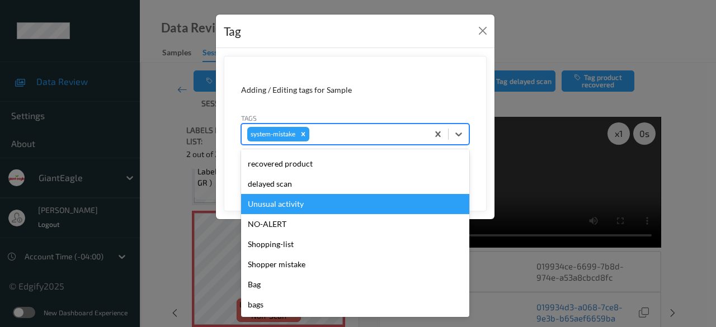
click at [306, 209] on div "Unusual activity" at bounding box center [355, 204] width 228 height 20
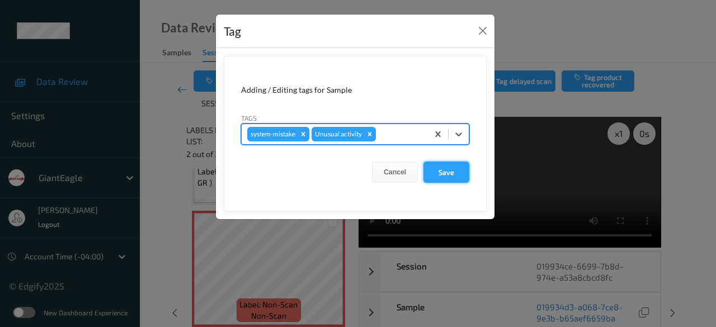
click at [448, 169] on button "Save" at bounding box center [446, 172] width 46 height 21
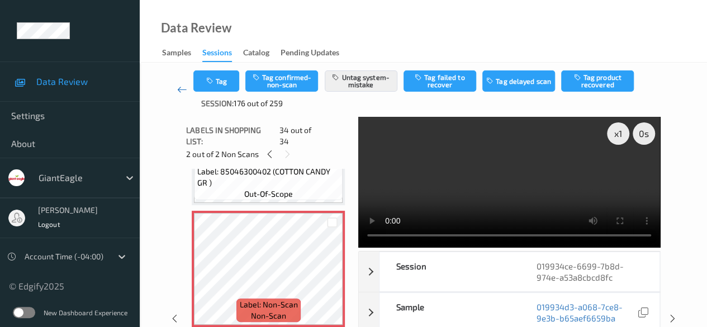
click at [183, 89] on icon at bounding box center [182, 89] width 10 height 11
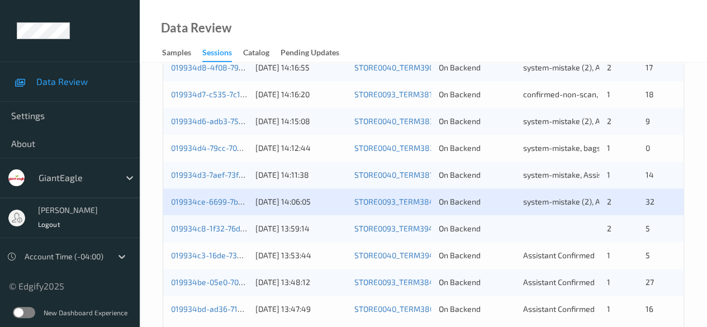
scroll to position [602, 0]
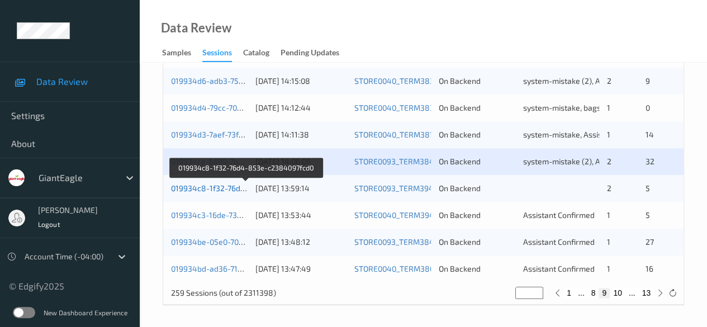
click at [196, 185] on link "019934c8-1f32-76d4-853e-c2384097fcd0" at bounding box center [246, 188] width 151 height 10
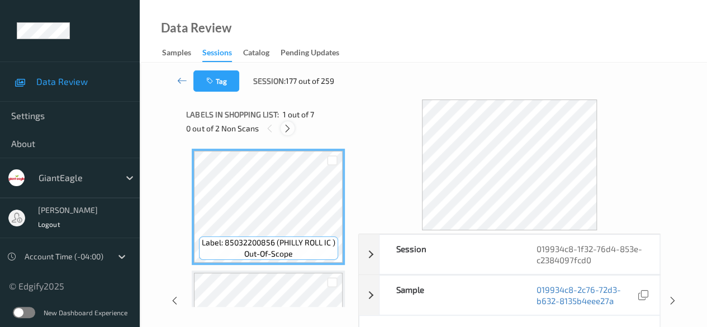
click at [287, 124] on icon at bounding box center [288, 129] width 10 height 10
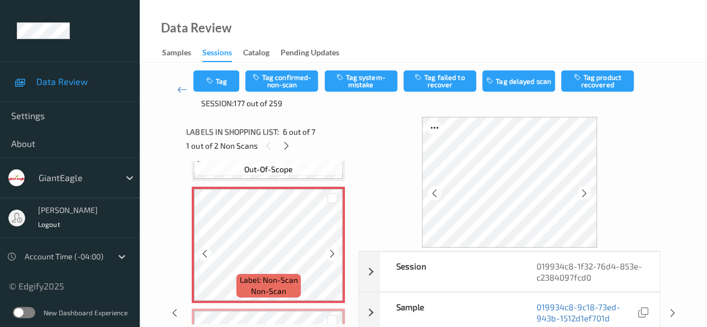
scroll to position [605, 0]
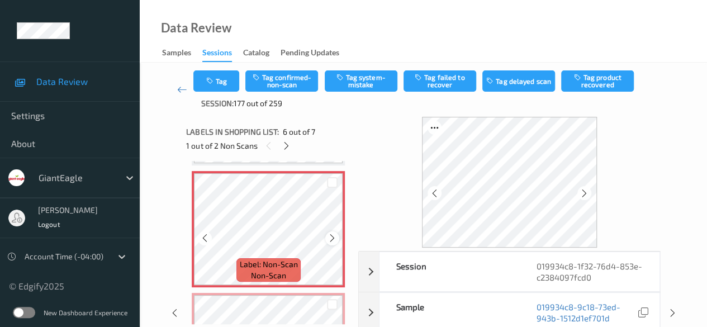
click at [334, 240] on icon at bounding box center [333, 238] width 10 height 10
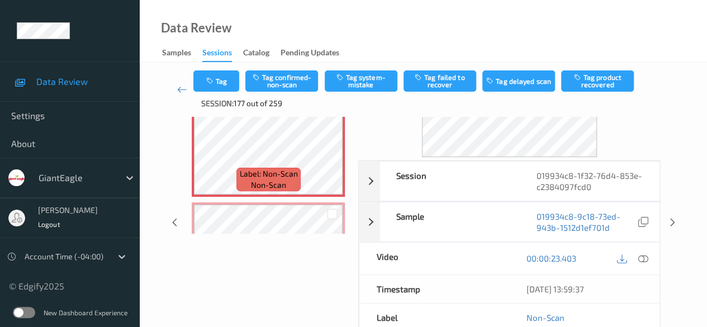
scroll to position [112, 0]
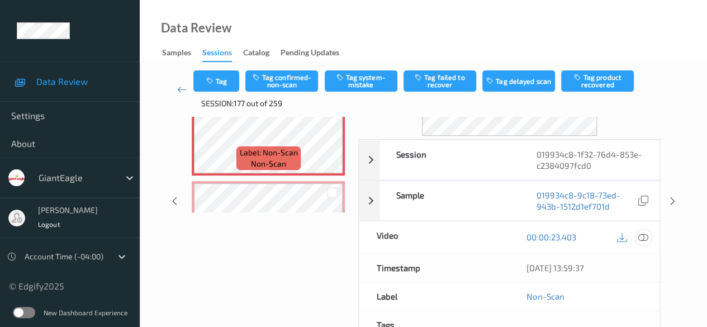
click at [638, 234] on div at bounding box center [643, 237] width 15 height 15
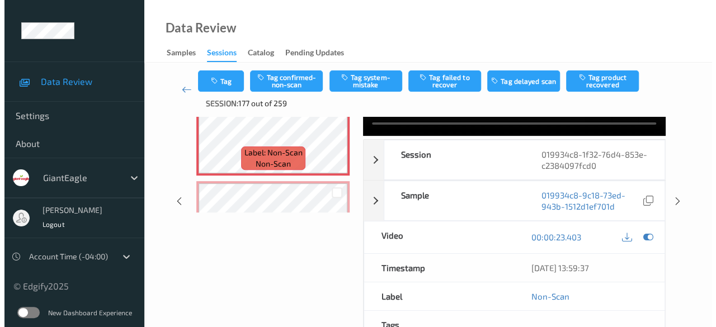
scroll to position [0, 0]
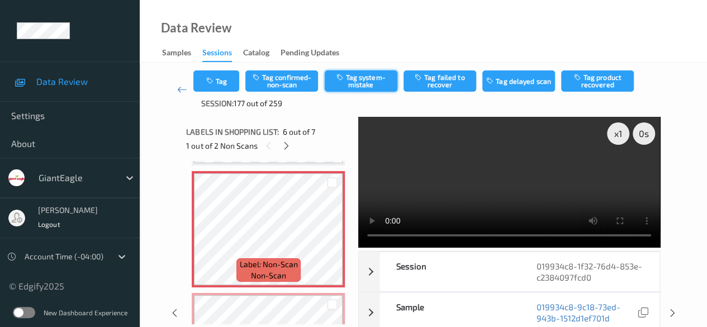
click at [363, 83] on button "Tag system-mistake" at bounding box center [361, 80] width 73 height 21
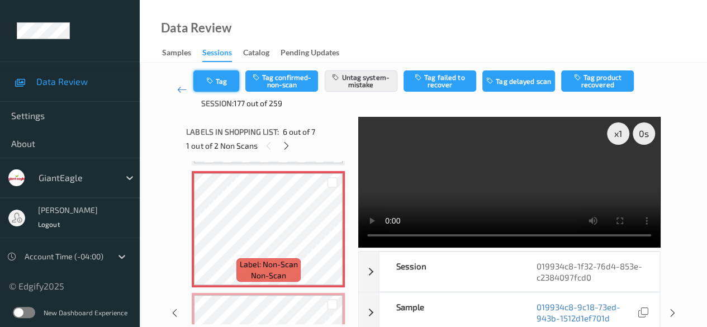
click at [215, 84] on icon "button" at bounding box center [211, 81] width 10 height 8
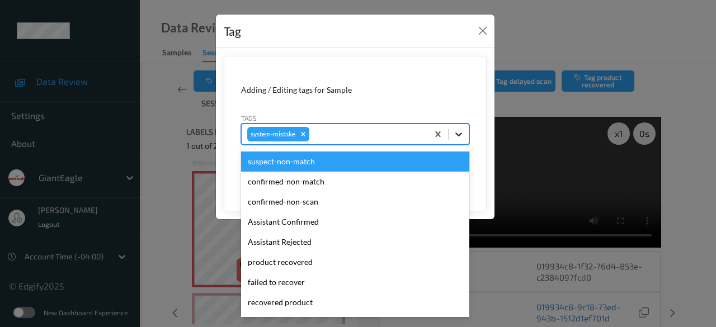
click at [453, 133] on div at bounding box center [458, 134] width 20 height 20
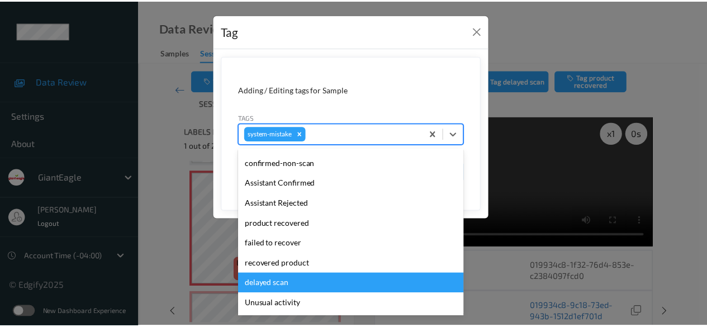
scroll to position [56, 0]
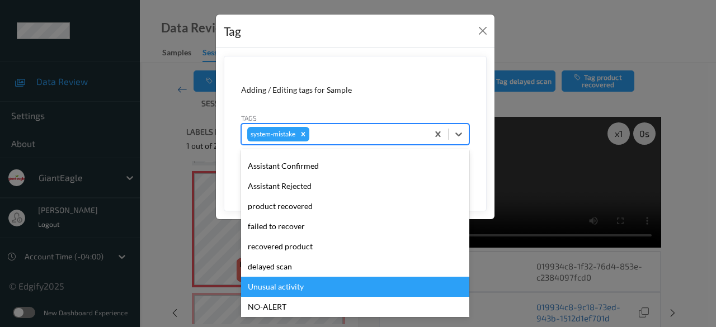
click at [342, 283] on div "Unusual activity" at bounding box center [355, 287] width 228 height 20
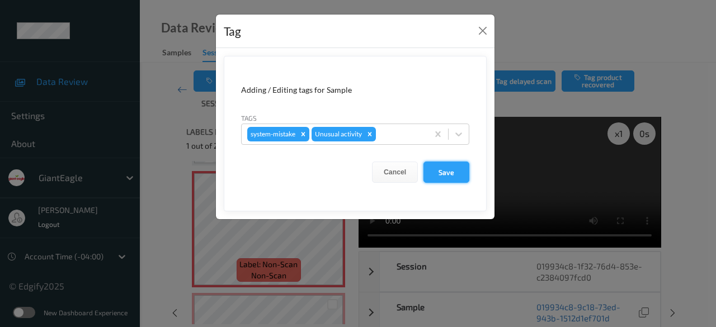
click at [455, 172] on button "Save" at bounding box center [446, 172] width 46 height 21
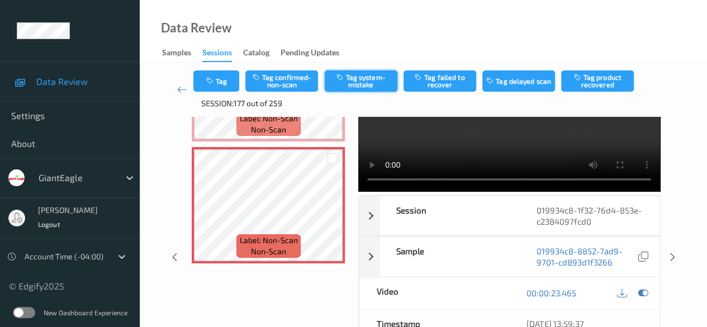
click at [349, 83] on button "Tag system-mistake" at bounding box center [361, 80] width 73 height 21
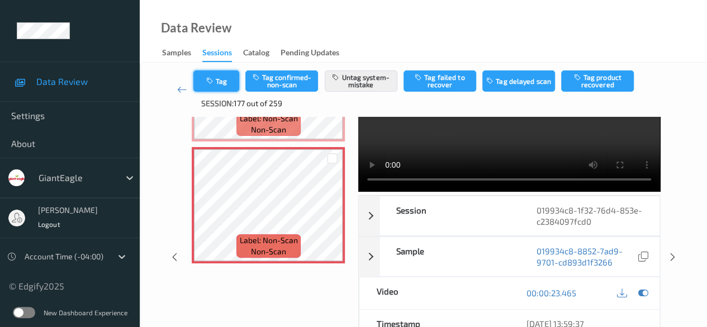
click at [230, 84] on button "Tag" at bounding box center [216, 80] width 46 height 21
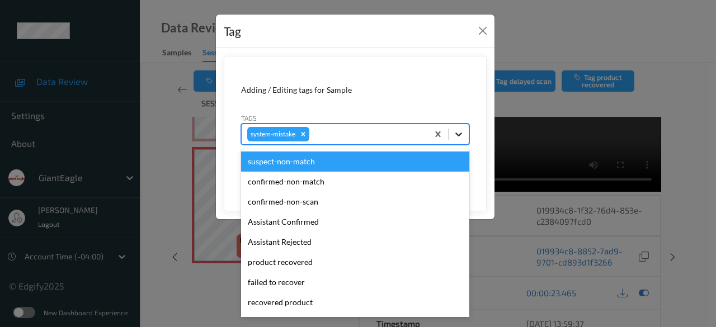
click at [461, 133] on icon at bounding box center [458, 135] width 7 height 4
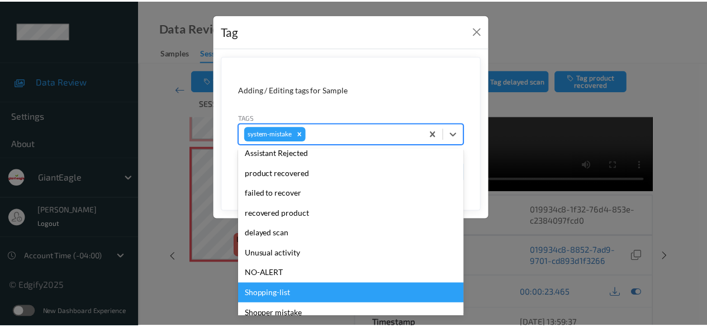
scroll to position [112, 0]
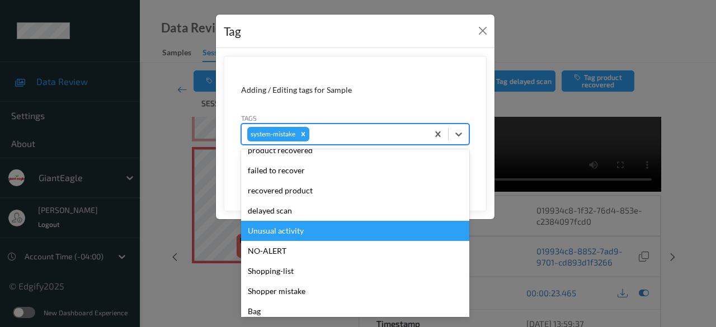
click at [367, 226] on div "Unusual activity" at bounding box center [355, 231] width 228 height 20
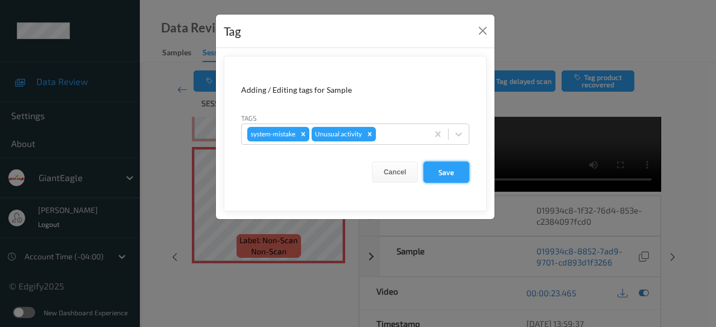
click at [452, 174] on button "Save" at bounding box center [446, 172] width 46 height 21
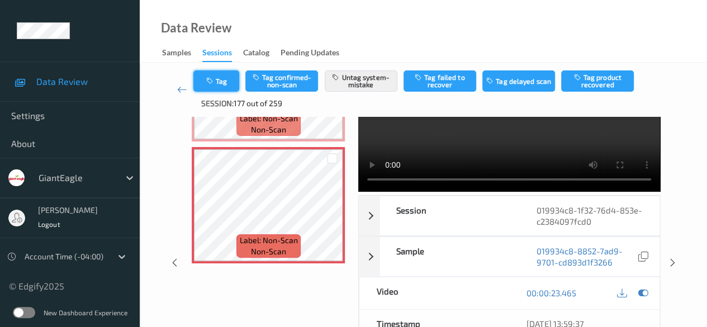
click at [224, 88] on button "Tag" at bounding box center [216, 80] width 46 height 21
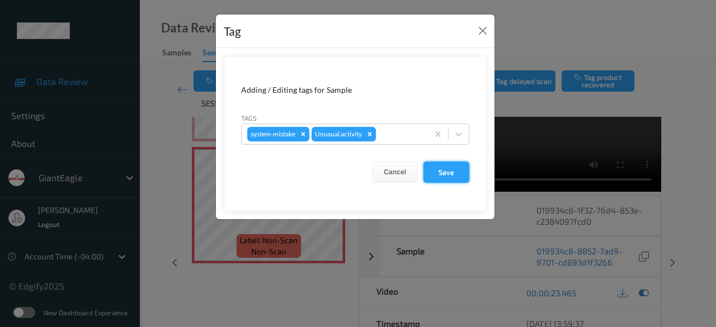
click at [433, 173] on button "Save" at bounding box center [446, 172] width 46 height 21
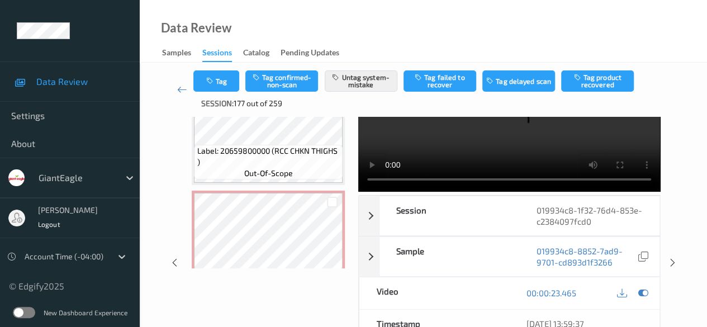
scroll to position [527, 0]
click at [181, 87] on icon at bounding box center [182, 89] width 10 height 11
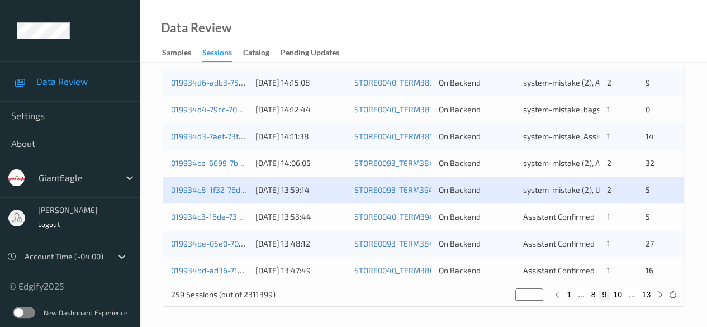
scroll to position [602, 0]
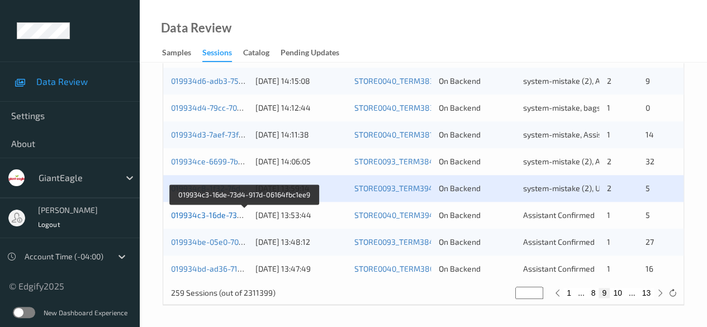
click at [232, 212] on link "019934c3-16de-73d4-917d-06164fbc1ee9" at bounding box center [245, 215] width 148 height 10
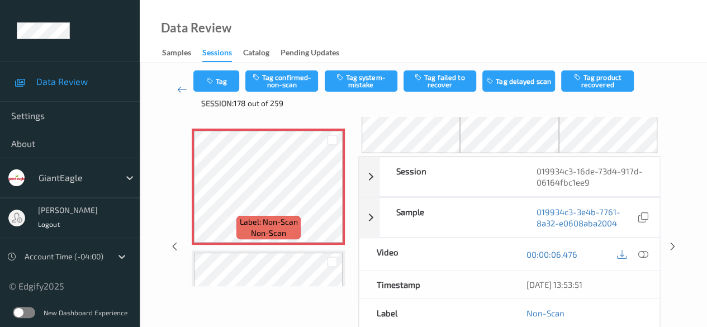
scroll to position [56, 0]
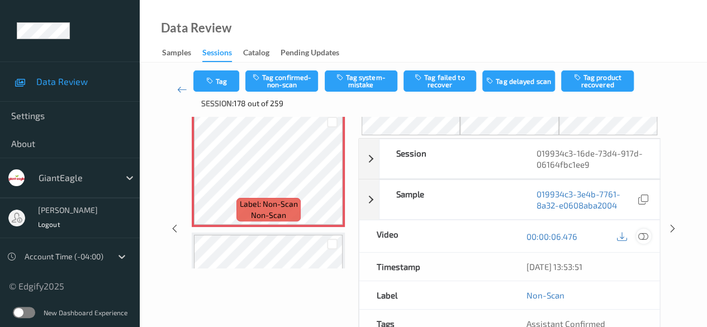
click at [643, 232] on icon at bounding box center [644, 236] width 10 height 10
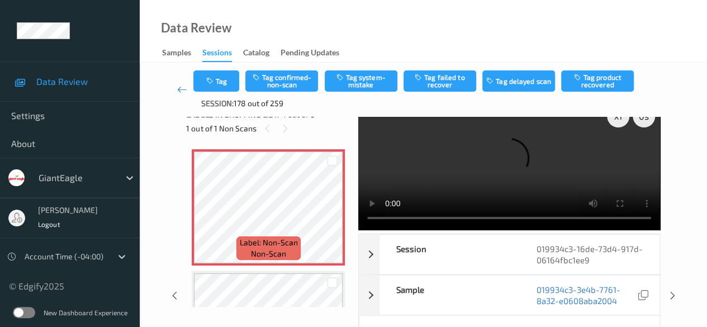
scroll to position [0, 0]
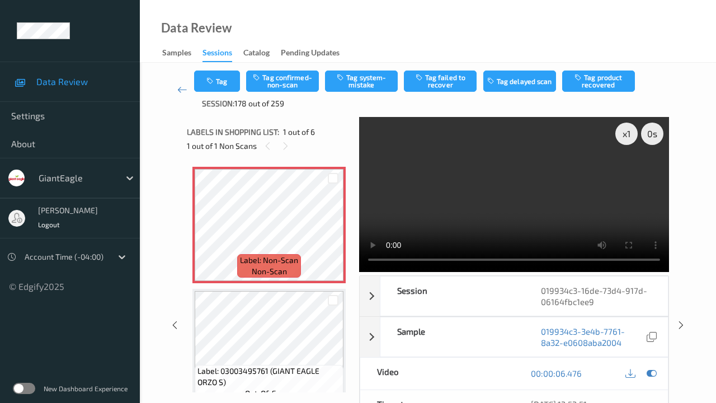
click at [359, 272] on video at bounding box center [514, 194] width 310 height 155
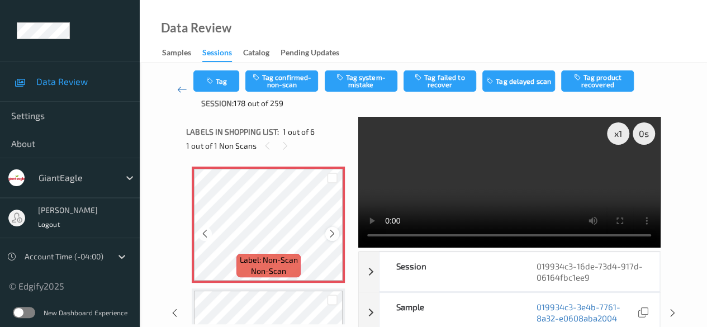
click at [332, 231] on icon at bounding box center [333, 234] width 10 height 10
click at [331, 231] on icon at bounding box center [333, 234] width 10 height 10
click at [332, 231] on icon at bounding box center [333, 234] width 10 height 10
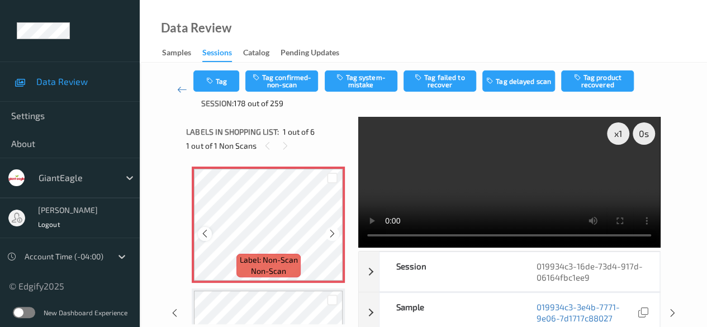
click at [201, 235] on icon at bounding box center [205, 234] width 10 height 10
click at [205, 234] on icon at bounding box center [205, 234] width 10 height 10
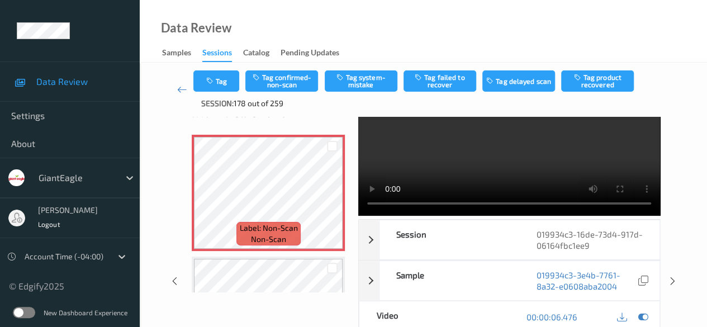
scroll to position [56, 0]
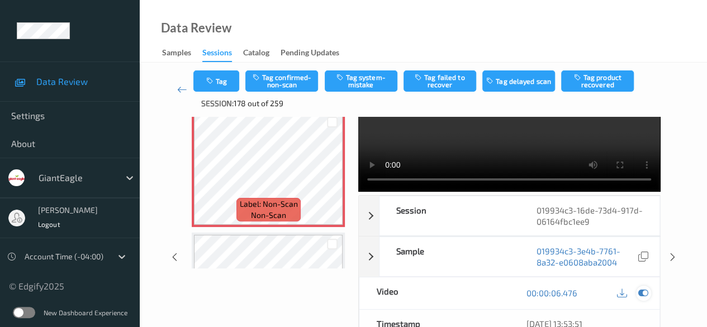
click at [639, 292] on icon at bounding box center [644, 293] width 10 height 10
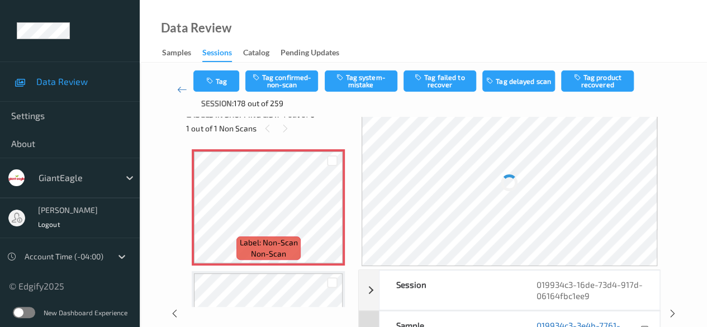
scroll to position [0, 0]
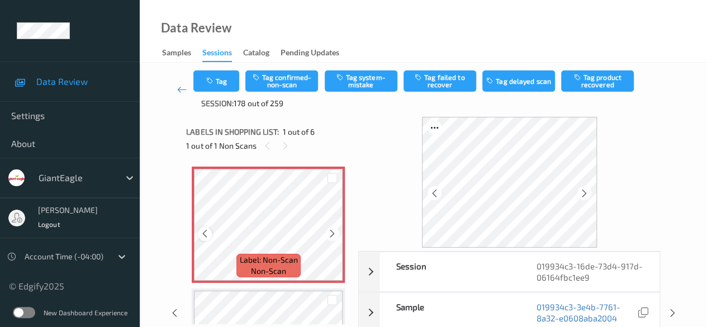
click at [205, 235] on icon at bounding box center [205, 234] width 10 height 10
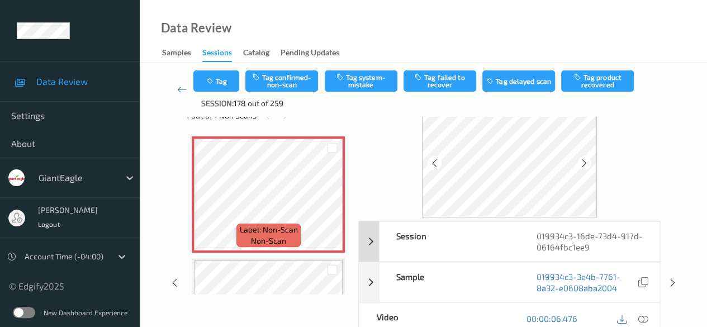
scroll to position [56, 0]
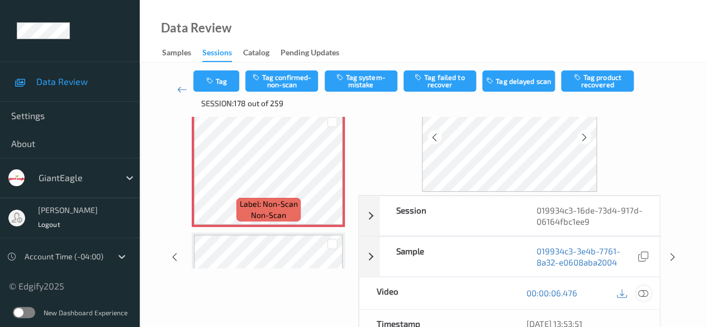
click at [639, 292] on icon at bounding box center [644, 293] width 10 height 10
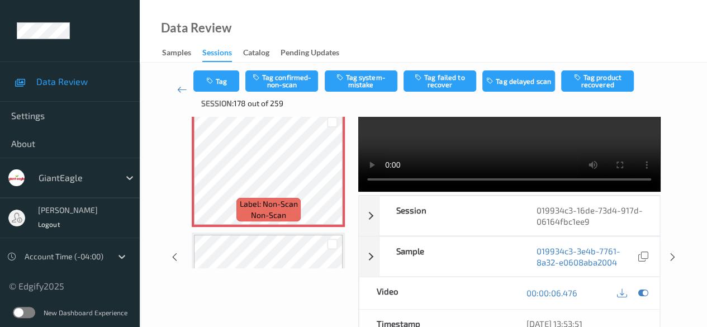
scroll to position [0, 0]
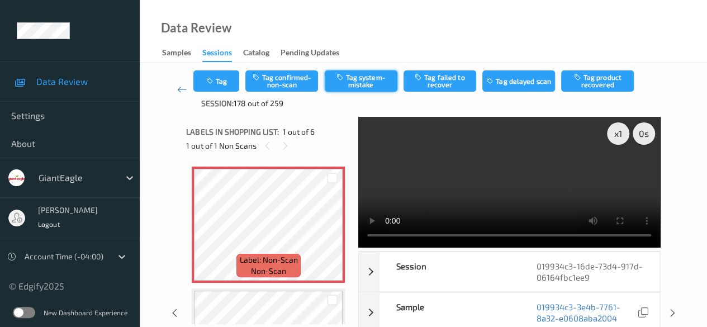
click at [355, 82] on button "Tag system-mistake" at bounding box center [361, 80] width 73 height 21
click at [185, 90] on icon at bounding box center [182, 89] width 10 height 11
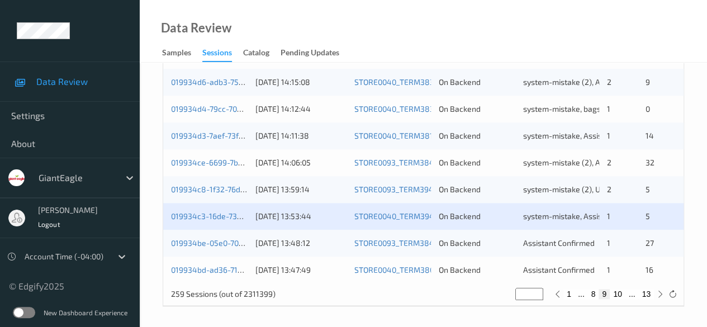
scroll to position [602, 0]
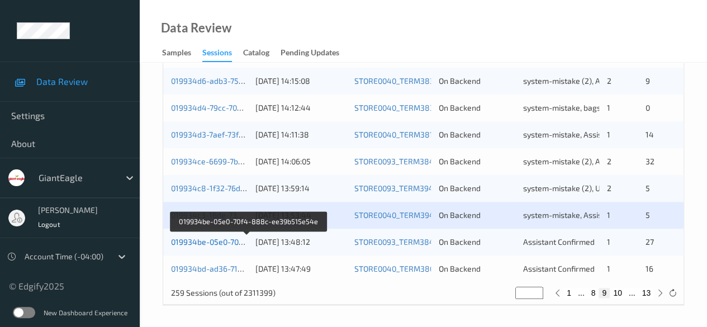
click at [223, 238] on link "019934be-05e0-70f4-888c-ee39b515e54e" at bounding box center [248, 242] width 154 height 10
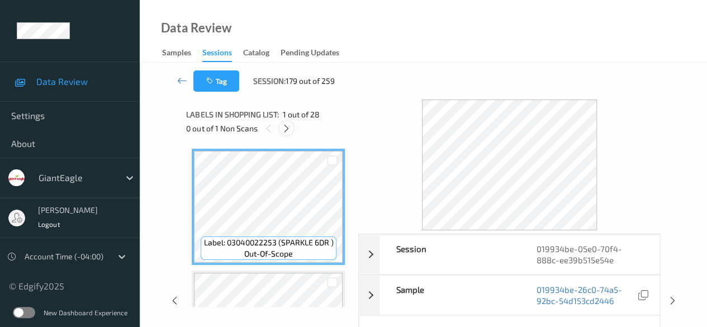
click at [286, 131] on icon at bounding box center [287, 129] width 10 height 10
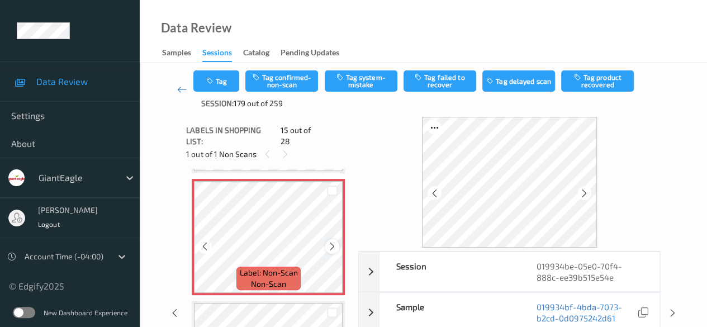
click at [329, 242] on icon at bounding box center [333, 247] width 10 height 10
click at [332, 242] on icon at bounding box center [333, 247] width 10 height 10
click at [331, 242] on icon at bounding box center [333, 247] width 10 height 10
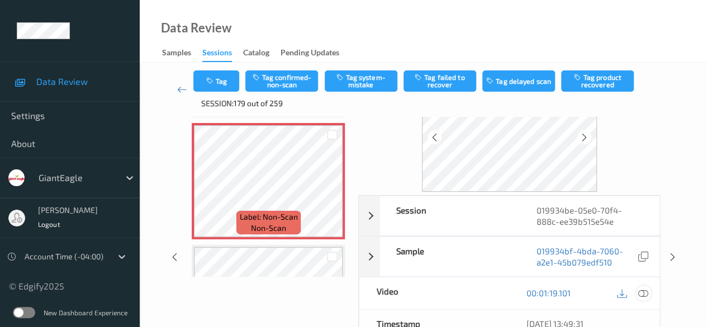
click at [642, 292] on icon at bounding box center [644, 293] width 10 height 10
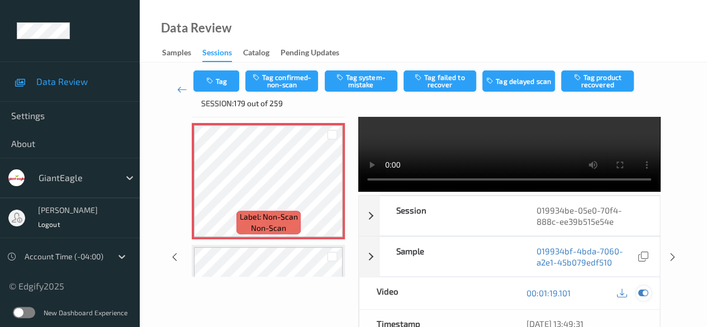
click at [644, 293] on icon at bounding box center [644, 293] width 10 height 10
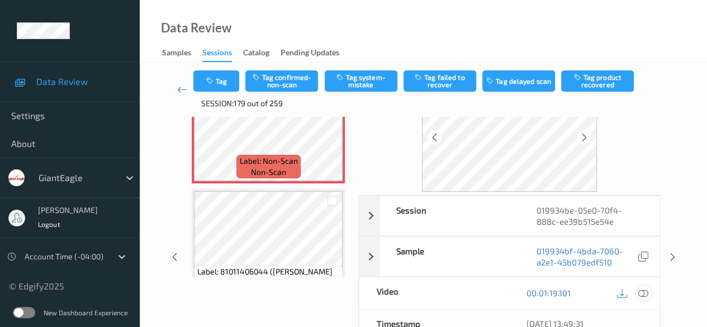
click at [642, 292] on icon at bounding box center [644, 293] width 10 height 10
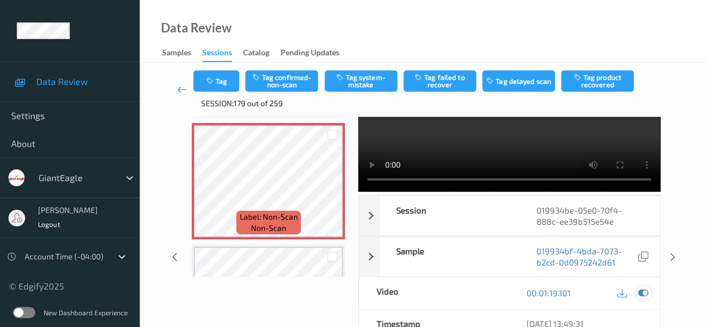
click at [642, 289] on icon at bounding box center [644, 293] width 10 height 10
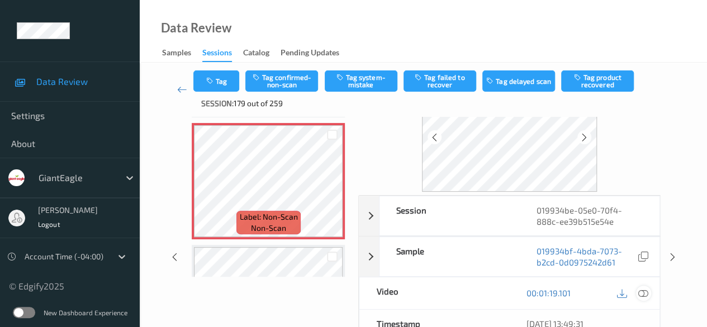
click at [645, 292] on icon at bounding box center [644, 293] width 10 height 10
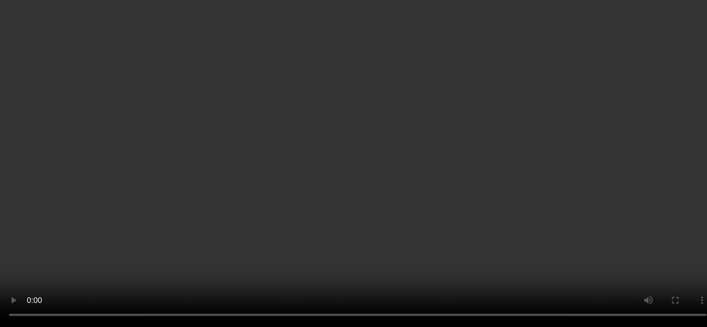
scroll to position [1702, 0]
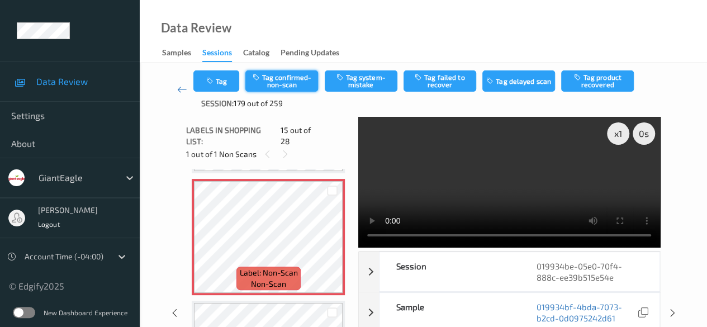
click at [302, 79] on button "Tag confirmed-non-scan" at bounding box center [281, 80] width 73 height 21
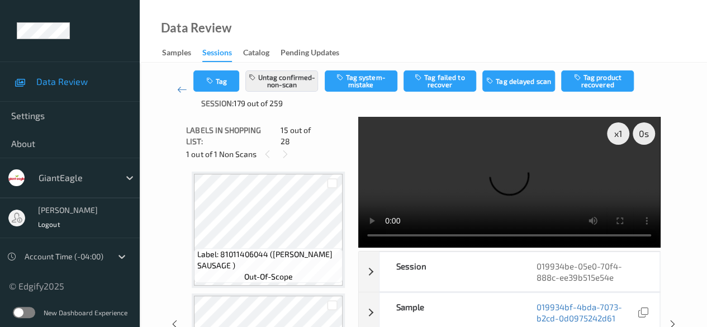
scroll to position [1814, 0]
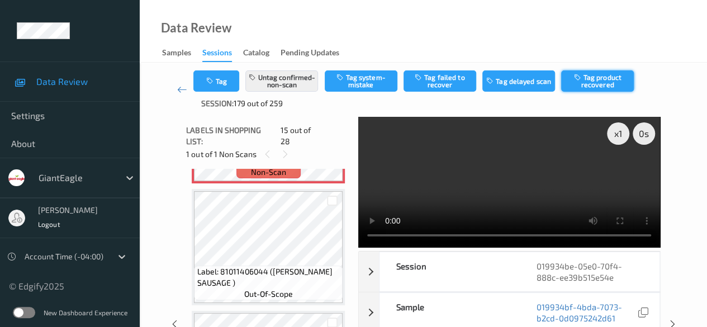
click at [606, 83] on button "Tag product recovered" at bounding box center [597, 80] width 73 height 21
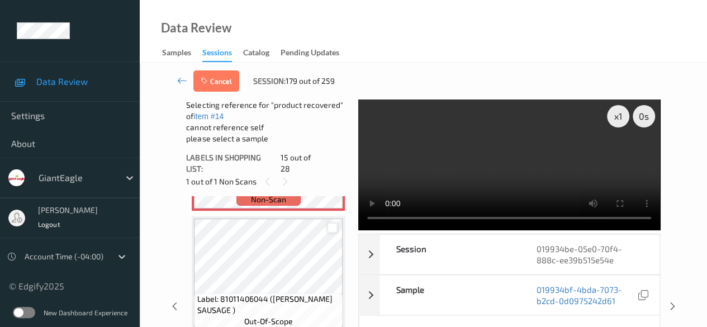
click at [335, 224] on div at bounding box center [332, 228] width 11 height 11
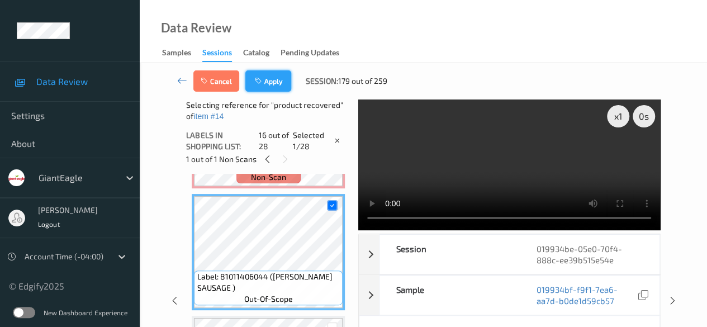
click at [272, 78] on button "Apply" at bounding box center [268, 80] width 46 height 21
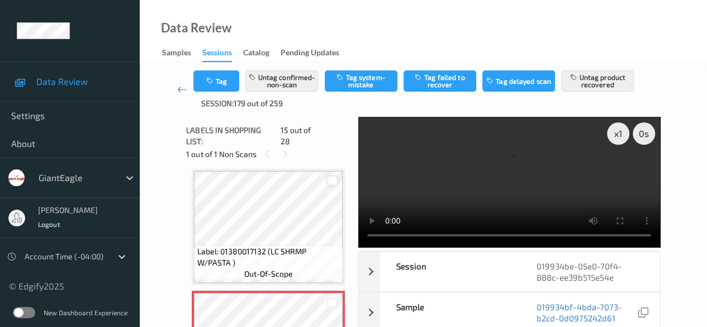
scroll to position [1534, 0]
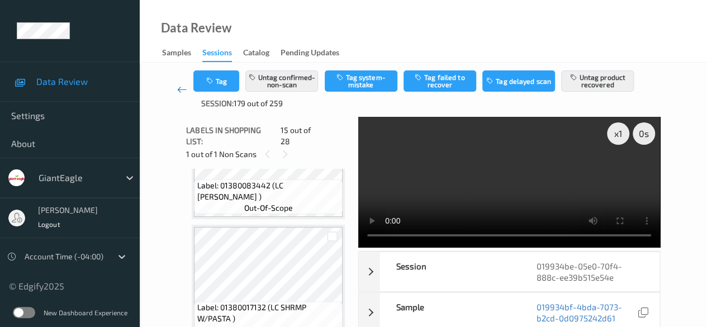
click at [185, 89] on icon at bounding box center [182, 89] width 10 height 11
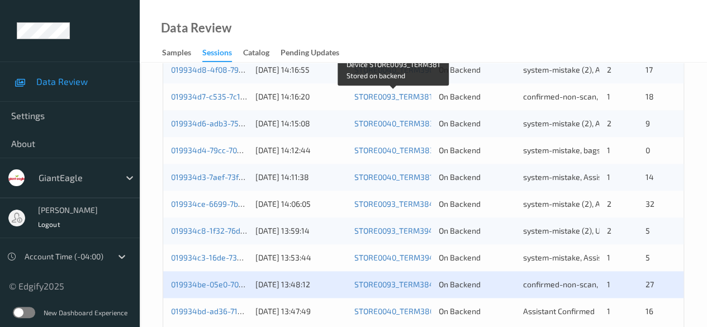
scroll to position [602, 0]
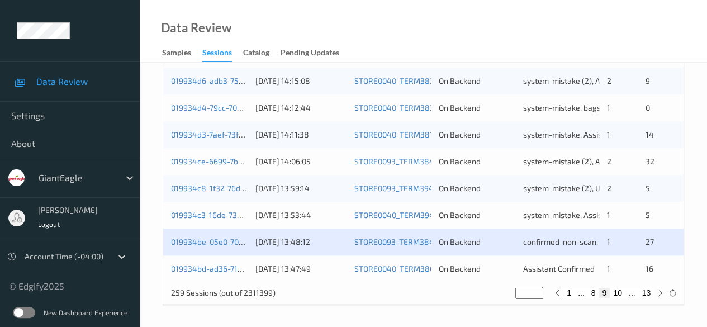
click at [217, 272] on div "019934bd-ad36-7118-b88f-00f0e1d48ae0" at bounding box center [209, 268] width 77 height 11
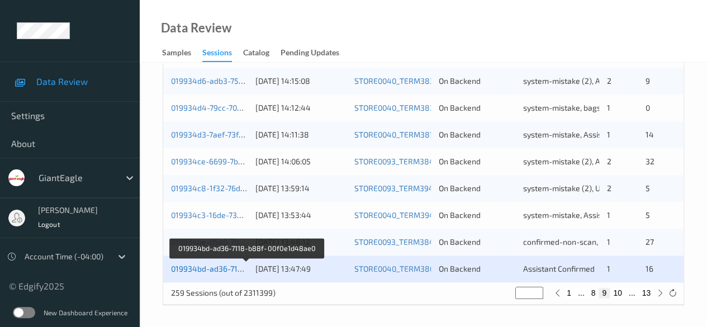
click at [217, 270] on link "019934bd-ad36-7118-b88f-00f0e1d48ae0" at bounding box center [246, 269] width 151 height 10
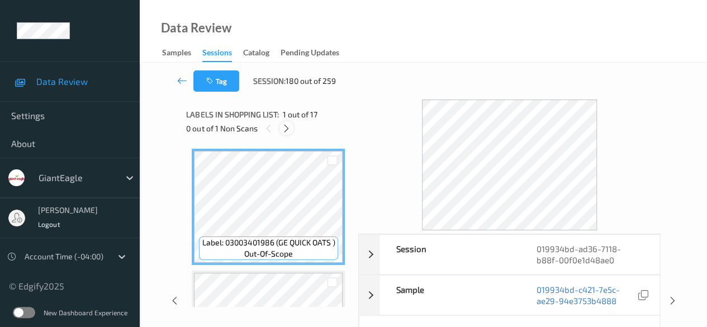
click at [285, 127] on icon at bounding box center [287, 129] width 10 height 10
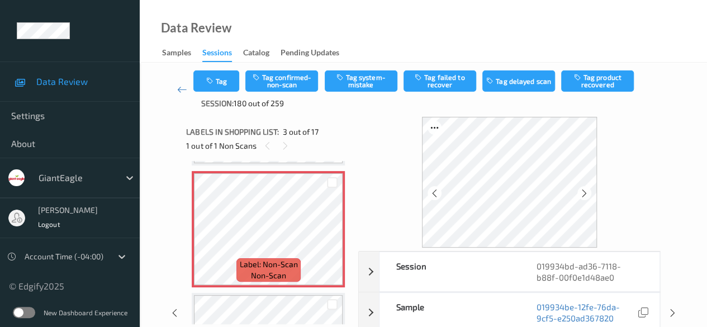
scroll to position [56, 0]
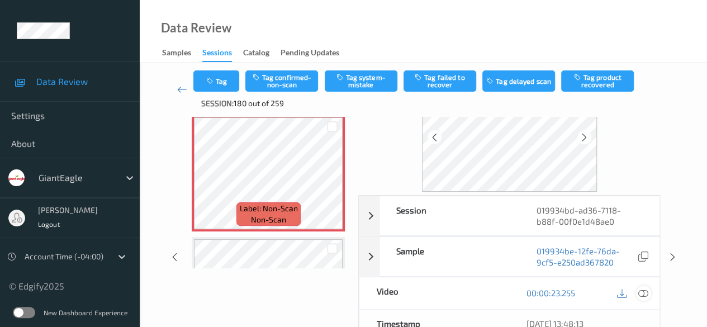
click at [647, 291] on icon at bounding box center [644, 293] width 10 height 10
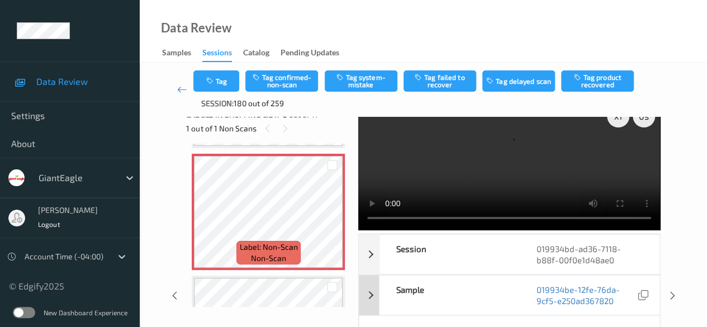
scroll to position [0, 0]
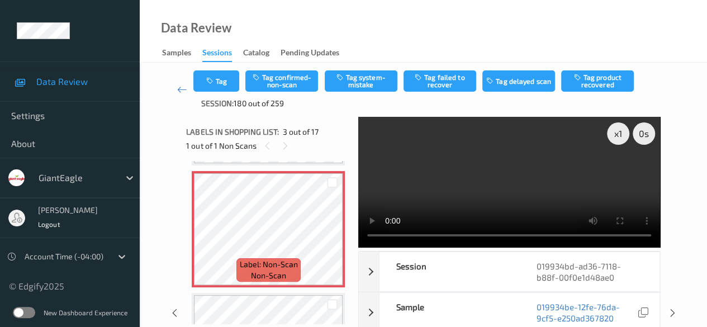
click at [388, 237] on video at bounding box center [509, 182] width 302 height 131
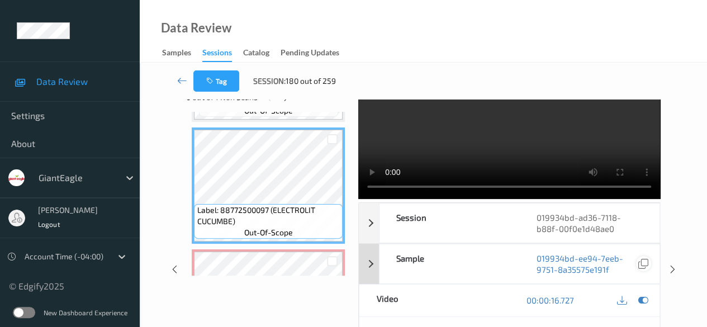
scroll to position [56, 0]
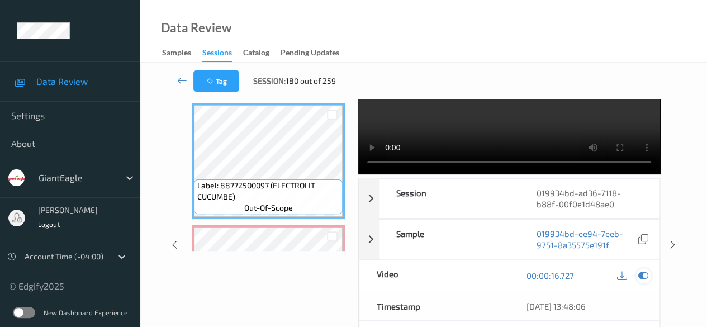
click at [644, 274] on icon at bounding box center [644, 276] width 10 height 10
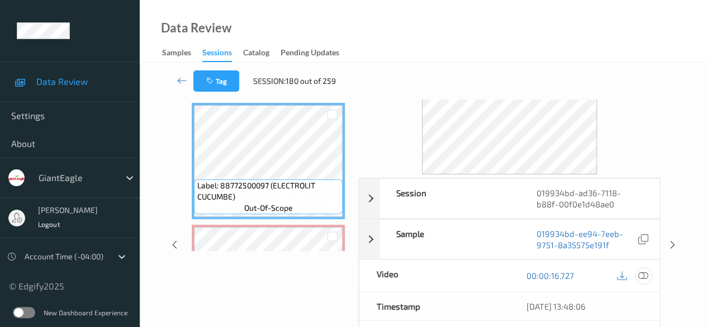
click at [644, 276] on icon at bounding box center [644, 276] width 10 height 10
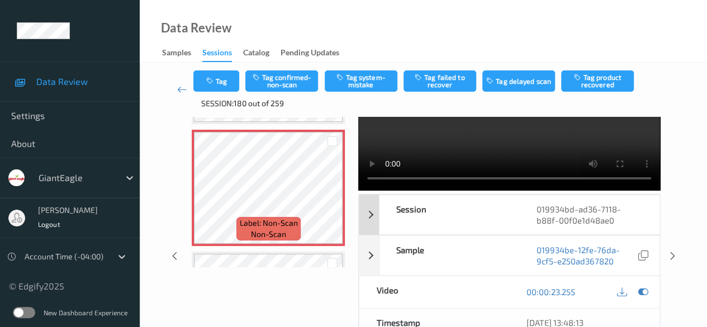
scroll to position [112, 0]
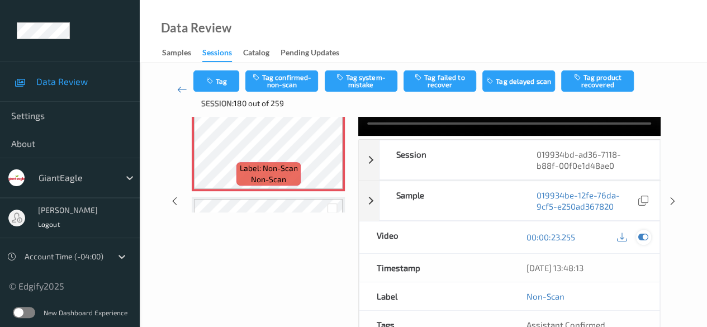
click at [646, 239] on icon at bounding box center [644, 237] width 10 height 10
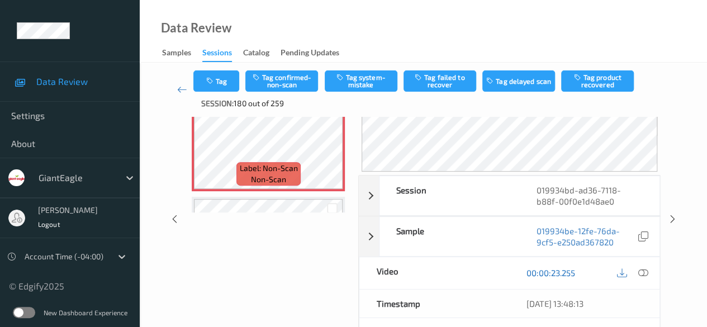
scroll to position [0, 0]
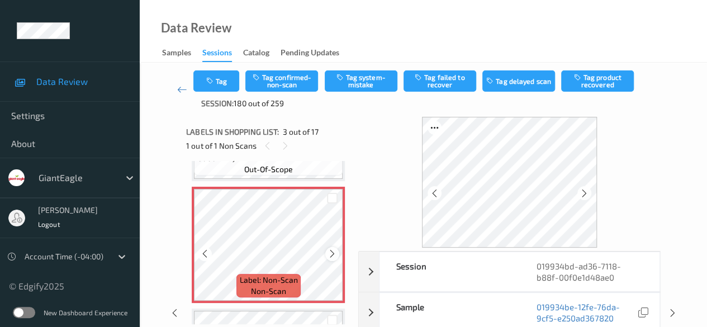
click at [328, 251] on icon at bounding box center [333, 254] width 10 height 10
click at [333, 252] on icon at bounding box center [333, 254] width 10 height 10
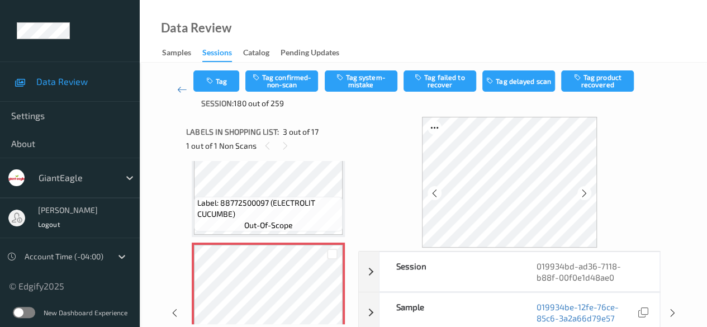
scroll to position [56, 0]
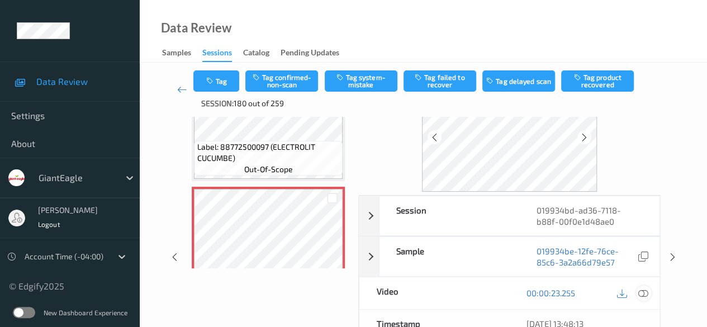
click at [645, 292] on icon at bounding box center [644, 293] width 10 height 10
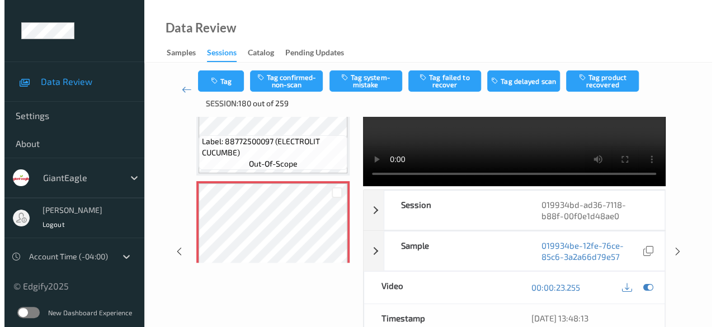
scroll to position [0, 0]
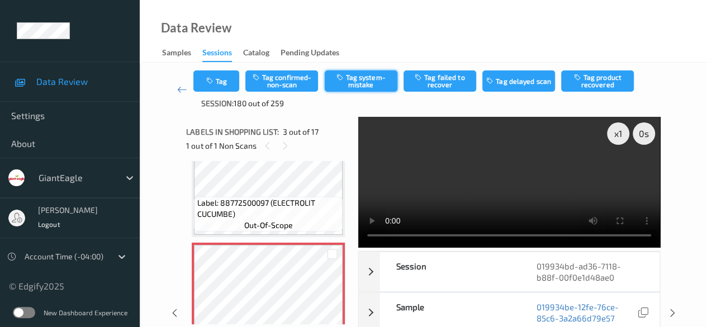
click at [362, 82] on button "Tag system-mistake" at bounding box center [361, 80] width 73 height 21
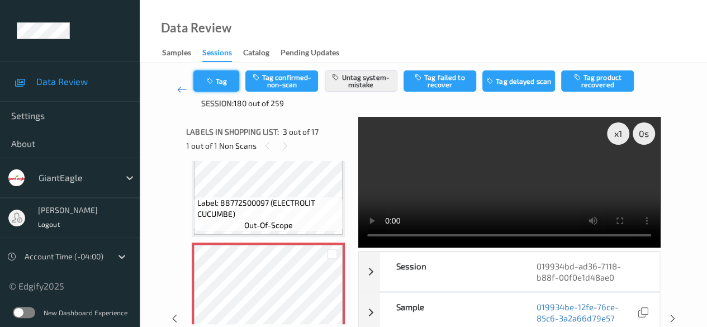
click at [223, 86] on button "Tag" at bounding box center [216, 80] width 46 height 21
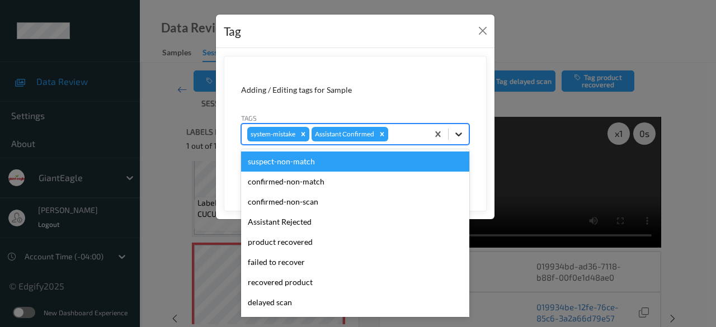
click at [458, 132] on icon at bounding box center [458, 134] width 11 height 11
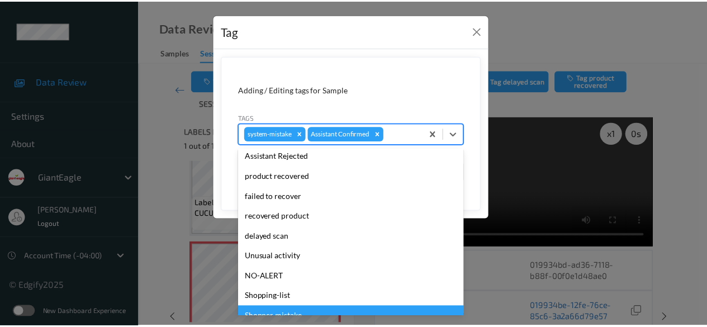
scroll to position [119, 0]
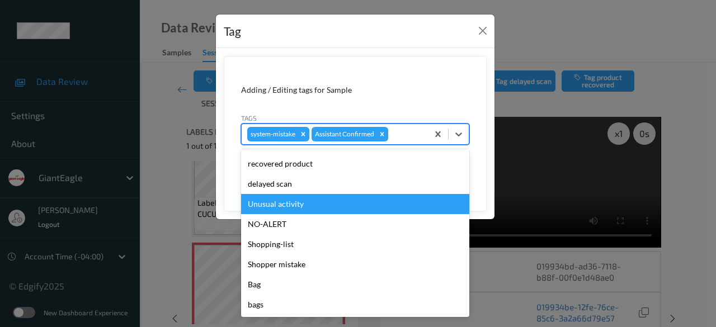
click at [310, 205] on div "Unusual activity" at bounding box center [355, 204] width 228 height 20
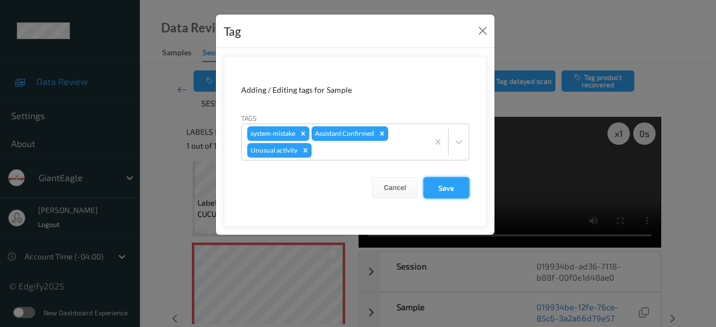
click at [448, 190] on button "Save" at bounding box center [446, 187] width 46 height 21
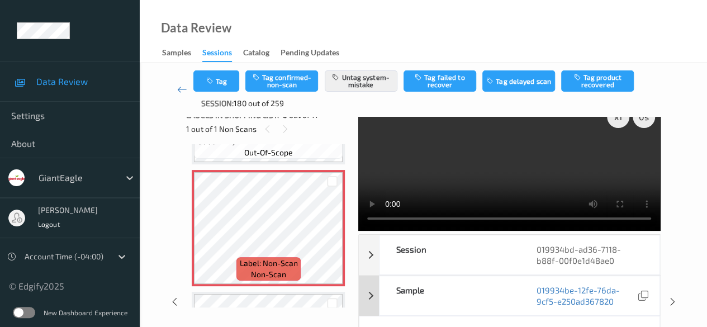
scroll to position [0, 0]
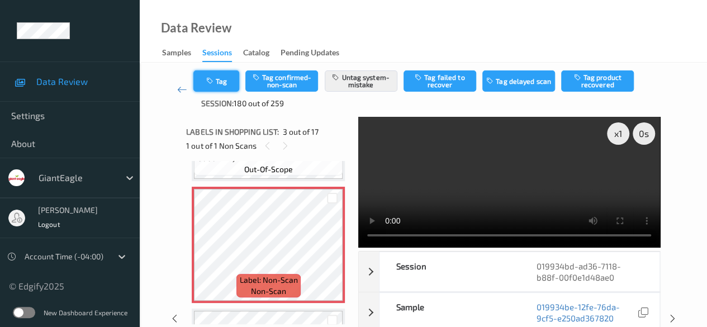
click at [225, 84] on button "Tag" at bounding box center [216, 80] width 46 height 21
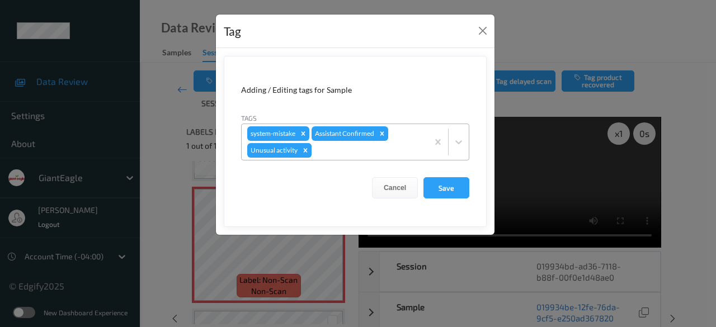
click at [306, 149] on icon "Remove Unusual activity" at bounding box center [305, 150] width 8 height 8
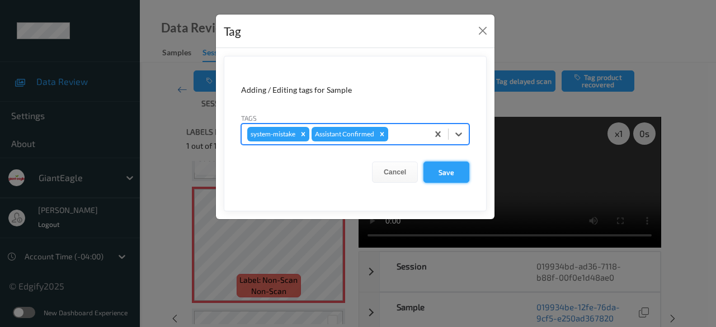
click at [443, 169] on button "Save" at bounding box center [446, 172] width 46 height 21
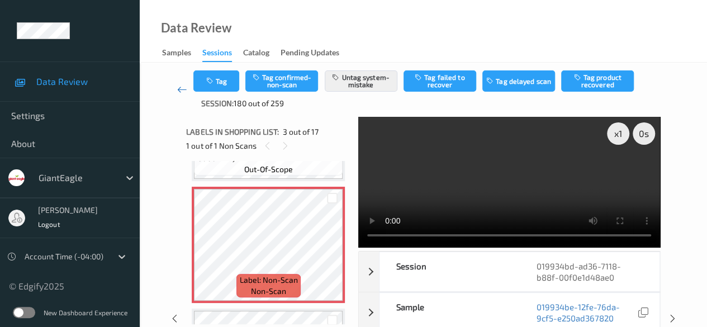
click at [182, 92] on icon at bounding box center [182, 89] width 10 height 11
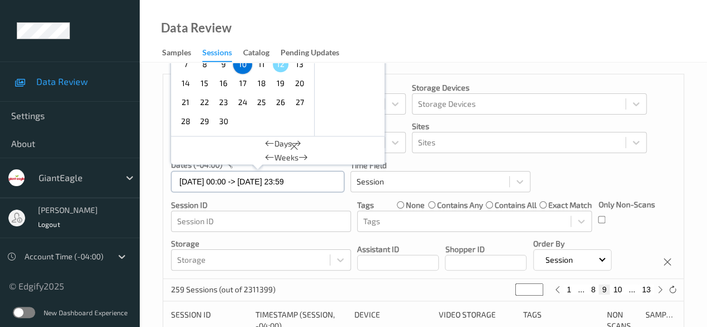
click at [324, 185] on input "[DATE] 00:00 -> [DATE] 23:59" at bounding box center [257, 181] width 173 height 21
click at [259, 64] on span "11" at bounding box center [262, 64] width 16 height 16
type input "[DATE] 00:00"
type input "*"
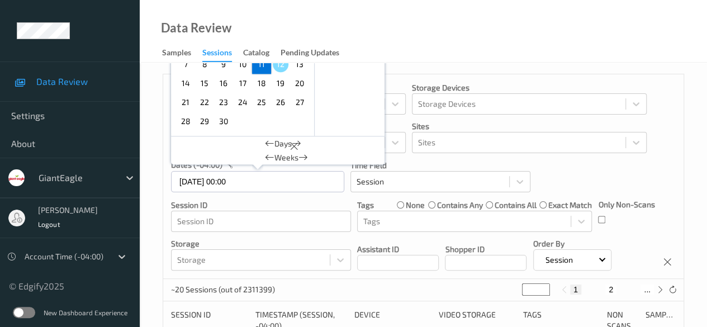
click at [259, 64] on span "11" at bounding box center [262, 64] width 16 height 16
type input "[DATE] 00:00 -> [DATE] 23:59"
click at [596, 294] on button "2" at bounding box center [597, 290] width 11 height 10
type input "*"
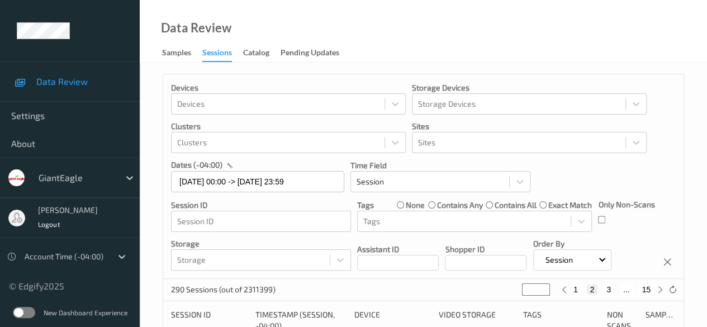
click at [646, 291] on button "15" at bounding box center [647, 290] width 16 height 10
type input "**"
click at [622, 289] on button "14" at bounding box center [622, 290] width 16 height 10
type input "**"
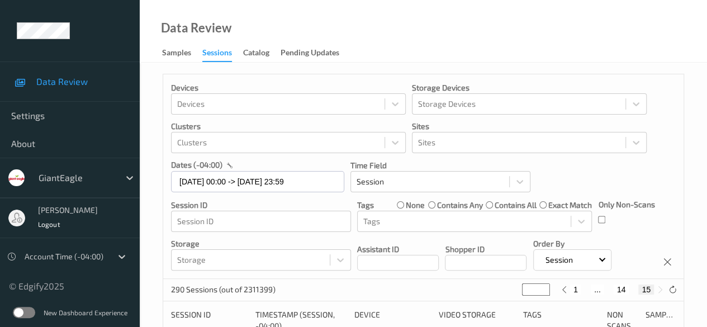
type input "**"
click at [607, 291] on button "13" at bounding box center [609, 290] width 16 height 10
type input "**"
click at [597, 290] on button "12" at bounding box center [601, 290] width 16 height 10
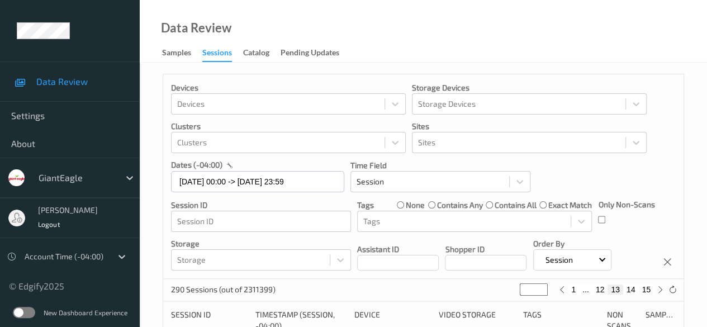
type input "**"
click at [589, 290] on button "11" at bounding box center [587, 290] width 16 height 10
type input "**"
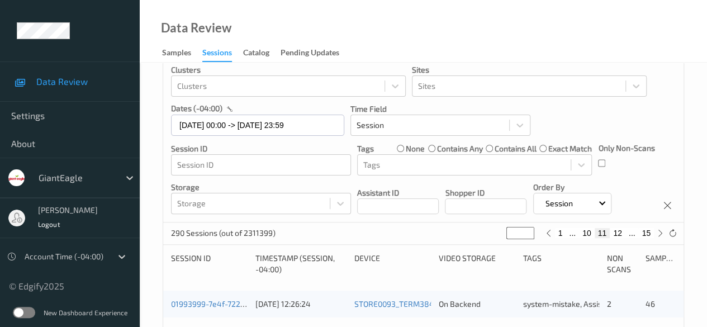
scroll to position [56, 0]
click at [588, 233] on button "10" at bounding box center [587, 234] width 16 height 10
type input "**"
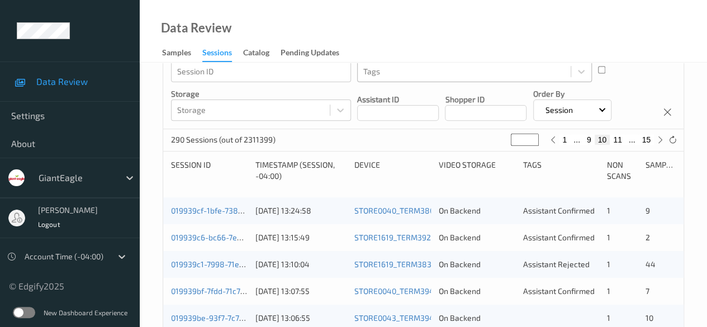
scroll to position [168, 0]
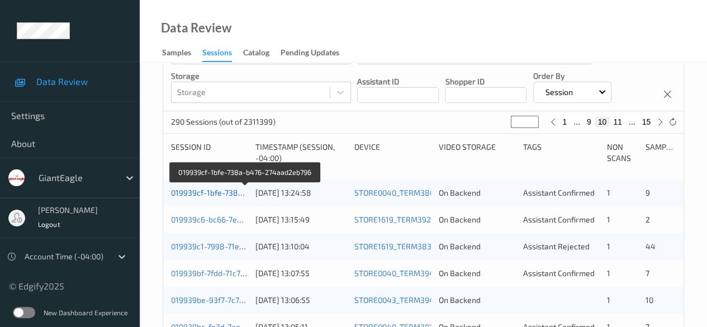
click at [228, 192] on link "019939cf-1bfe-738a-b476-274aad2eb796" at bounding box center [245, 193] width 149 height 10
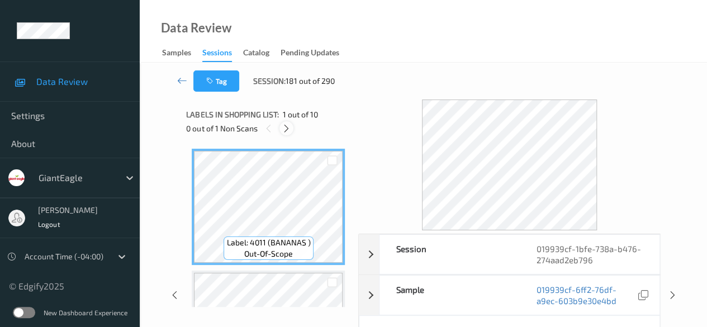
click at [286, 128] on icon at bounding box center [287, 129] width 10 height 10
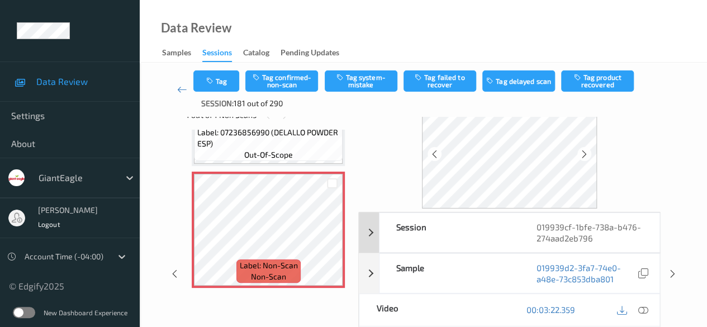
scroll to position [56, 0]
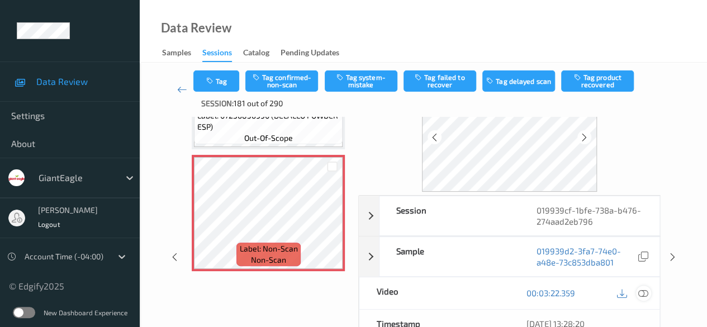
click at [642, 294] on icon at bounding box center [644, 293] width 10 height 10
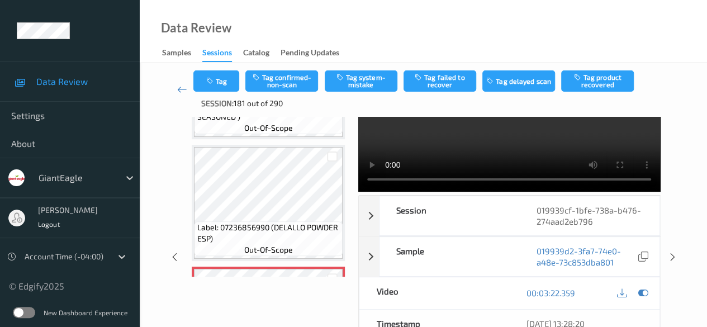
scroll to position [1005, 0]
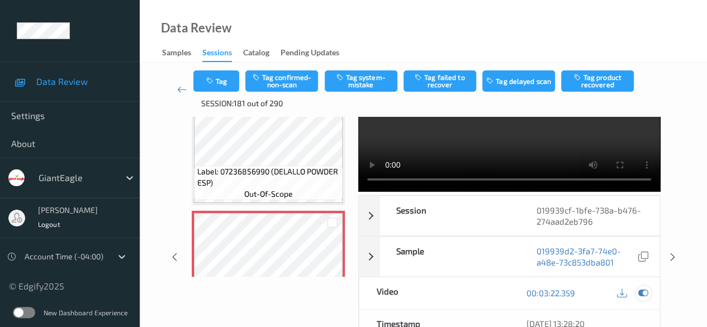
click at [642, 289] on icon at bounding box center [644, 293] width 10 height 10
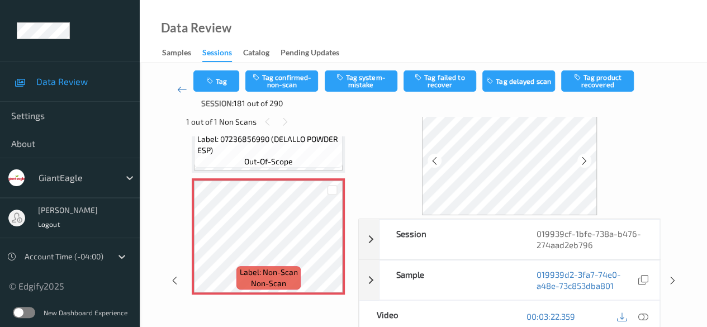
scroll to position [56, 0]
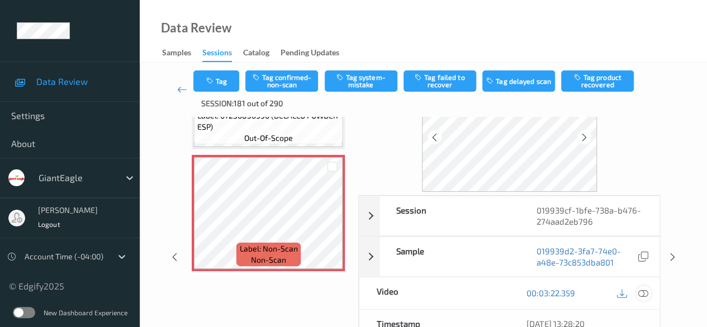
click at [642, 292] on icon at bounding box center [644, 293] width 10 height 10
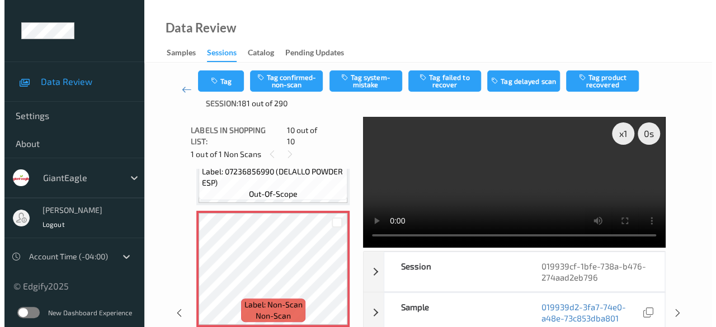
scroll to position [993, 0]
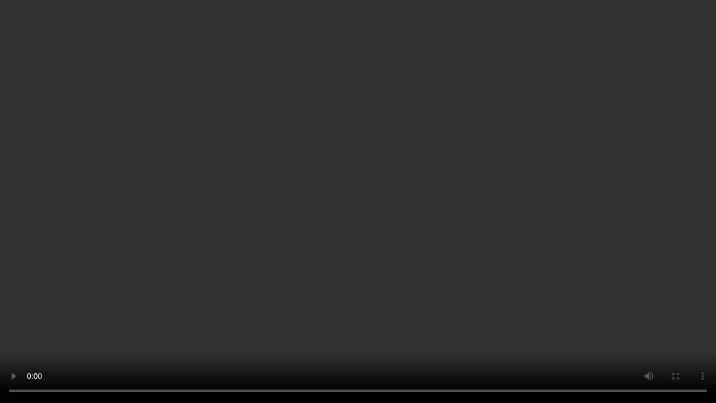
click at [268, 327] on video at bounding box center [358, 201] width 716 height 403
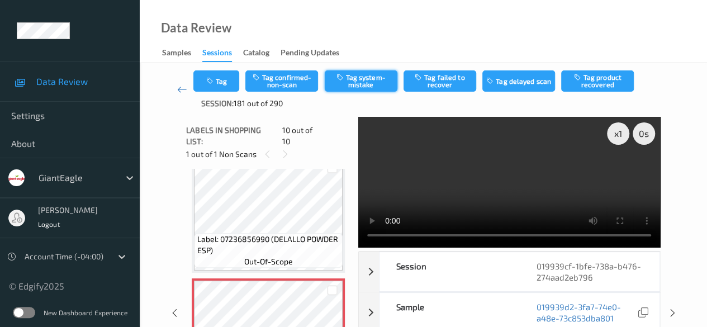
click at [374, 78] on button "Tag system-mistake" at bounding box center [361, 80] width 73 height 21
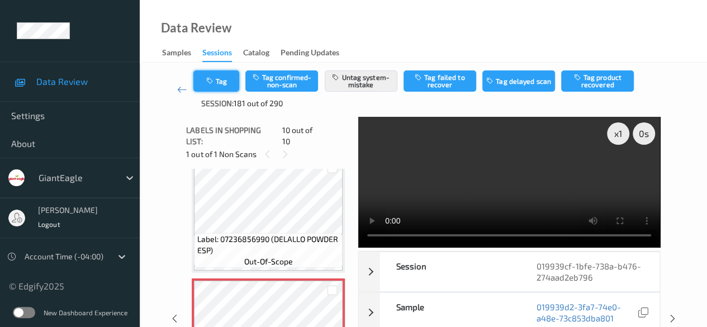
click at [219, 83] on button "Tag" at bounding box center [216, 80] width 46 height 21
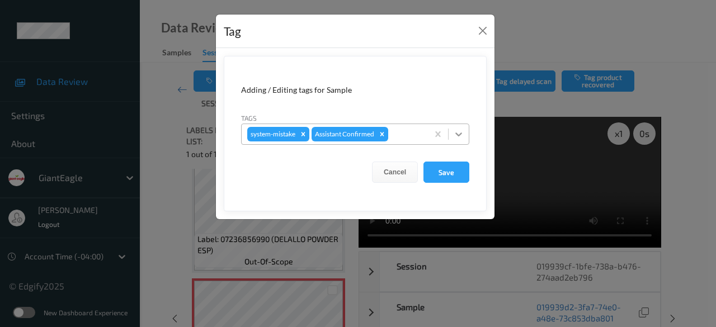
click at [465, 135] on div at bounding box center [458, 134] width 20 height 20
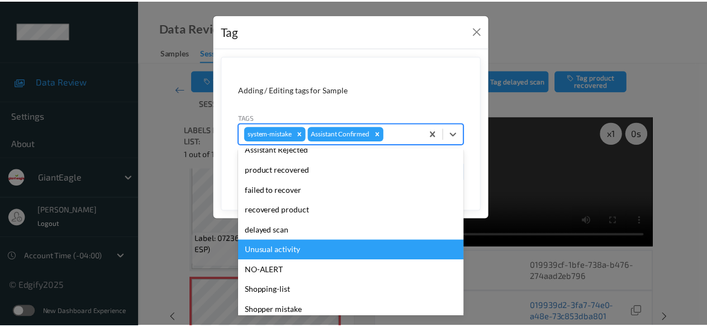
scroll to position [119, 0]
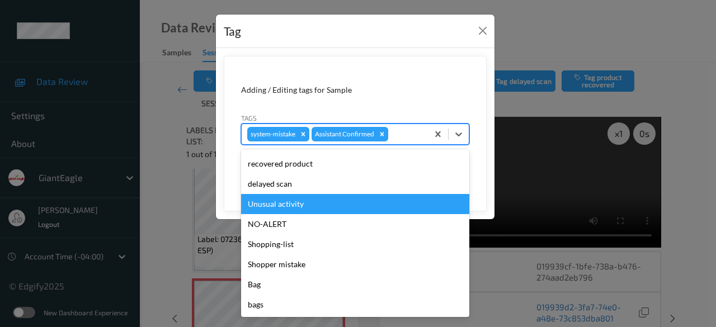
click at [313, 209] on div "Unusual activity" at bounding box center [355, 204] width 228 height 20
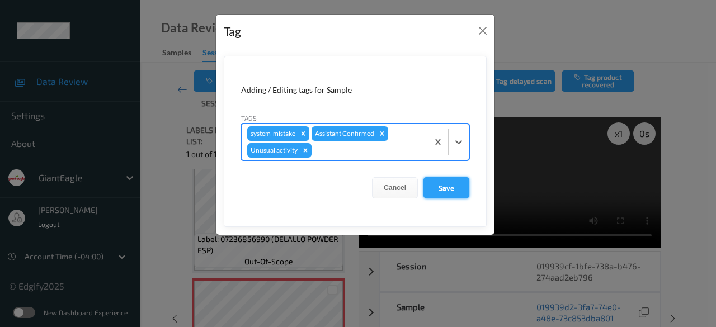
click at [456, 190] on button "Save" at bounding box center [446, 187] width 46 height 21
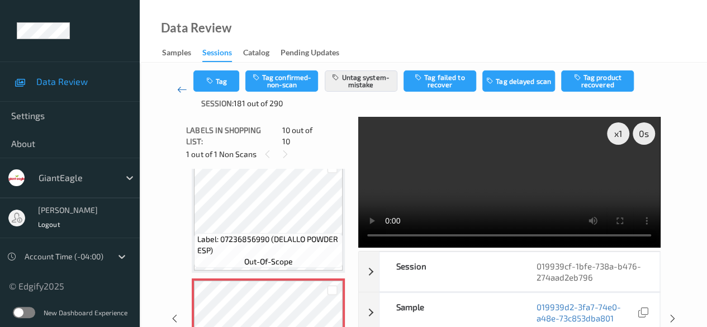
click at [183, 91] on icon at bounding box center [182, 89] width 10 height 11
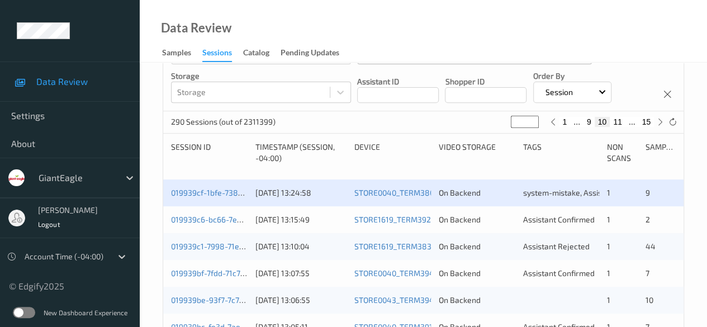
scroll to position [224, 0]
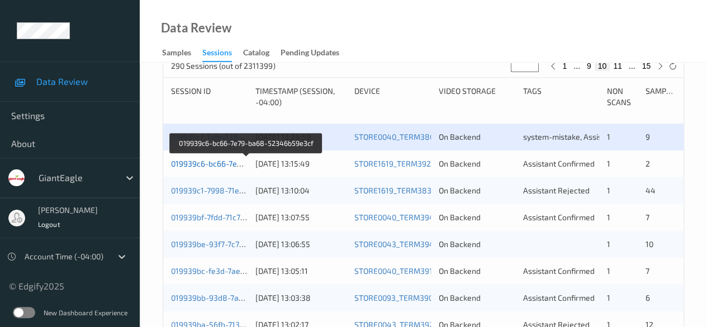
click at [226, 160] on link "019939c6-bc66-7e79-ba68-52346b59e3cf" at bounding box center [247, 164] width 152 height 10
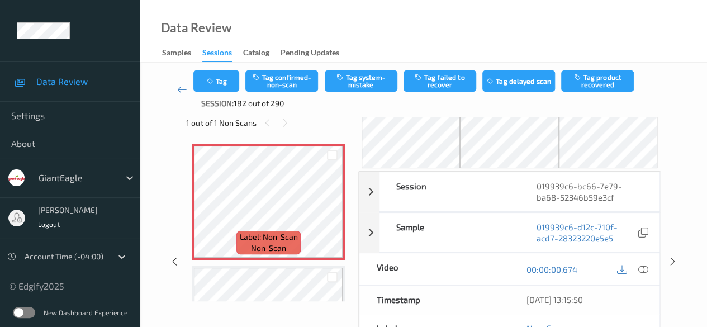
scroll to position [56, 0]
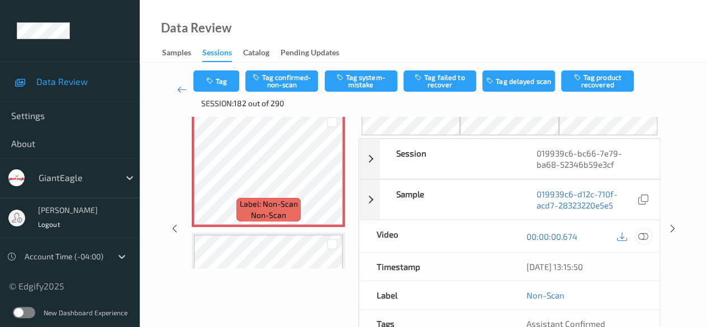
click at [645, 237] on icon at bounding box center [644, 236] width 10 height 10
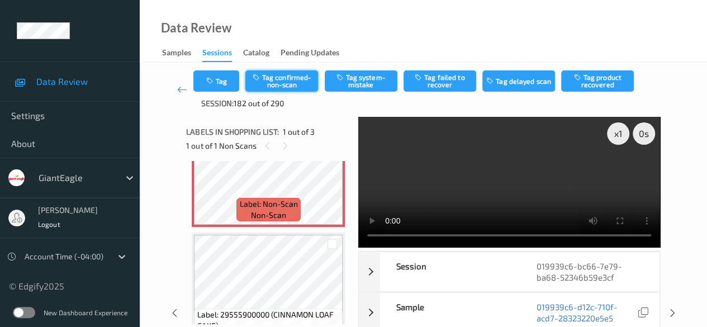
click at [282, 84] on button "Tag confirmed-non-scan" at bounding box center [281, 80] width 73 height 21
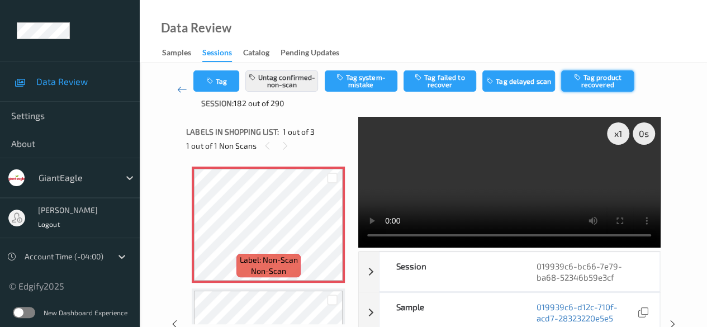
click at [611, 81] on button "Tag product recovered" at bounding box center [597, 80] width 73 height 21
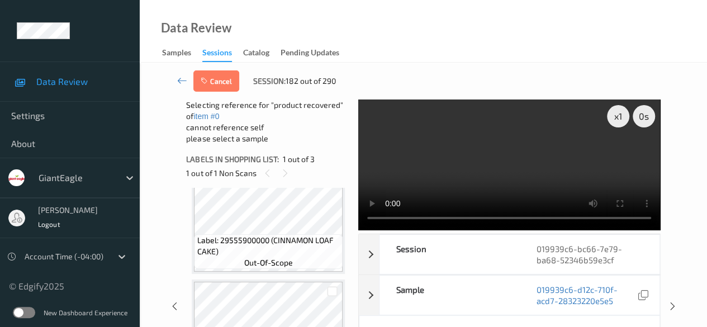
scroll to position [96, 0]
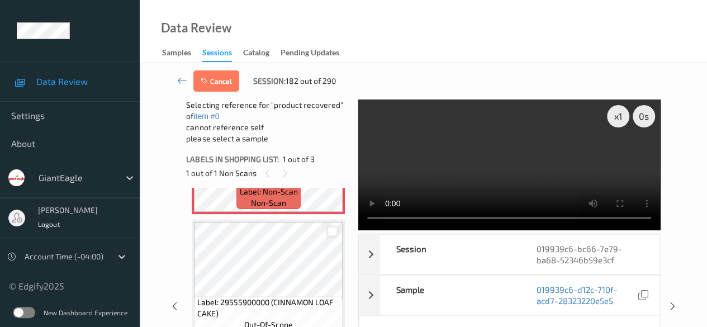
click at [330, 233] on div at bounding box center [332, 231] width 11 height 11
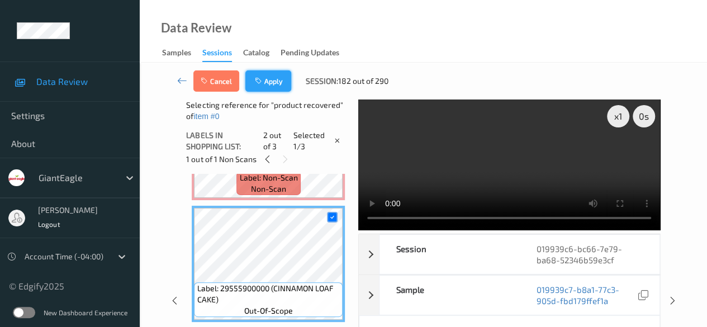
click at [269, 81] on button "Apply" at bounding box center [268, 80] width 46 height 21
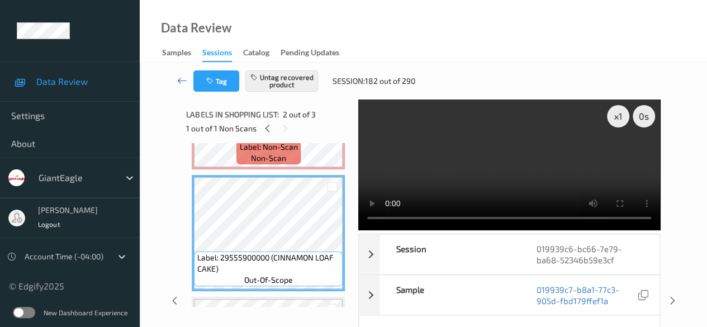
click at [183, 81] on icon at bounding box center [182, 80] width 10 height 11
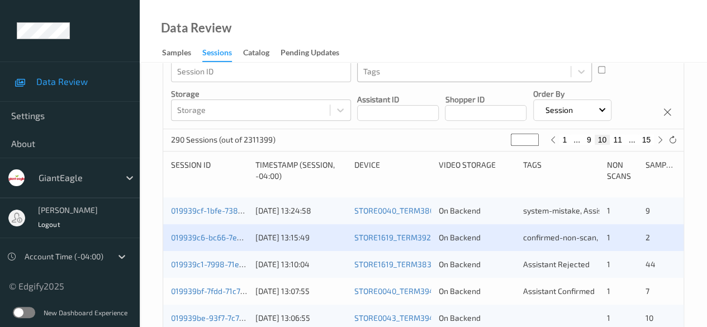
scroll to position [168, 0]
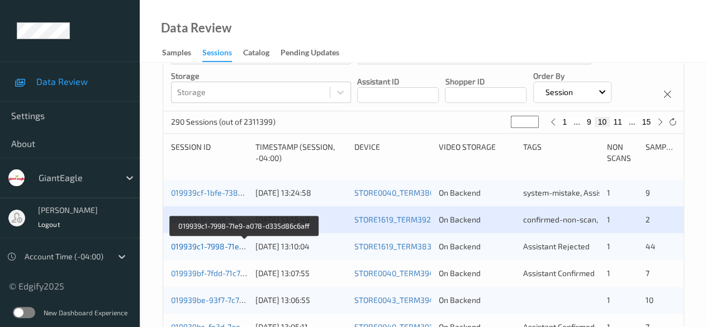
click at [206, 247] on link "019939c1-7998-71e9-a078-d335d86c6aff" at bounding box center [245, 247] width 148 height 10
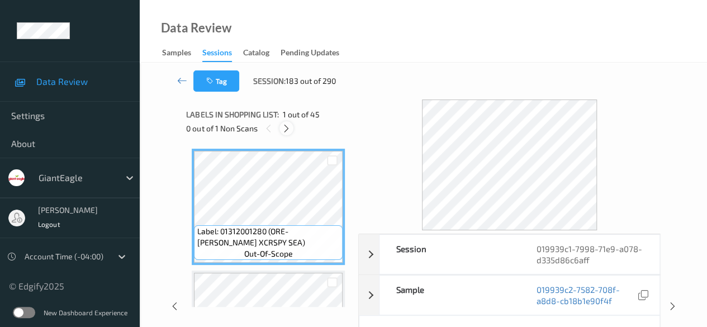
click at [286, 130] on icon at bounding box center [287, 129] width 10 height 10
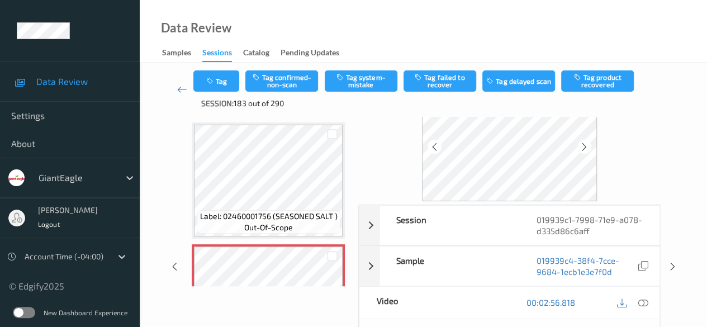
scroll to position [112, 0]
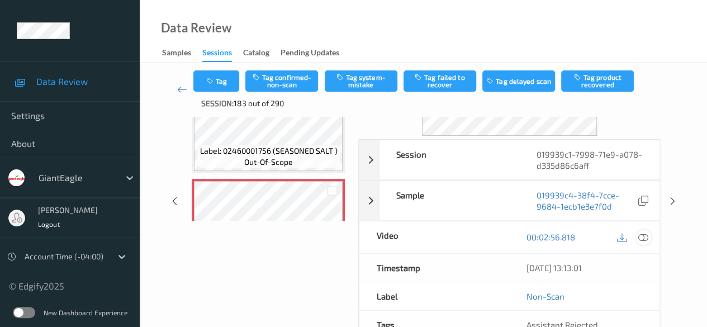
click at [642, 237] on icon at bounding box center [644, 237] width 10 height 10
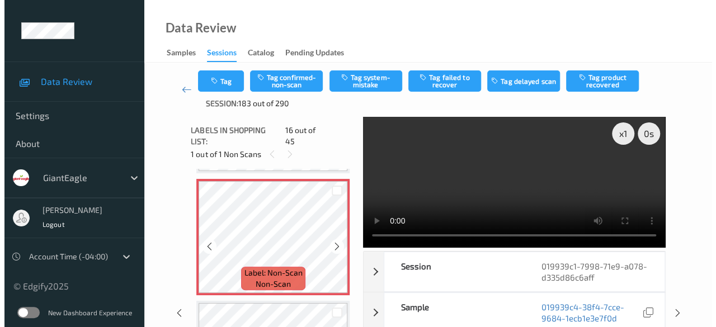
scroll to position [1768, 0]
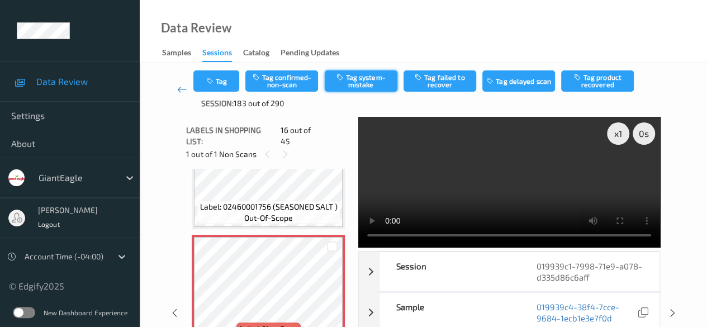
click at [353, 80] on button "Tag system-mistake" at bounding box center [361, 80] width 73 height 21
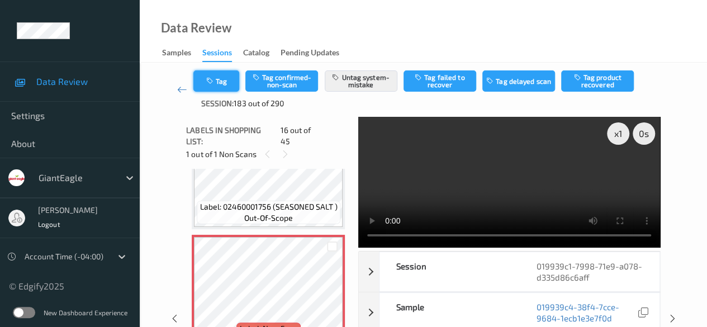
click at [226, 84] on button "Tag" at bounding box center [216, 80] width 46 height 21
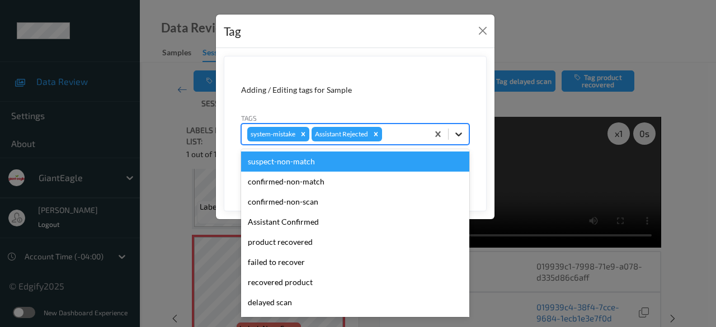
click at [461, 136] on icon at bounding box center [458, 134] width 11 height 11
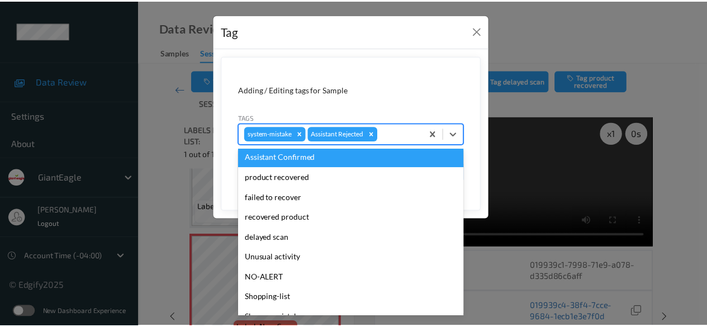
scroll to position [112, 0]
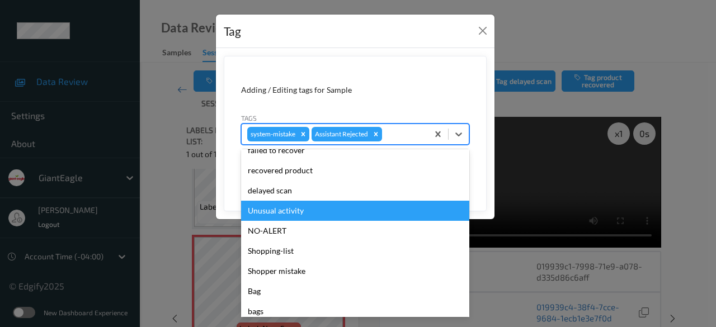
click at [313, 215] on div "Unusual activity" at bounding box center [355, 211] width 228 height 20
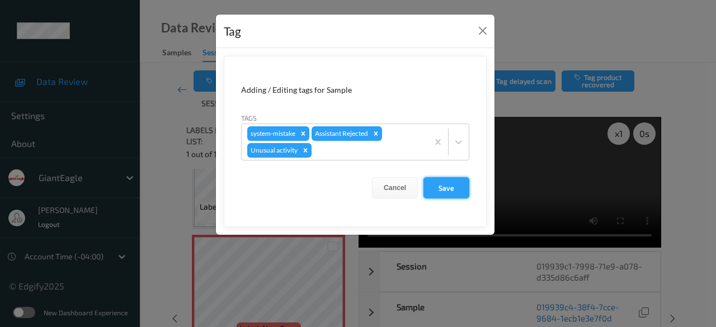
click at [450, 182] on button "Save" at bounding box center [446, 187] width 46 height 21
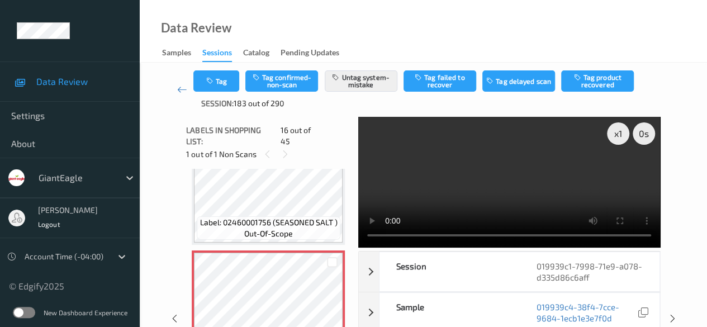
scroll to position [1768, 0]
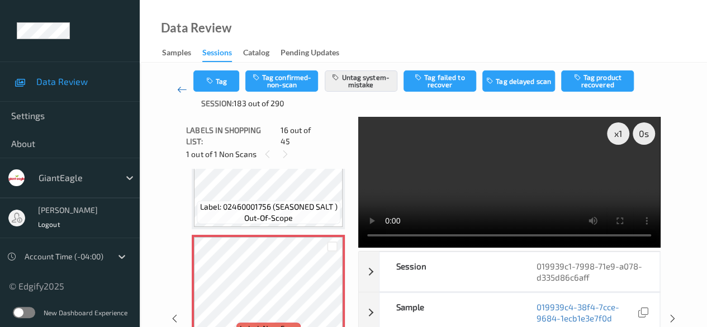
click at [178, 89] on icon at bounding box center [182, 89] width 10 height 11
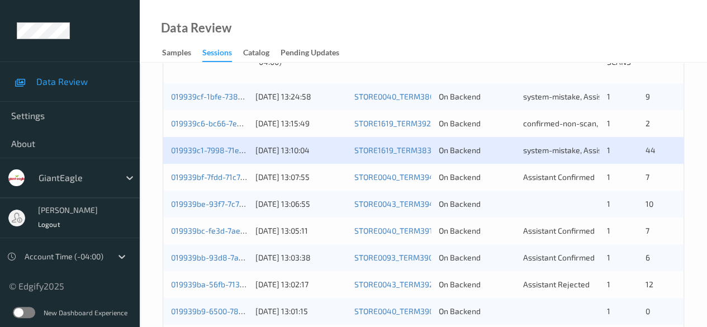
scroll to position [280, 0]
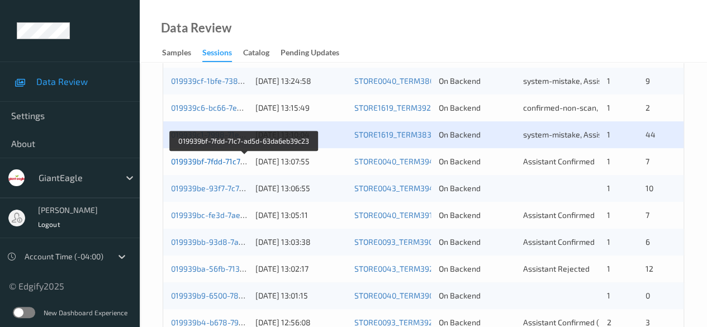
click at [231, 163] on link "019939bf-7fdd-71c7-ad5d-63da6eb39c23" at bounding box center [244, 162] width 147 height 10
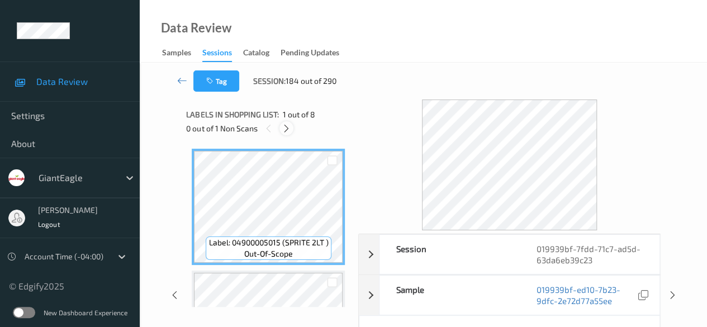
click at [286, 130] on icon at bounding box center [287, 129] width 10 height 10
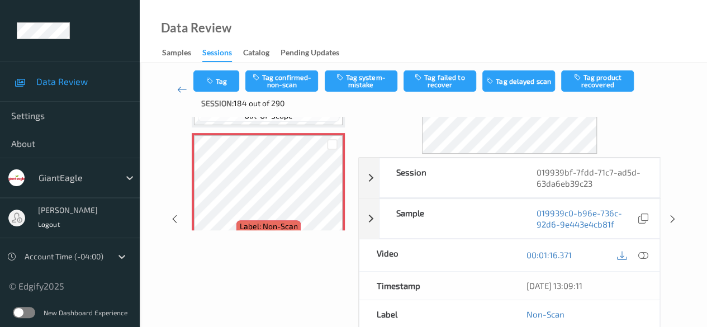
scroll to position [112, 0]
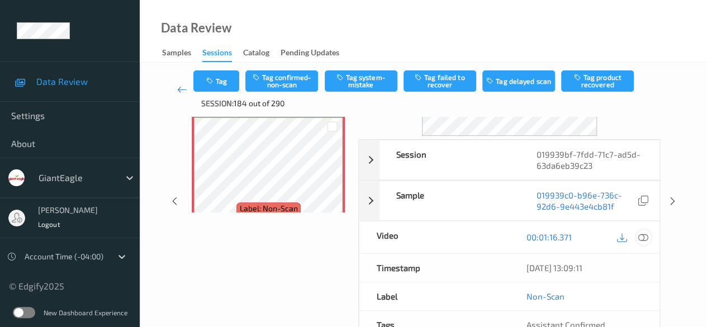
click at [642, 235] on icon at bounding box center [644, 237] width 10 height 10
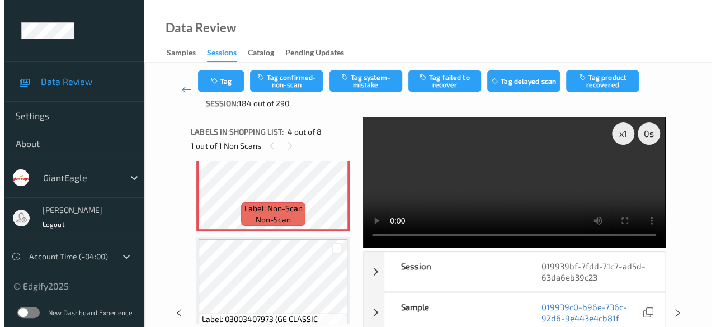
scroll to position [361, 0]
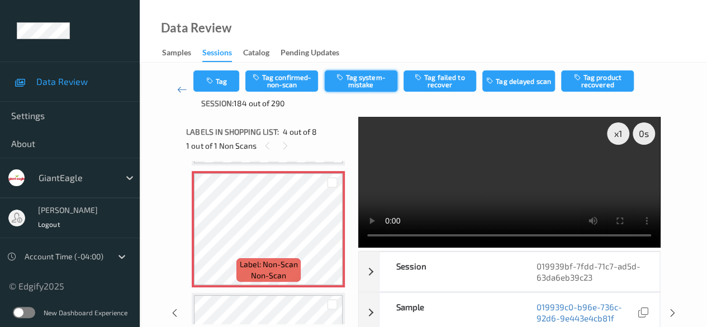
click at [342, 78] on icon "button" at bounding box center [341, 77] width 10 height 8
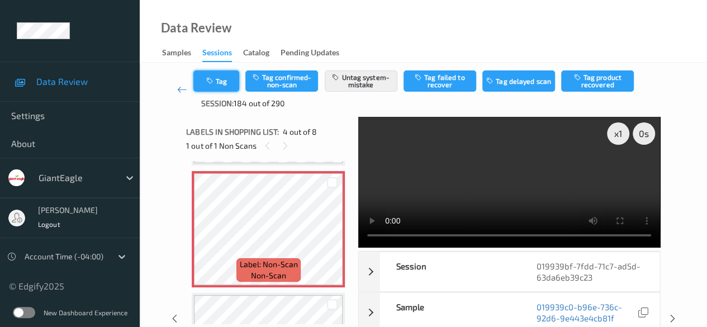
click at [211, 80] on icon "button" at bounding box center [211, 81] width 10 height 8
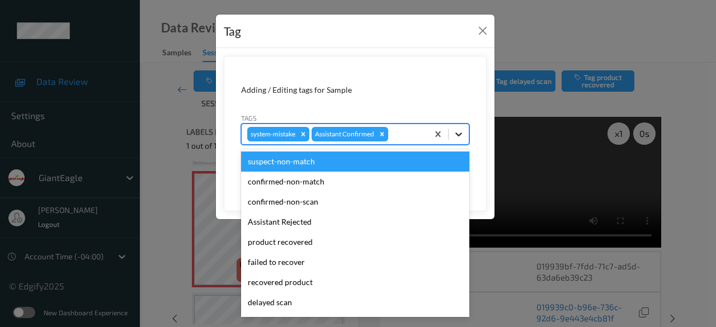
click at [458, 138] on icon at bounding box center [458, 134] width 11 height 11
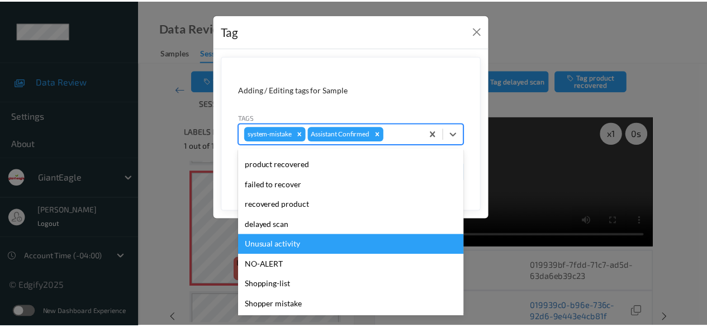
scroll to position [119, 0]
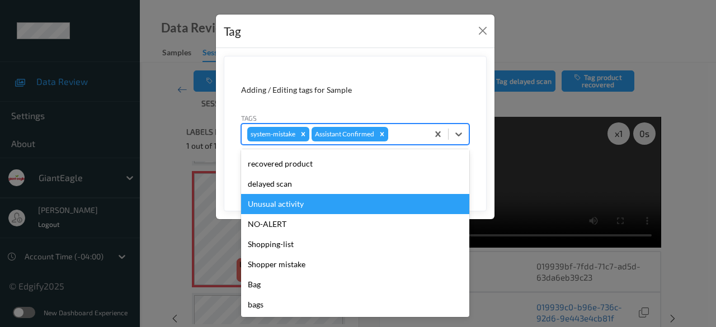
click at [294, 207] on div "Unusual activity" at bounding box center [355, 204] width 228 height 20
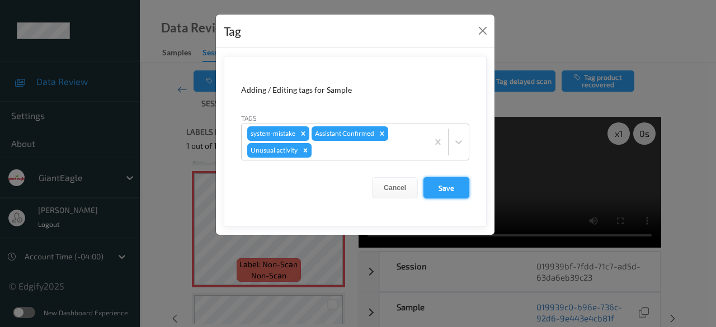
click at [439, 185] on button "Save" at bounding box center [446, 187] width 46 height 21
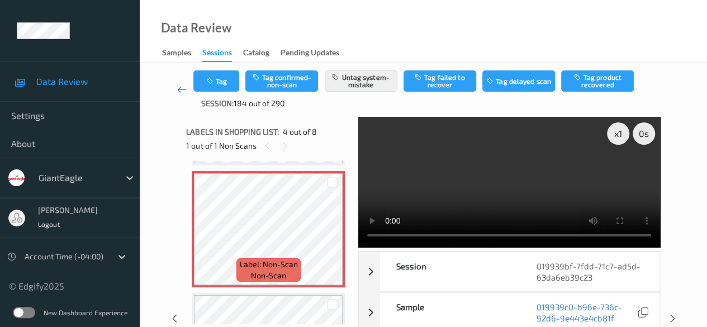
click at [180, 86] on icon at bounding box center [182, 89] width 10 height 11
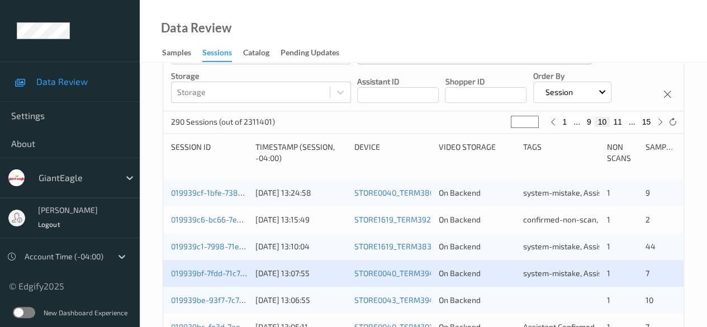
scroll to position [335, 0]
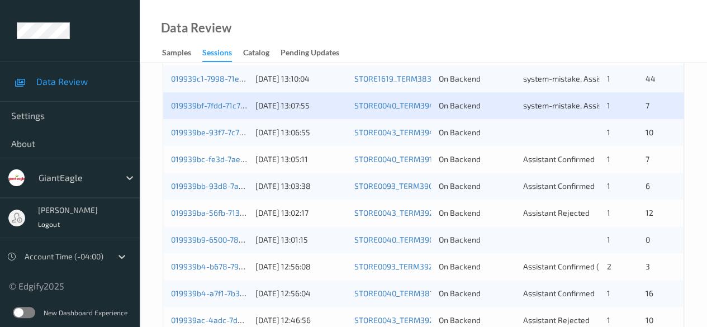
click at [225, 137] on div "019939be-93f7-7c78-8f5e-0f086e2cf5c5" at bounding box center [209, 132] width 77 height 11
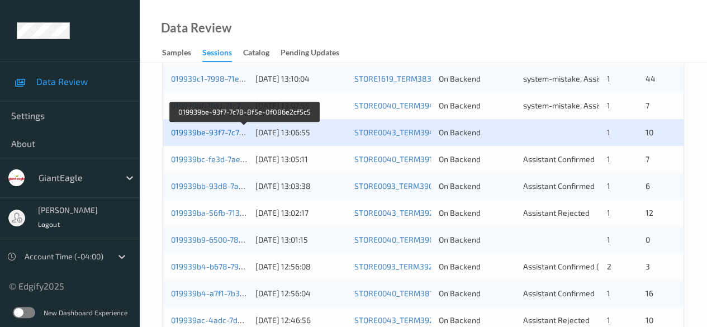
click at [190, 134] on link "019939be-93f7-7c78-8f5e-0f086e2cf5c5" at bounding box center [244, 132] width 146 height 10
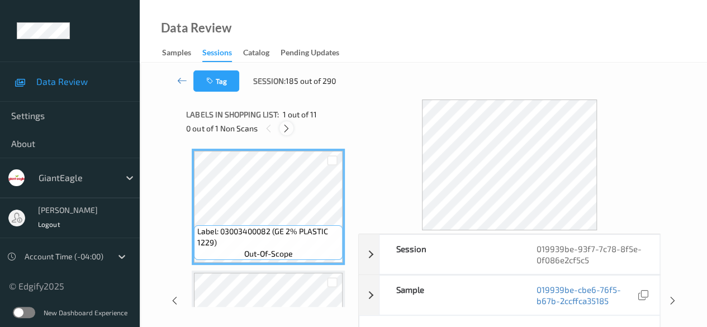
click at [288, 130] on icon at bounding box center [287, 129] width 10 height 10
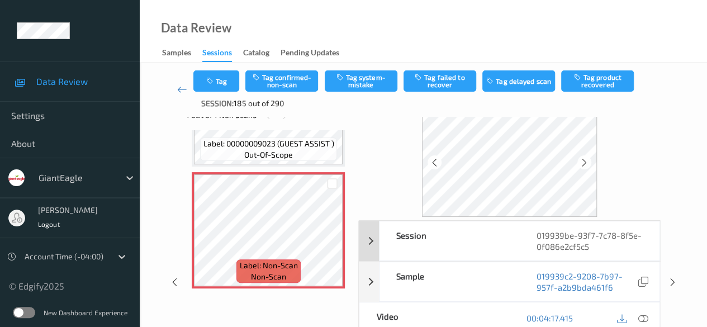
scroll to position [56, 0]
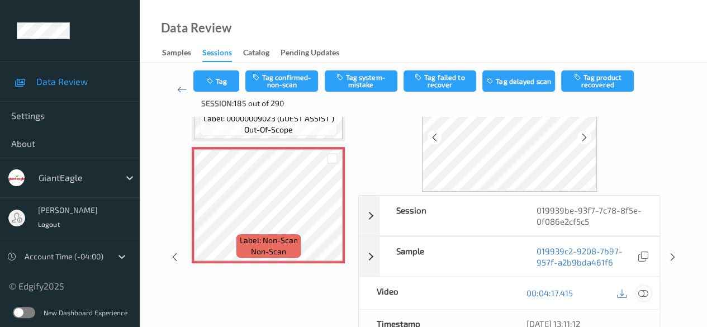
click at [647, 292] on icon at bounding box center [644, 293] width 10 height 10
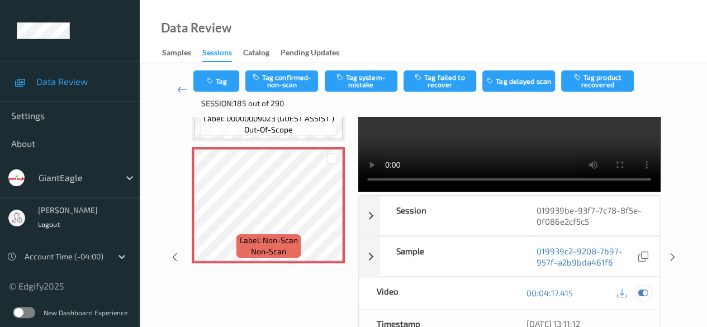
click at [642, 292] on icon at bounding box center [644, 293] width 10 height 10
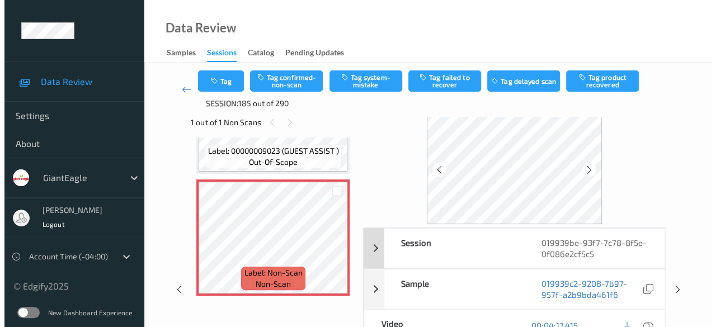
scroll to position [0, 0]
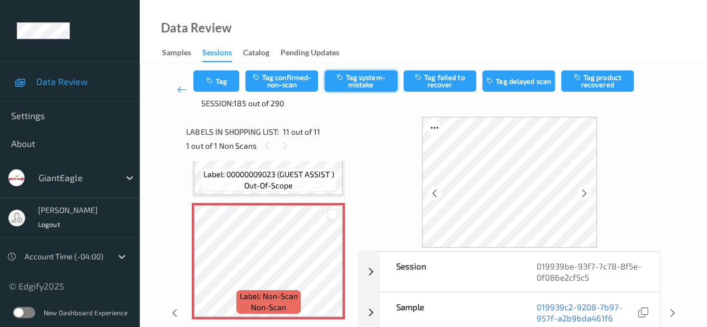
click at [353, 84] on button "Tag system-mistake" at bounding box center [361, 80] width 73 height 21
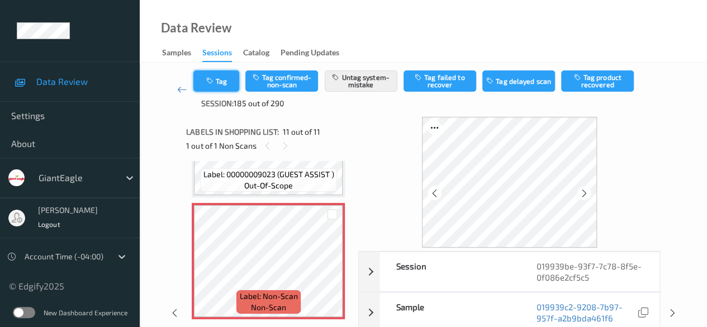
click at [219, 82] on button "Tag" at bounding box center [216, 80] width 46 height 21
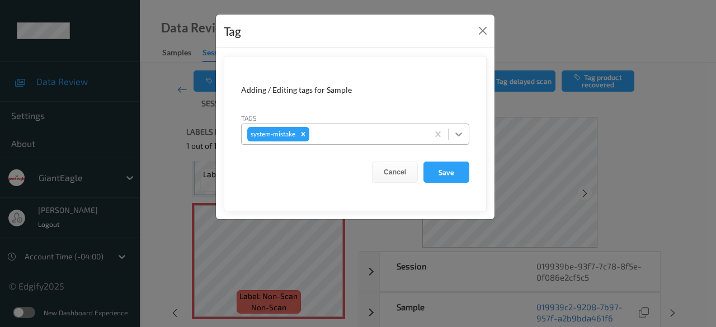
click at [459, 133] on icon at bounding box center [458, 134] width 11 height 11
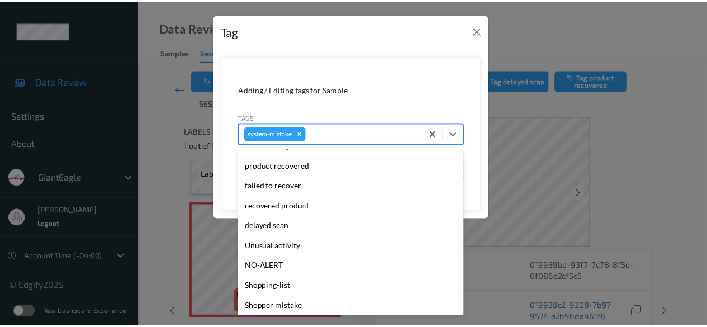
scroll to position [83, 0]
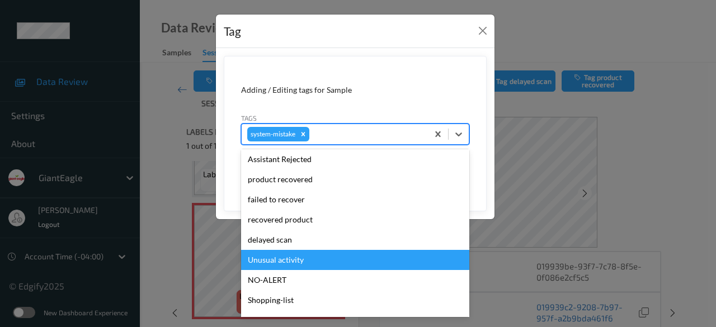
click at [308, 261] on div "Unusual activity" at bounding box center [355, 260] width 228 height 20
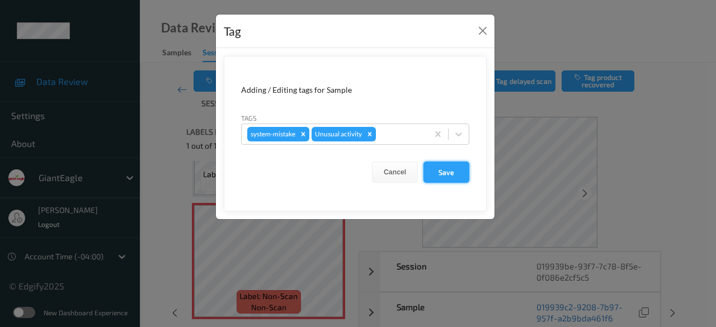
click at [442, 173] on button "Save" at bounding box center [446, 172] width 46 height 21
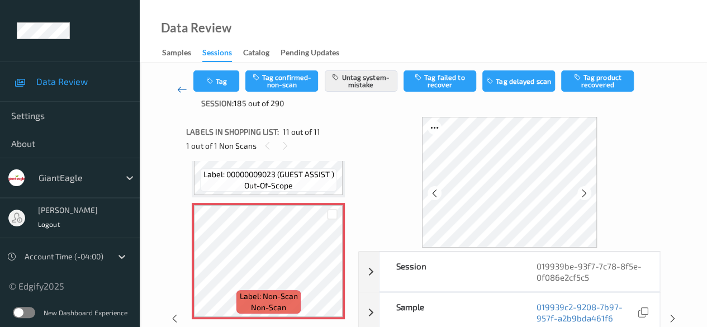
click at [184, 89] on icon at bounding box center [182, 89] width 10 height 11
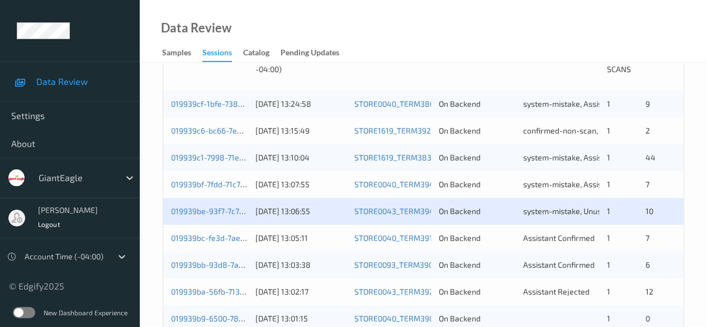
scroll to position [280, 0]
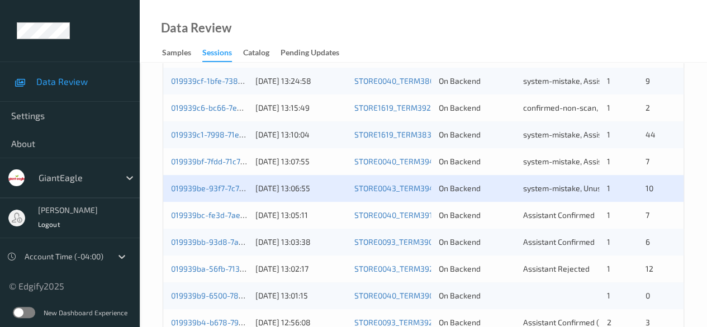
click at [214, 221] on div "019939bc-fe3d-7aec-99b5-c64a81aa89d2 [DATE] 13:05:11 STORE0040_TERM391 On Backe…" at bounding box center [423, 215] width 521 height 27
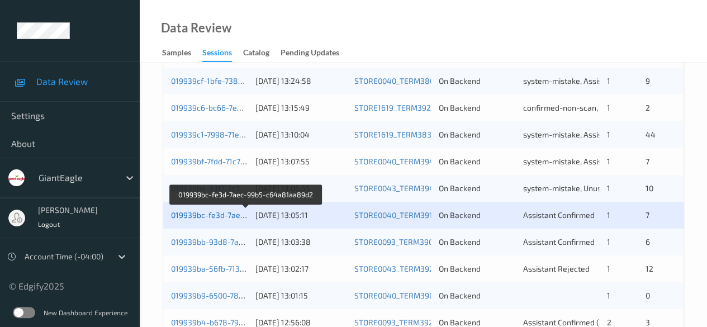
click at [214, 218] on link "019939bc-fe3d-7aec-99b5-c64a81aa89d2" at bounding box center [247, 215] width 152 height 10
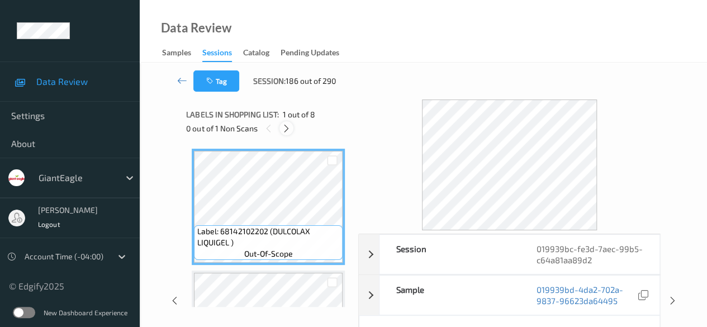
click at [288, 131] on icon at bounding box center [287, 129] width 10 height 10
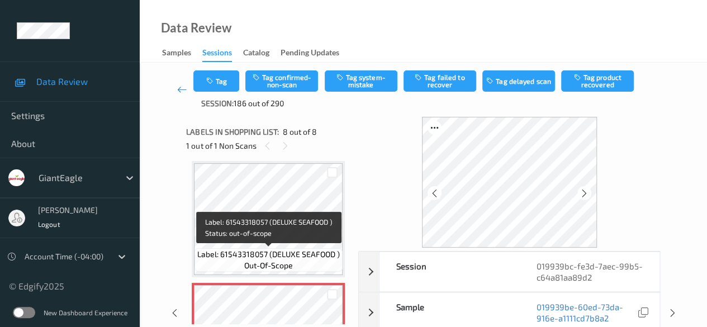
scroll to position [817, 0]
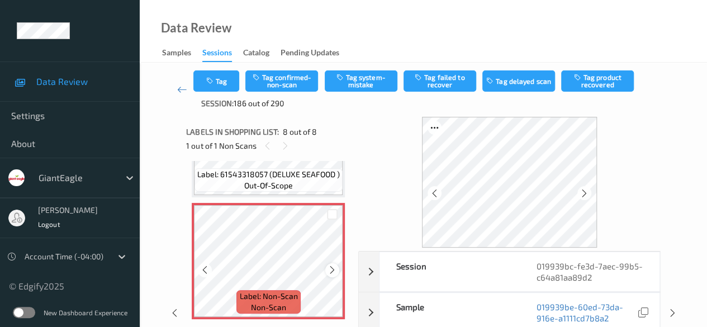
click at [331, 267] on icon at bounding box center [333, 270] width 10 height 10
click at [331, 268] on icon at bounding box center [333, 270] width 10 height 10
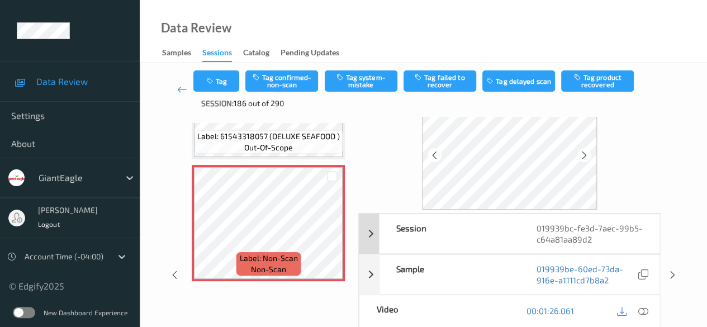
scroll to position [56, 0]
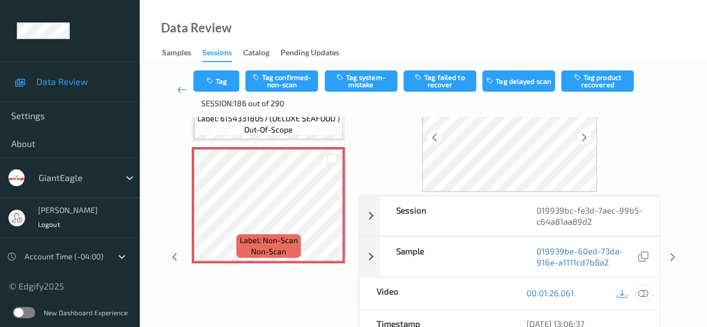
click at [642, 290] on icon at bounding box center [644, 293] width 10 height 10
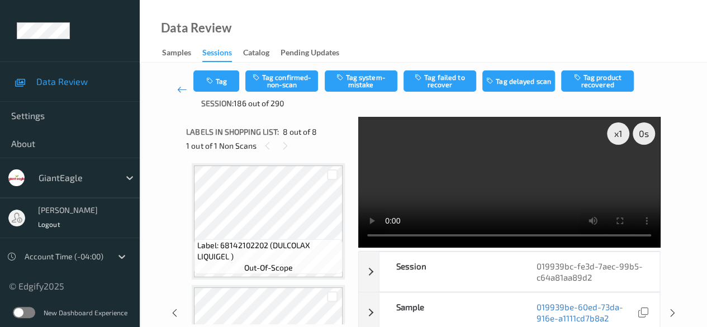
scroll to position [0, 0]
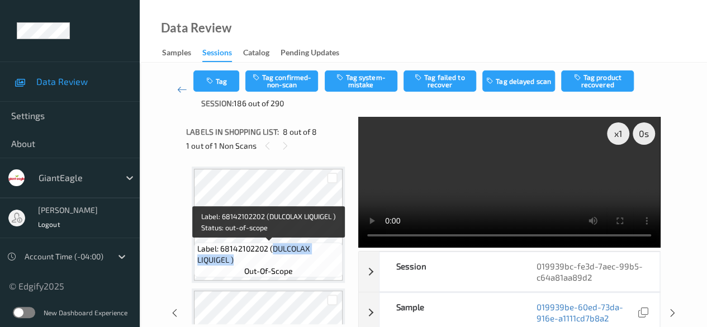
drag, startPoint x: 271, startPoint y: 250, endPoint x: 314, endPoint y: 259, distance: 44.0
click at [314, 259] on span "Label: 68142102202 (DULCOLAX LIQUIGEL )" at bounding box center [268, 254] width 143 height 22
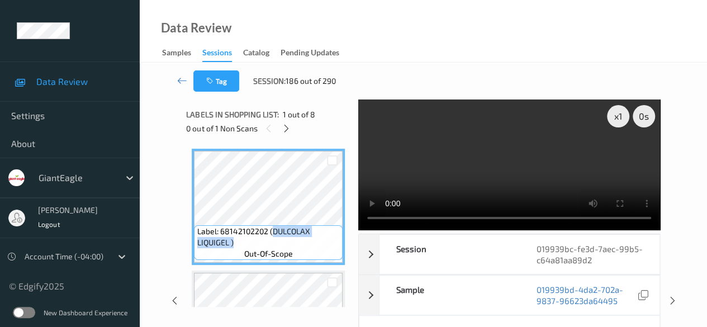
copy span "DULCOLAX LIQUIGEL )"
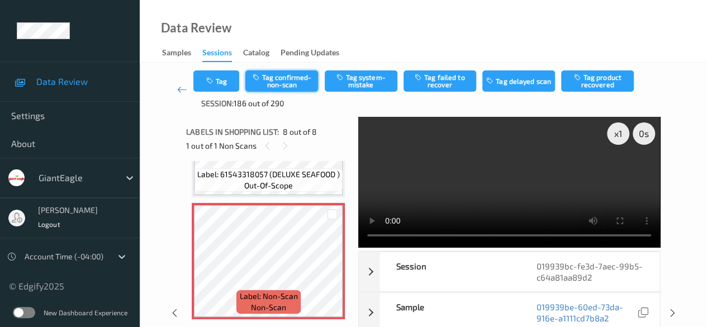
click at [283, 77] on button "Tag confirmed-non-scan" at bounding box center [281, 80] width 73 height 21
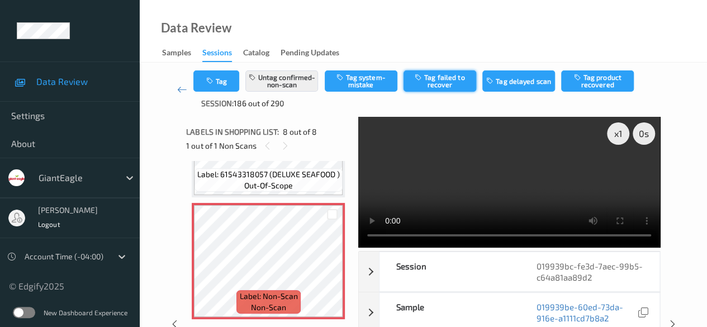
click at [436, 80] on button "Tag failed to recover" at bounding box center [440, 80] width 73 height 21
click at [182, 91] on icon at bounding box center [182, 89] width 10 height 11
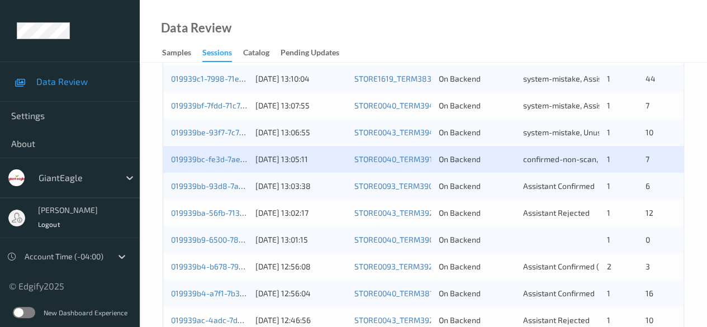
scroll to position [335, 0]
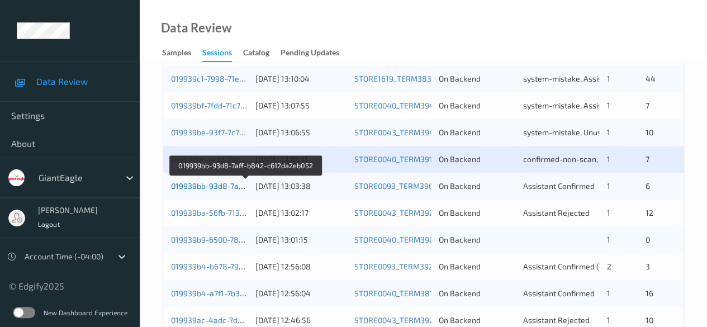
click at [204, 186] on link "019939bb-93d8-7aff-b842-c612da2eb052" at bounding box center [246, 186] width 151 height 10
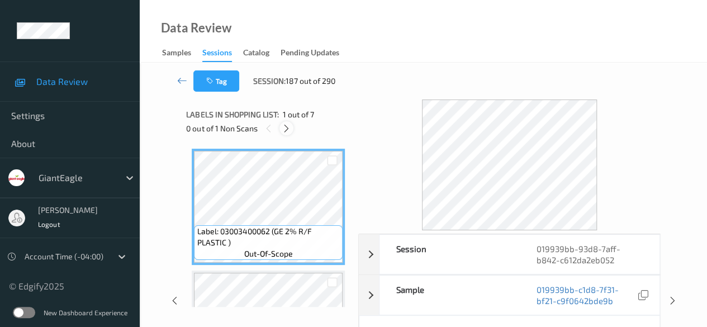
click at [286, 129] on icon at bounding box center [287, 129] width 10 height 10
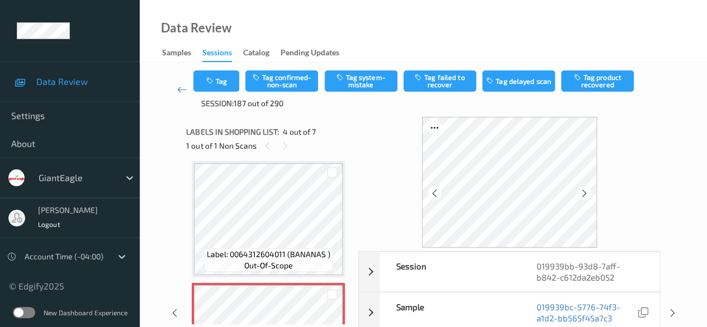
scroll to position [305, 0]
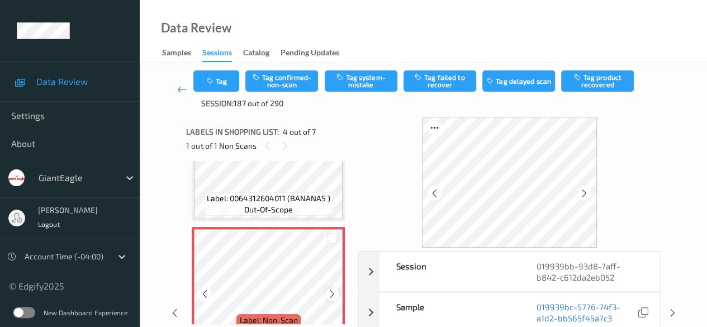
click at [330, 292] on icon at bounding box center [333, 294] width 10 height 10
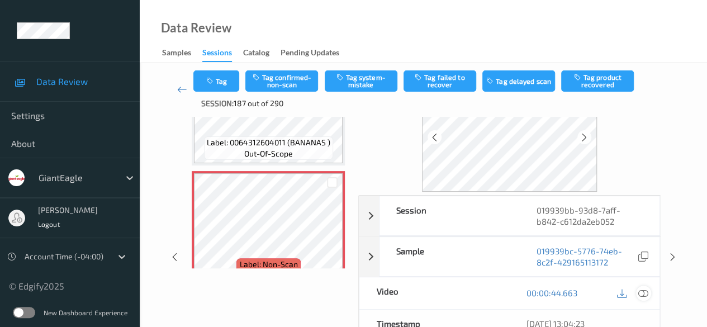
click at [644, 292] on icon at bounding box center [644, 293] width 10 height 10
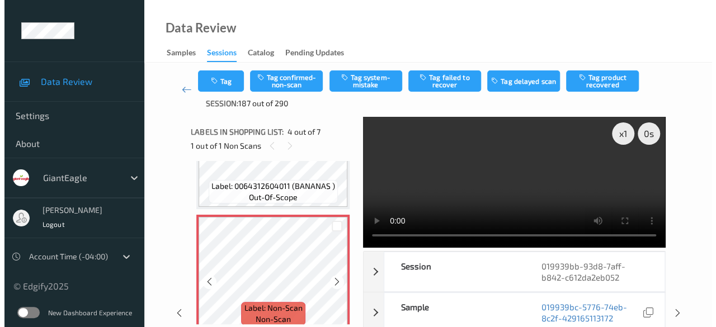
scroll to position [335, 0]
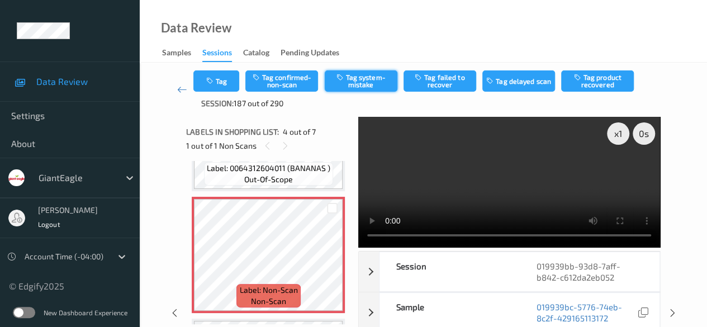
click at [361, 81] on button "Tag system-mistake" at bounding box center [361, 80] width 73 height 21
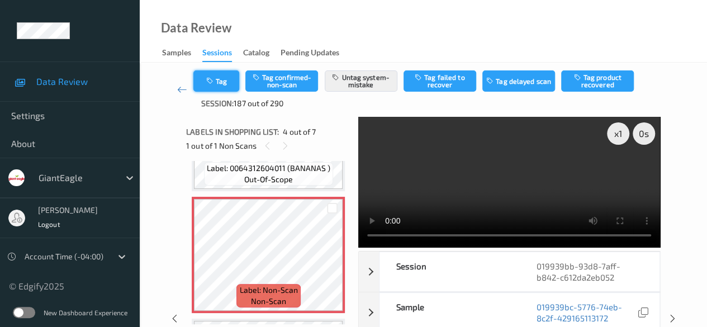
click at [225, 75] on button "Tag" at bounding box center [216, 80] width 46 height 21
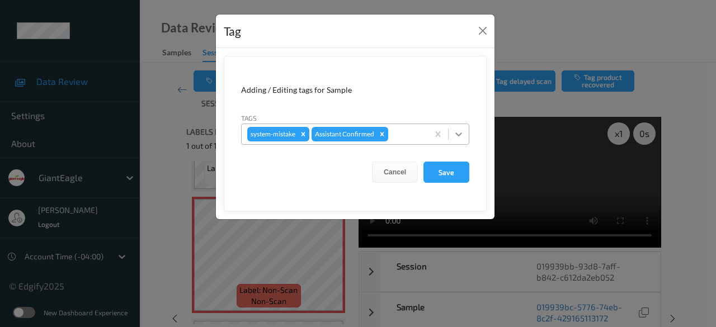
click at [456, 134] on icon at bounding box center [458, 134] width 11 height 11
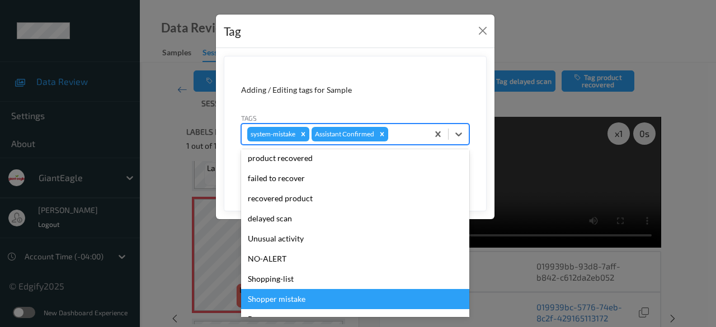
scroll to position [119, 0]
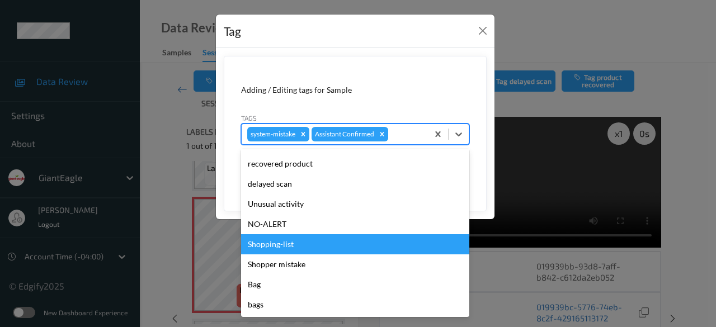
click at [310, 243] on div "Shopping-list" at bounding box center [355, 244] width 228 height 20
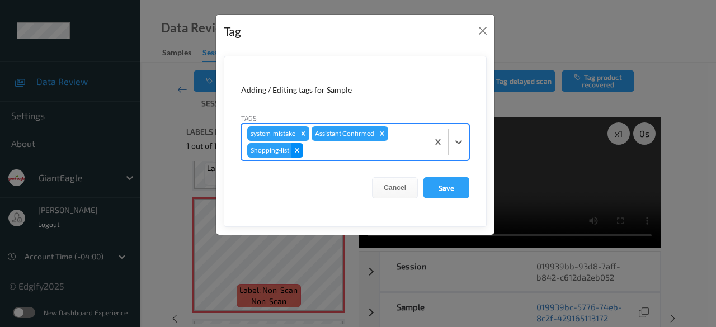
click at [294, 148] on icon "Remove Shopping-list" at bounding box center [297, 150] width 8 height 8
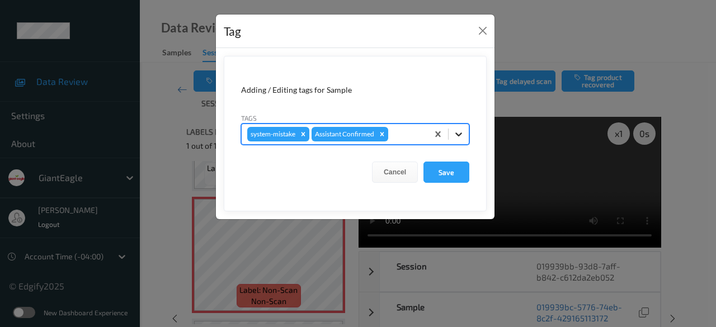
click at [460, 135] on icon at bounding box center [458, 134] width 11 height 11
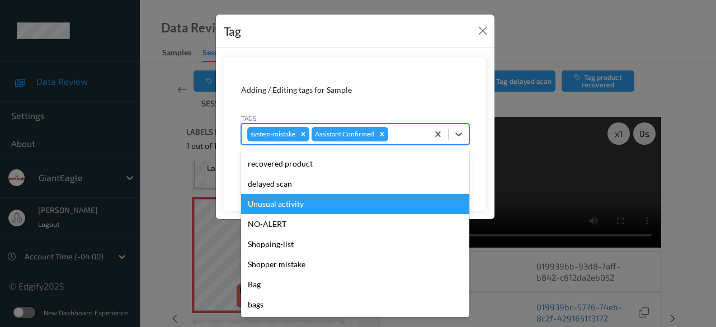
click at [319, 204] on div "Unusual activity" at bounding box center [355, 204] width 228 height 20
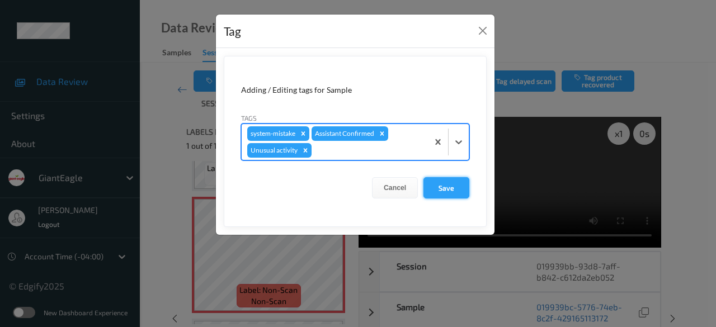
click at [447, 186] on button "Save" at bounding box center [446, 187] width 46 height 21
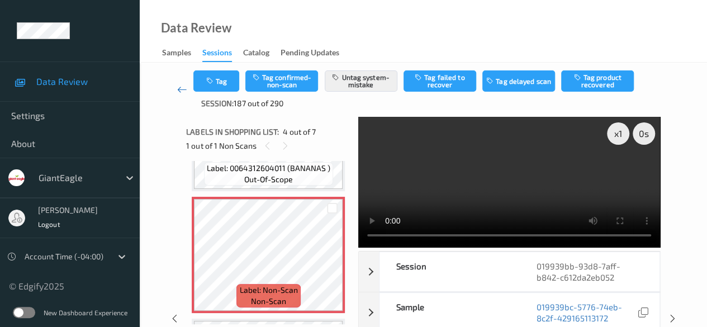
click at [185, 91] on icon at bounding box center [182, 89] width 10 height 11
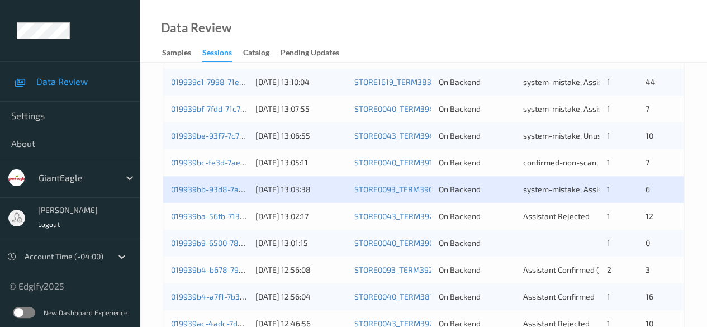
scroll to position [391, 0]
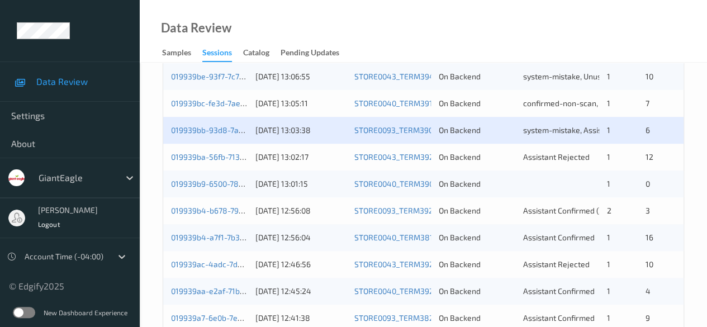
click at [199, 163] on div "019939ba-56fb-713a-a761-e10096b2d202 [DATE] 13:02:17 STORE0043_TERM392 On Backe…" at bounding box center [423, 157] width 521 height 27
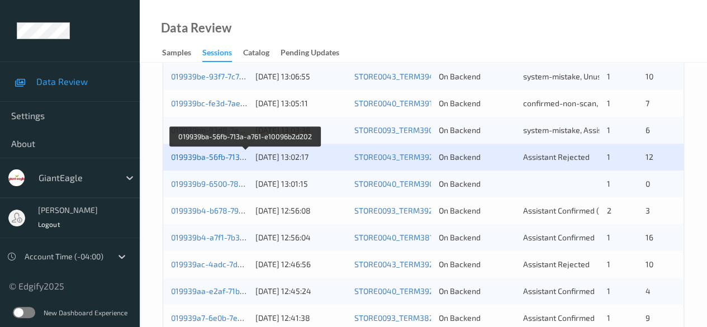
click at [203, 154] on link "019939ba-56fb-713a-a761-e10096b2d202" at bounding box center [245, 157] width 149 height 10
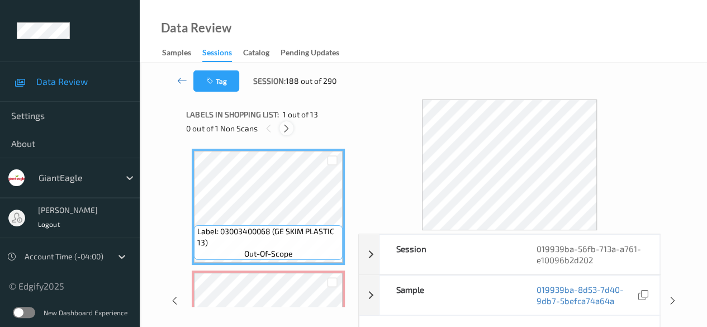
click at [289, 129] on icon at bounding box center [287, 129] width 10 height 10
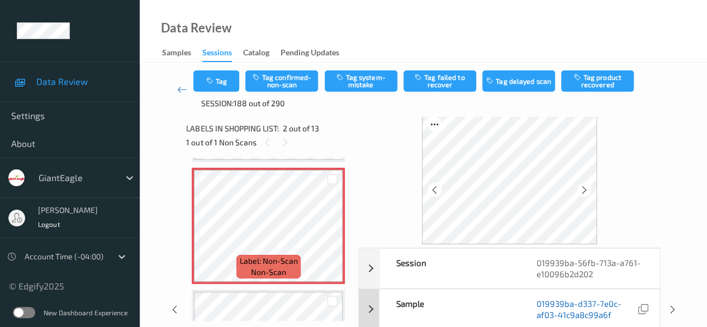
scroll to position [56, 0]
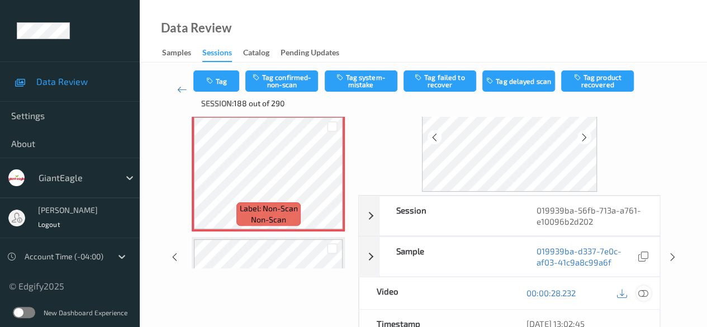
click at [641, 290] on icon at bounding box center [644, 293] width 10 height 10
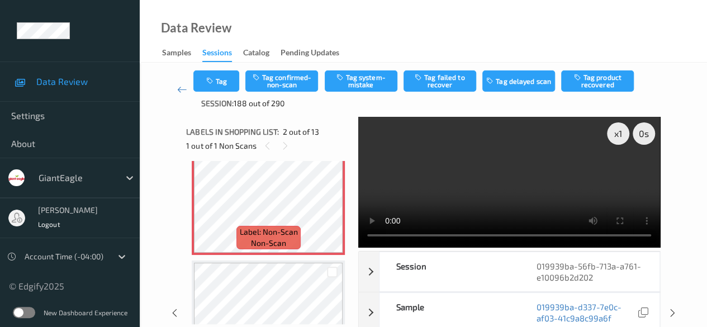
scroll to position [173, 0]
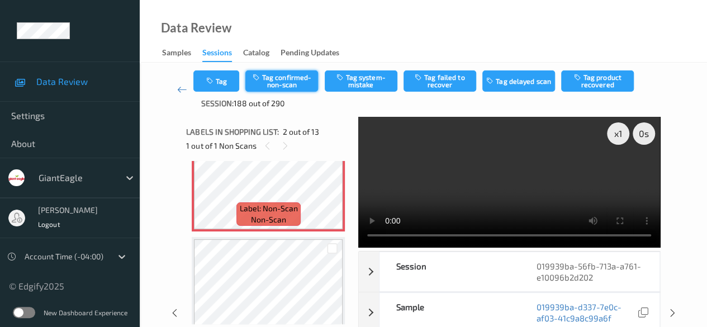
click at [277, 80] on button "Tag confirmed-non-scan" at bounding box center [281, 80] width 73 height 21
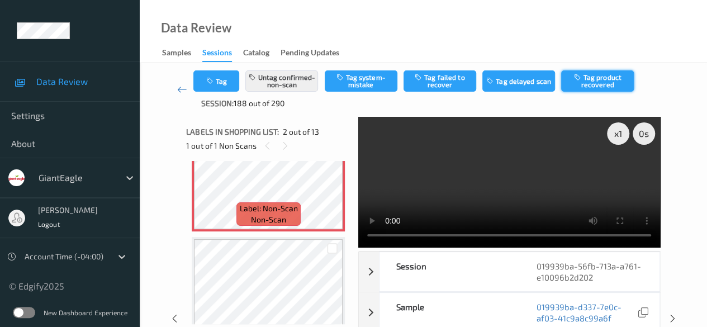
click at [597, 81] on button "Tag product recovered" at bounding box center [597, 80] width 73 height 21
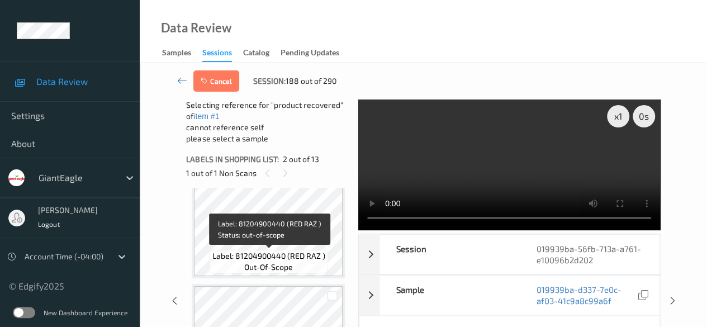
scroll to position [341, 0]
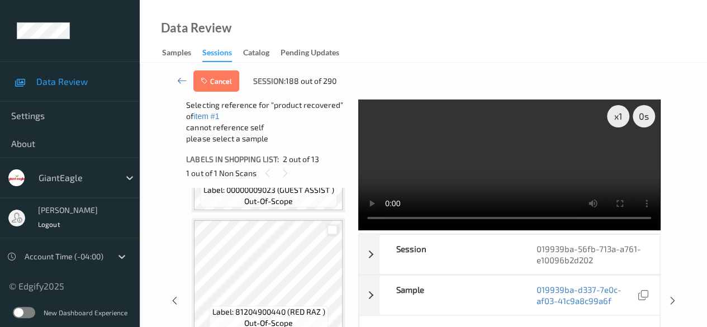
click at [328, 229] on div at bounding box center [332, 230] width 11 height 11
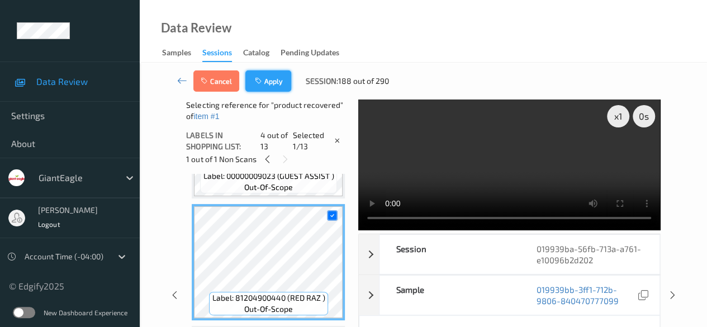
click at [266, 81] on button "Apply" at bounding box center [268, 80] width 46 height 21
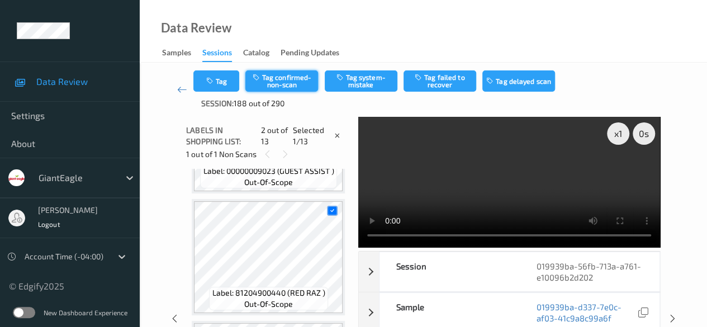
scroll to position [6, 0]
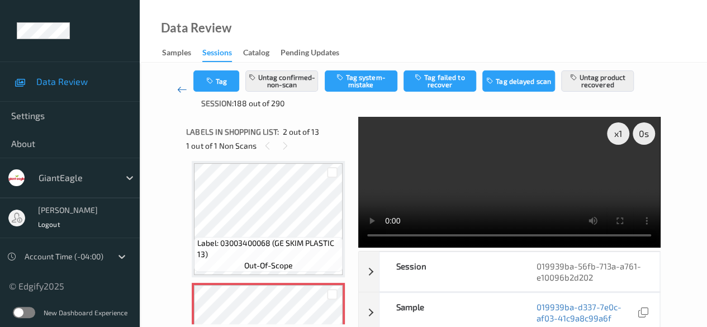
click at [180, 102] on link at bounding box center [182, 89] width 23 height 39
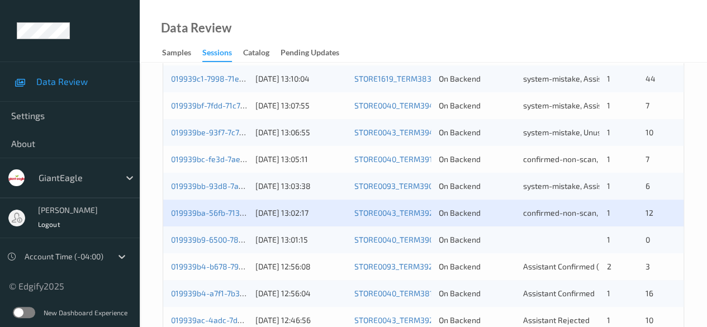
scroll to position [391, 0]
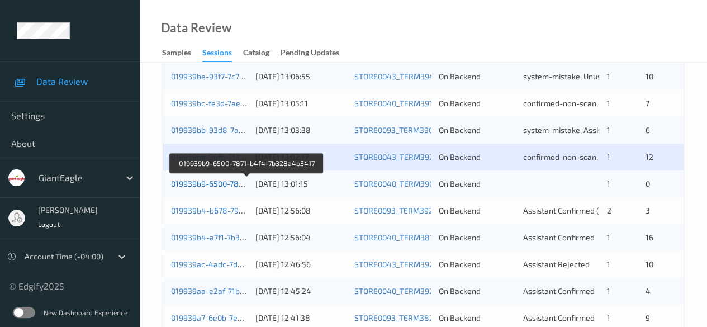
click at [230, 184] on link "019939b9-6500-7871-b4f4-7b328a4b3417" at bounding box center [247, 184] width 152 height 10
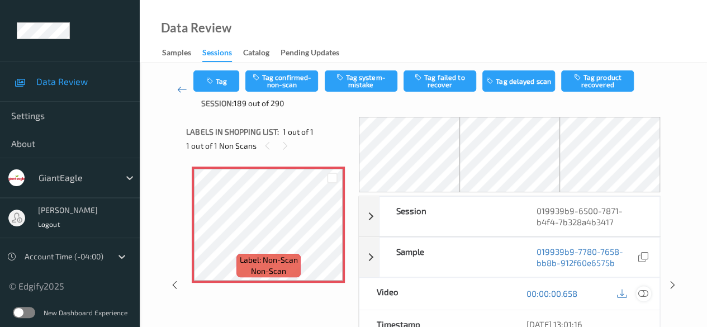
click at [642, 293] on icon at bounding box center [644, 294] width 10 height 10
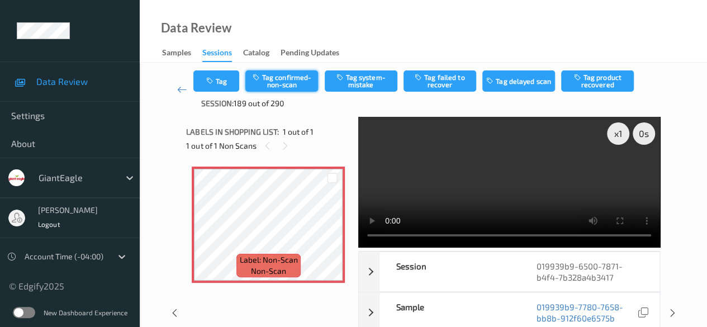
click at [283, 83] on button "Tag confirmed-non-scan" at bounding box center [281, 80] width 73 height 21
click at [177, 89] on icon at bounding box center [182, 89] width 10 height 11
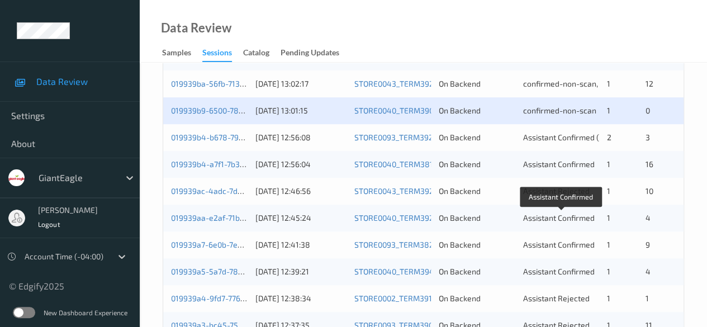
scroll to position [447, 0]
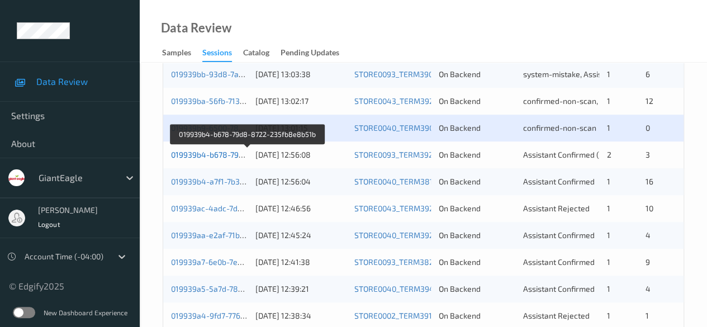
click at [228, 155] on link "019939b4-b678-79d8-8722-235fb8e8b51b" at bounding box center [248, 155] width 154 height 10
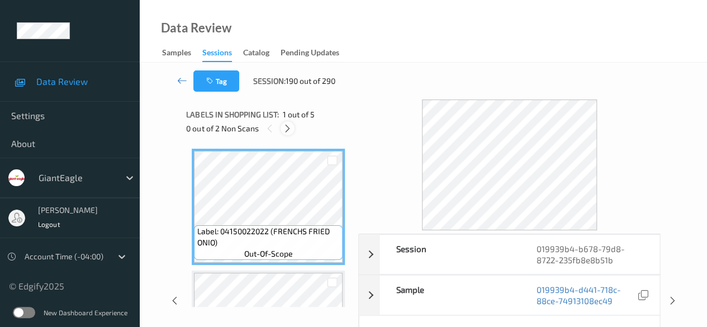
click at [290, 131] on icon at bounding box center [288, 129] width 10 height 10
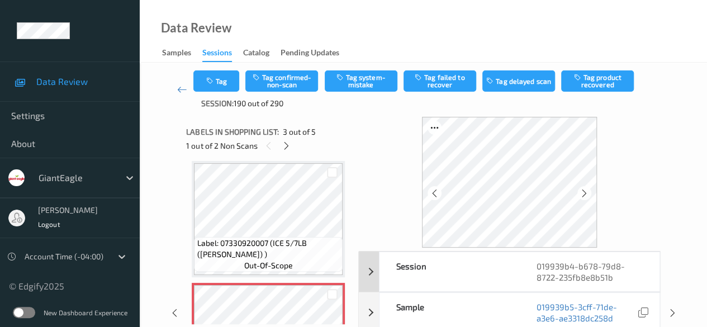
scroll to position [56, 0]
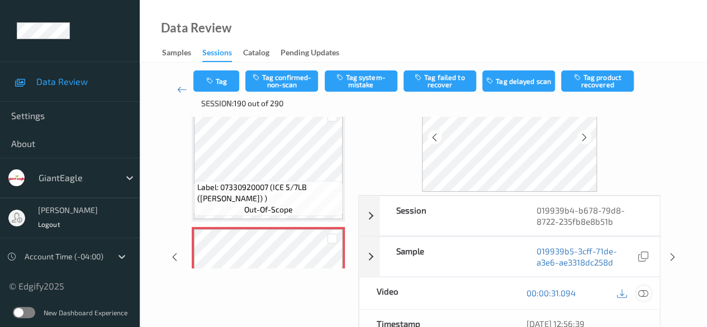
click at [641, 291] on icon at bounding box center [644, 293] width 10 height 10
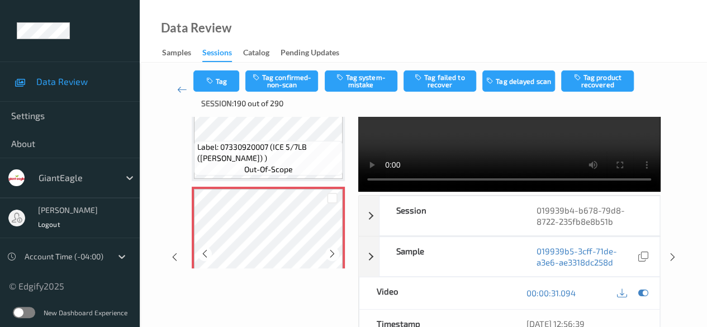
scroll to position [112, 0]
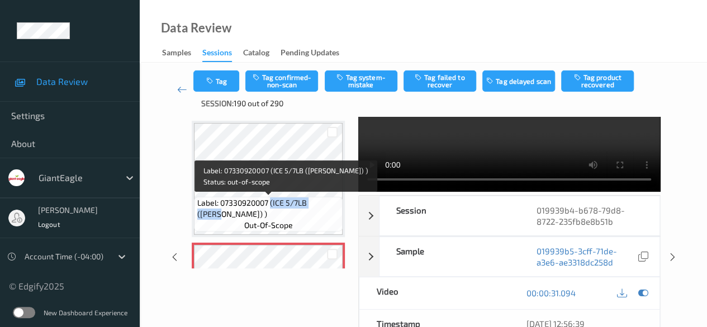
drag, startPoint x: 272, startPoint y: 204, endPoint x: 333, endPoint y: 203, distance: 61.0
click at [333, 203] on span "Label: 07330920007 (ICE 5/7LB ([PERSON_NAME]) )" at bounding box center [268, 208] width 143 height 22
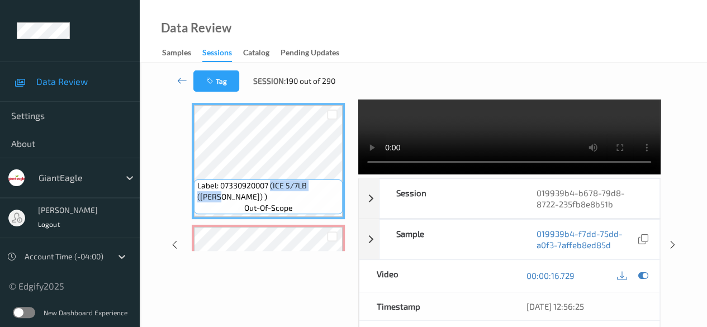
copy span "(ICE 5/7LB ([PERSON_NAME]"
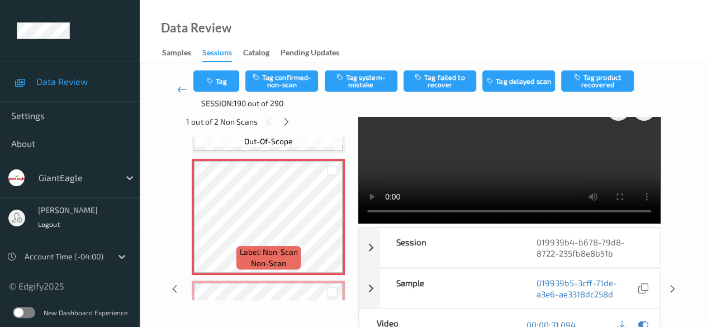
scroll to position [0, 0]
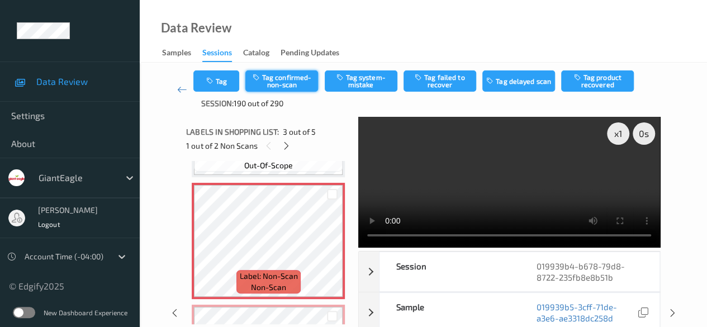
click at [273, 79] on button "Tag confirmed-non-scan" at bounding box center [281, 80] width 73 height 21
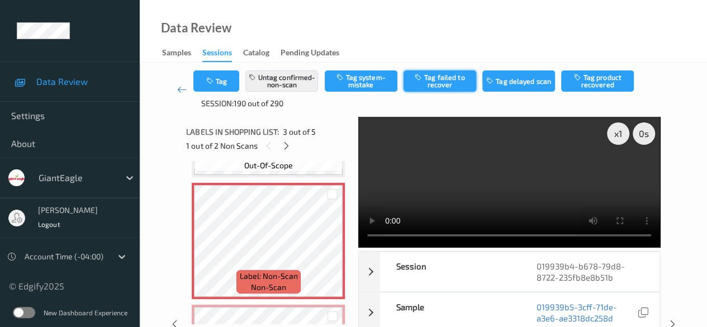
click at [450, 77] on button "Tag failed to recover" at bounding box center [440, 80] width 73 height 21
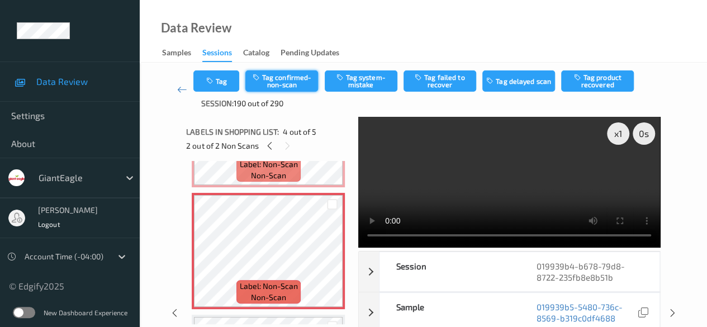
click at [297, 83] on button "Tag confirmed-non-scan" at bounding box center [281, 80] width 73 height 21
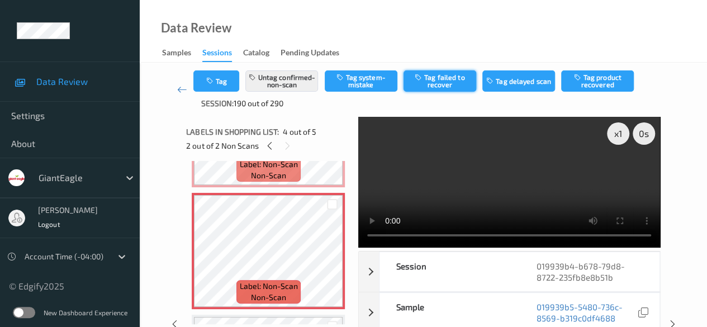
click at [442, 80] on button "Tag failed to recover" at bounding box center [440, 80] width 73 height 21
click at [181, 92] on icon at bounding box center [182, 89] width 10 height 11
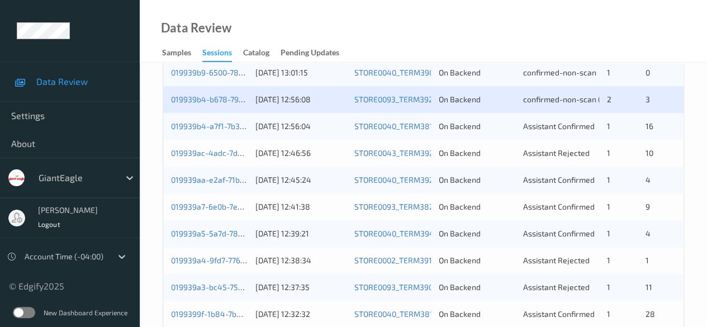
scroll to position [503, 0]
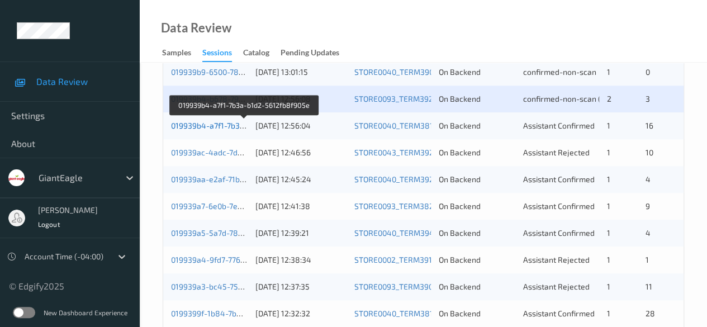
click at [216, 124] on link "019939b4-a7f1-7b3a-b1d2-5612fb8f905e" at bounding box center [244, 126] width 146 height 10
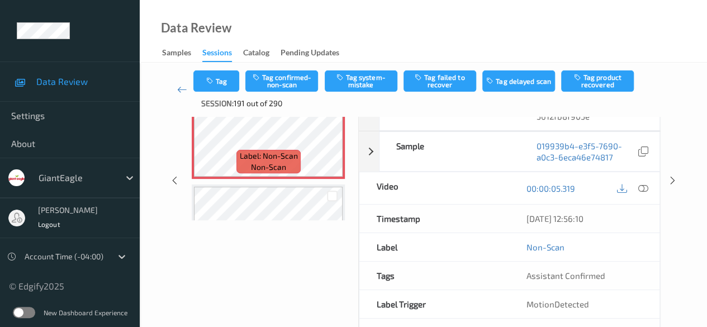
scroll to position [112, 0]
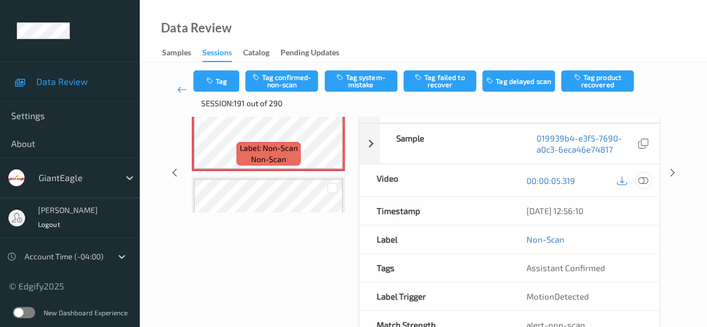
click at [640, 183] on icon at bounding box center [644, 181] width 10 height 10
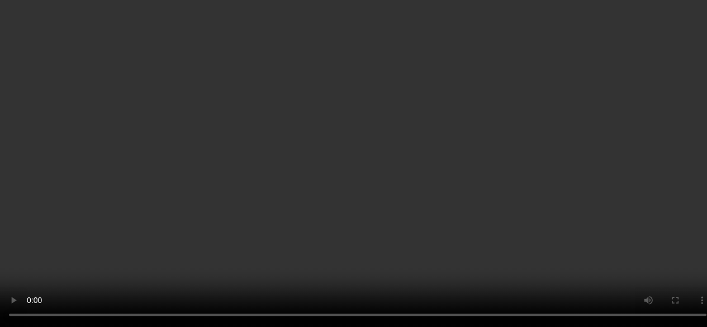
scroll to position [0, 0]
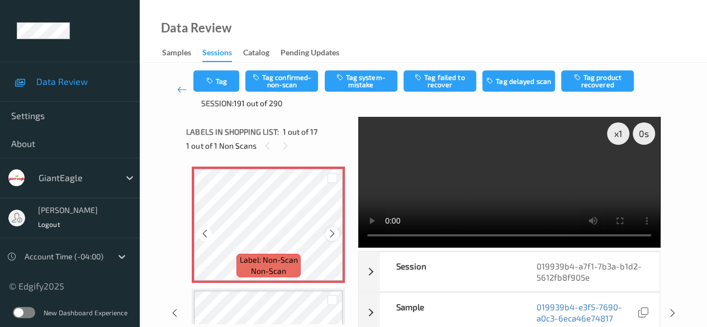
click at [330, 235] on icon at bounding box center [333, 234] width 10 height 10
click at [205, 235] on icon at bounding box center [205, 234] width 10 height 10
click at [365, 81] on button "Tag system-mistake" at bounding box center [361, 80] width 73 height 21
click at [182, 88] on icon at bounding box center [182, 89] width 10 height 11
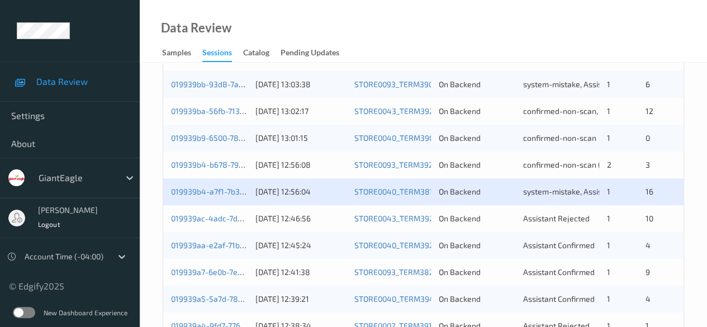
scroll to position [434, 0]
